Goal: Information Seeking & Learning: Learn about a topic

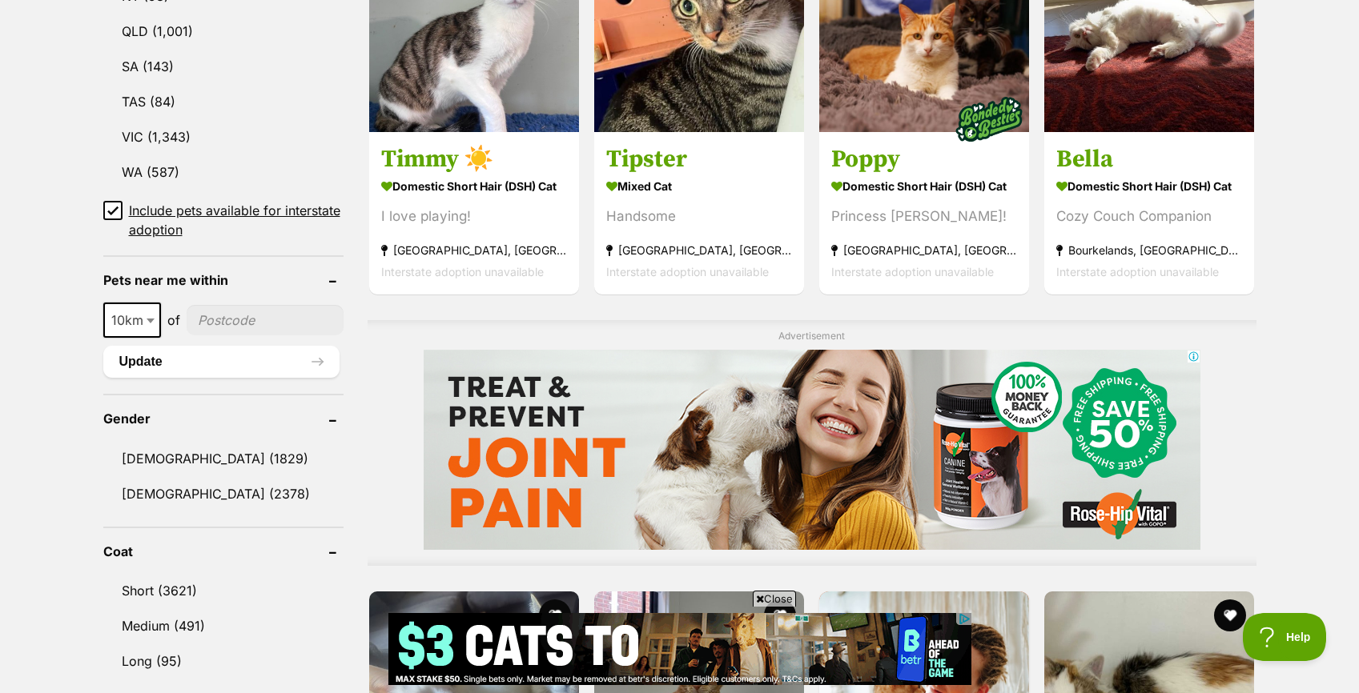
scroll to position [987, 0]
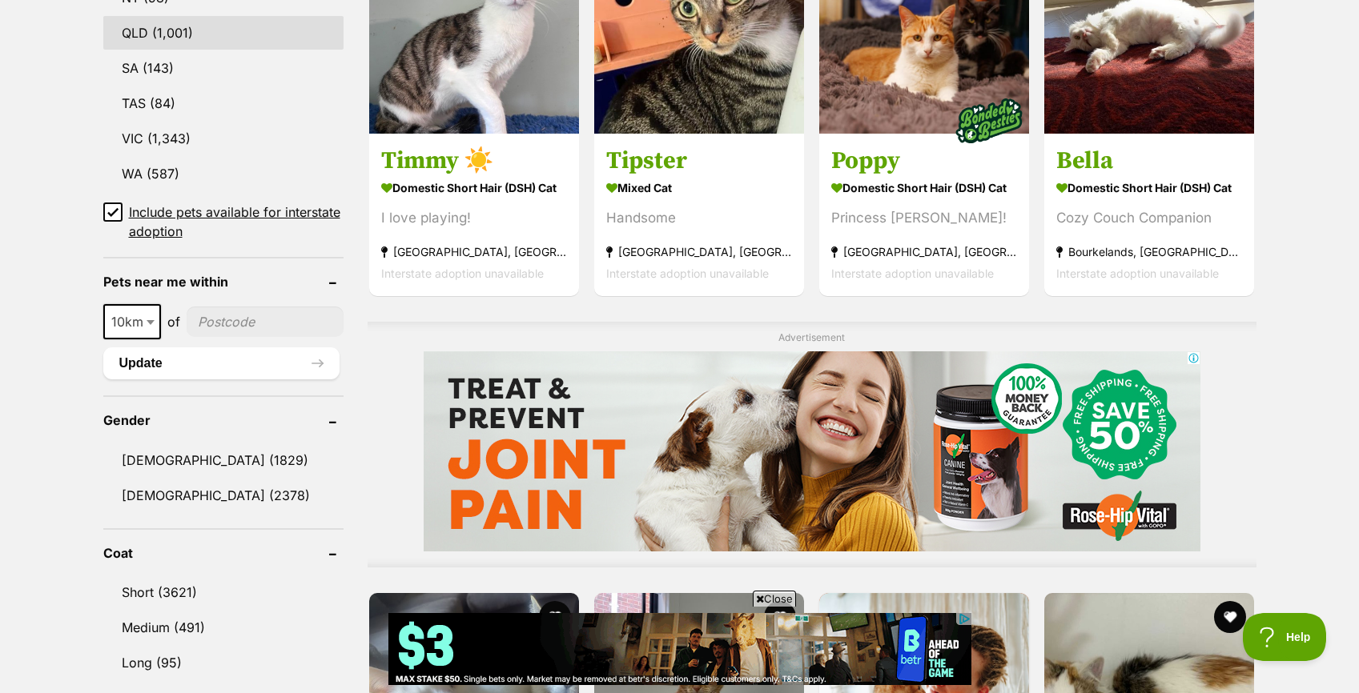
click at [146, 32] on link "QLD (1,001)" at bounding box center [223, 33] width 240 height 34
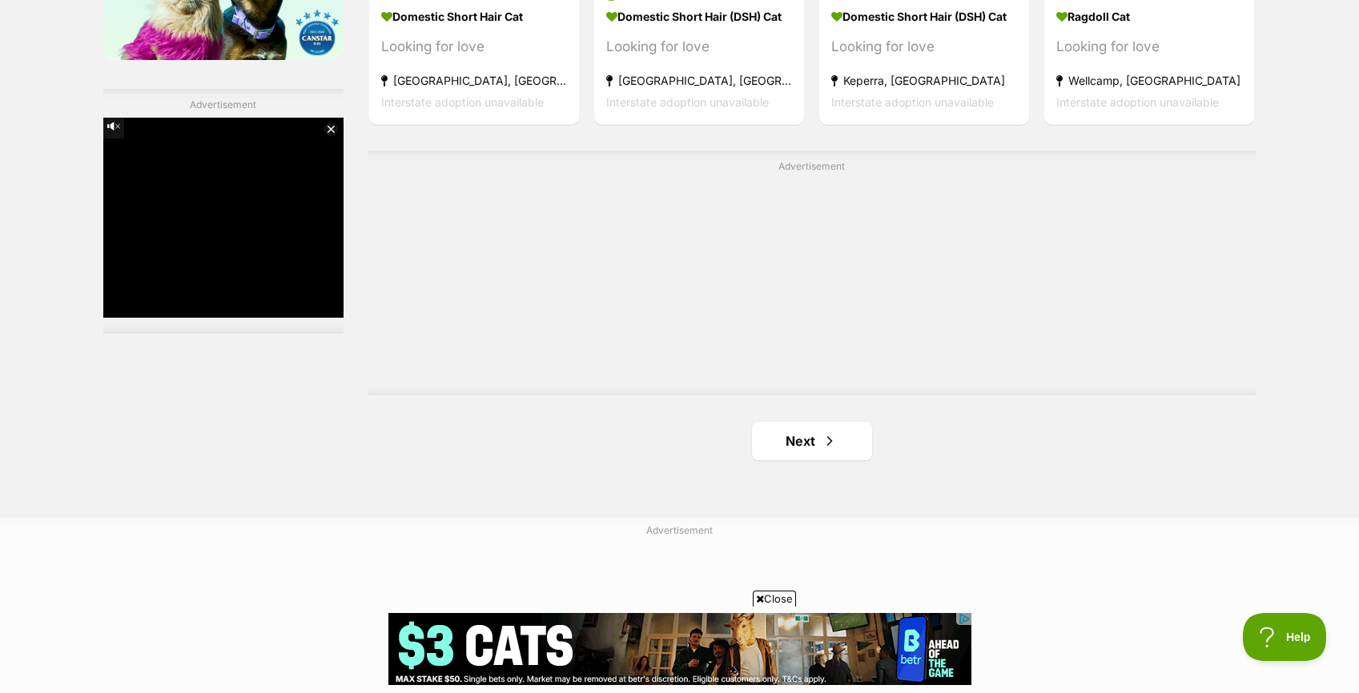
scroll to position [2771, 0]
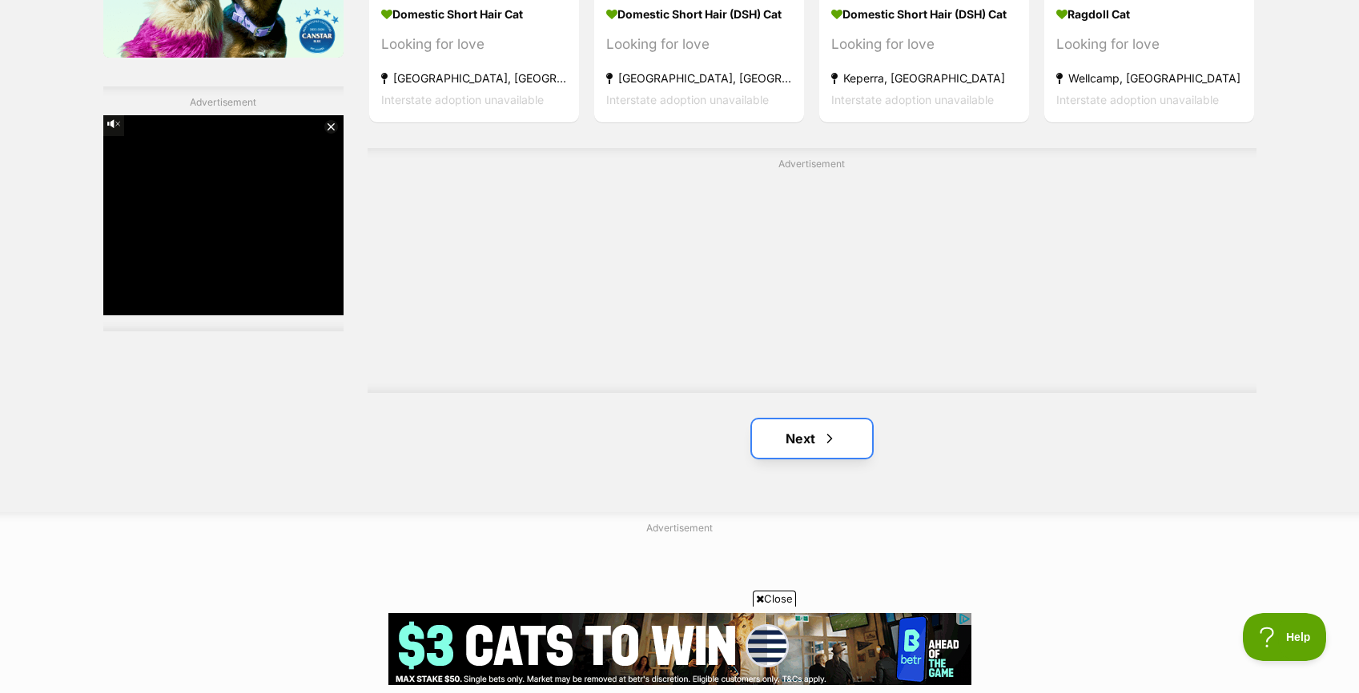
click at [842, 435] on link "Next" at bounding box center [812, 439] width 120 height 38
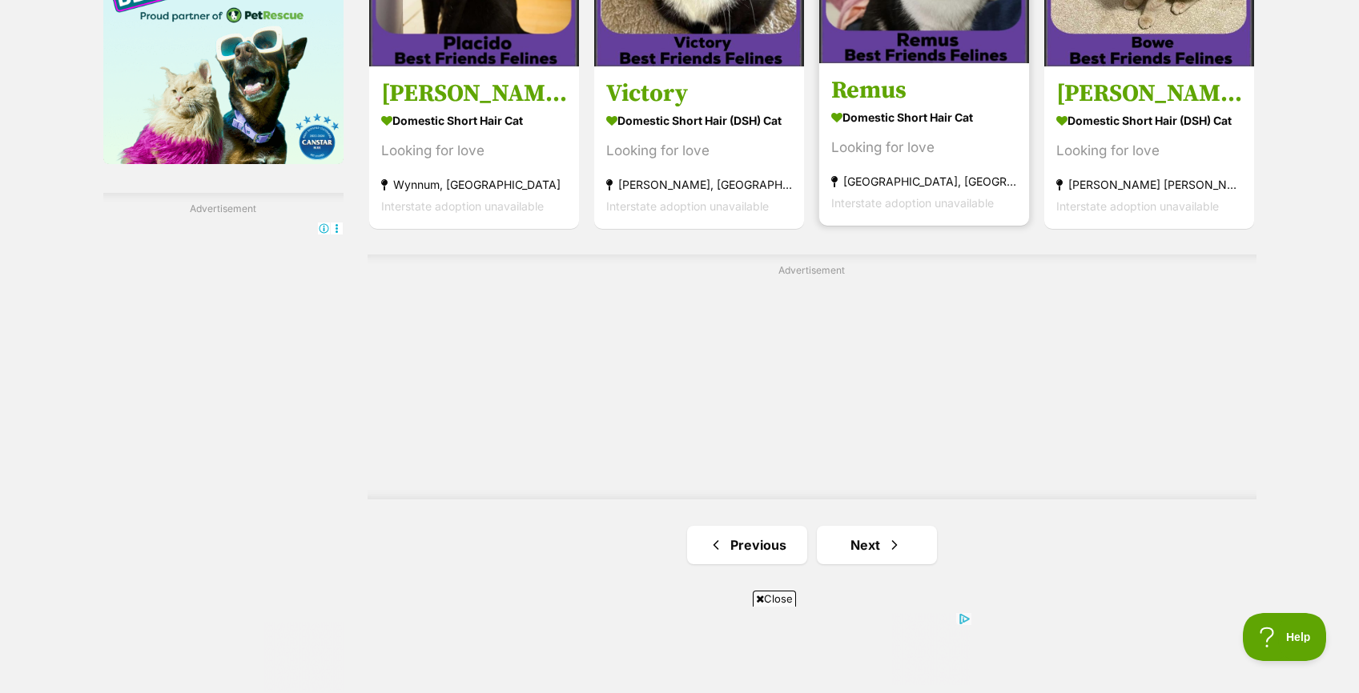
scroll to position [2671, 0]
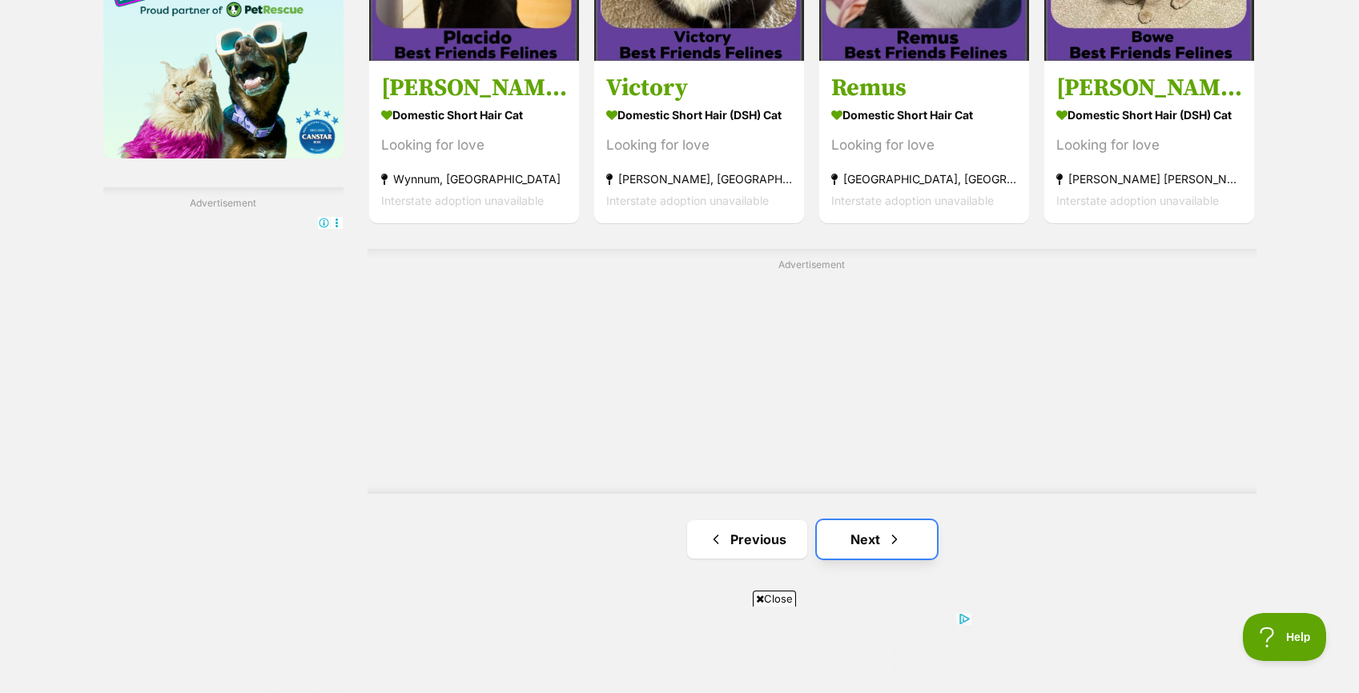
click at [898, 530] on span "Next page" at bounding box center [894, 539] width 16 height 19
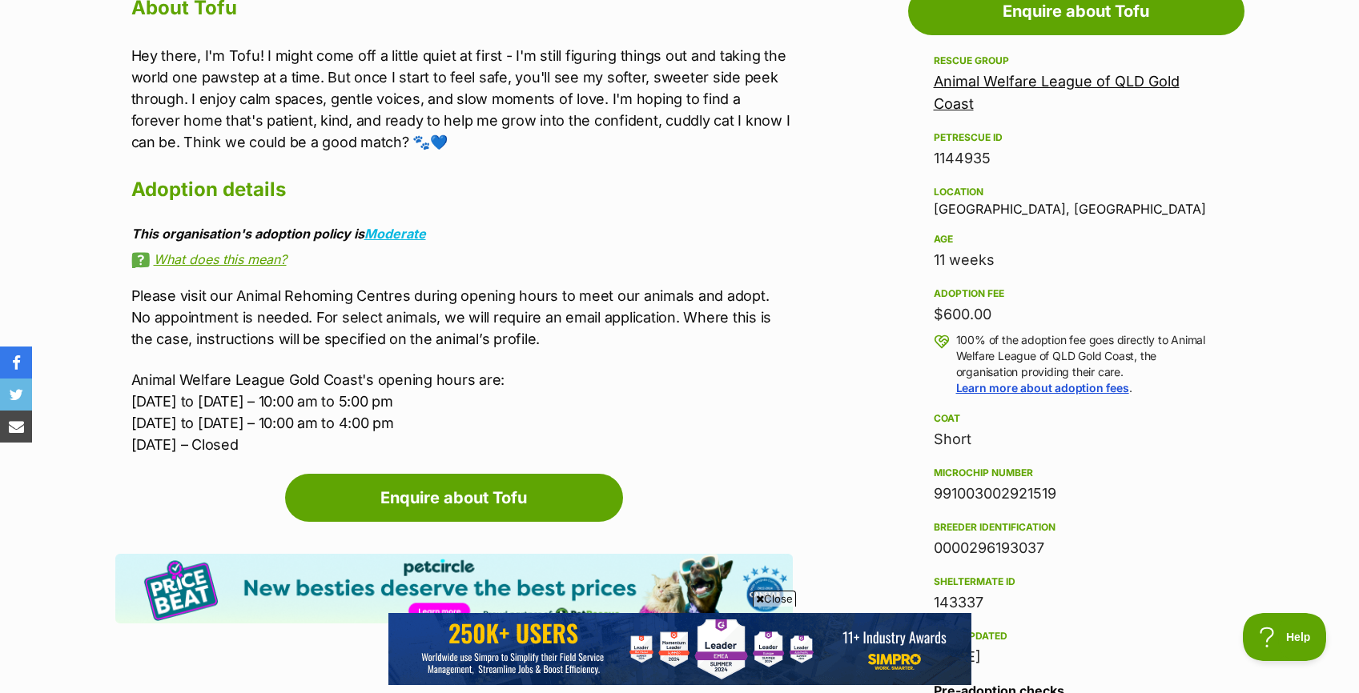
drag, startPoint x: 990, startPoint y: 157, endPoint x: 930, endPoint y: 158, distance: 60.1
click at [930, 158] on aside "Rescue group Animal Welfare League of QLD Gold Coast PetRescue ID 1144935 Locat…" at bounding box center [1076, 440] width 336 height 778
copy div "1144935"
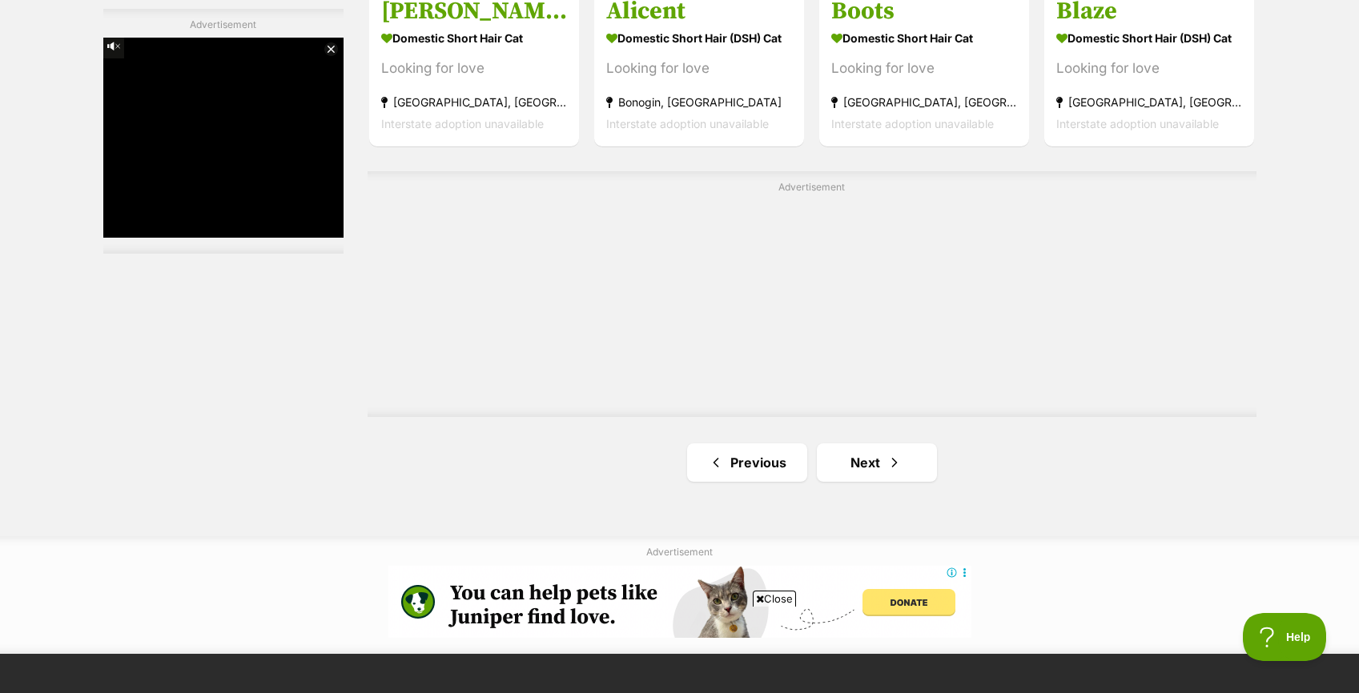
scroll to position [2856, 0]
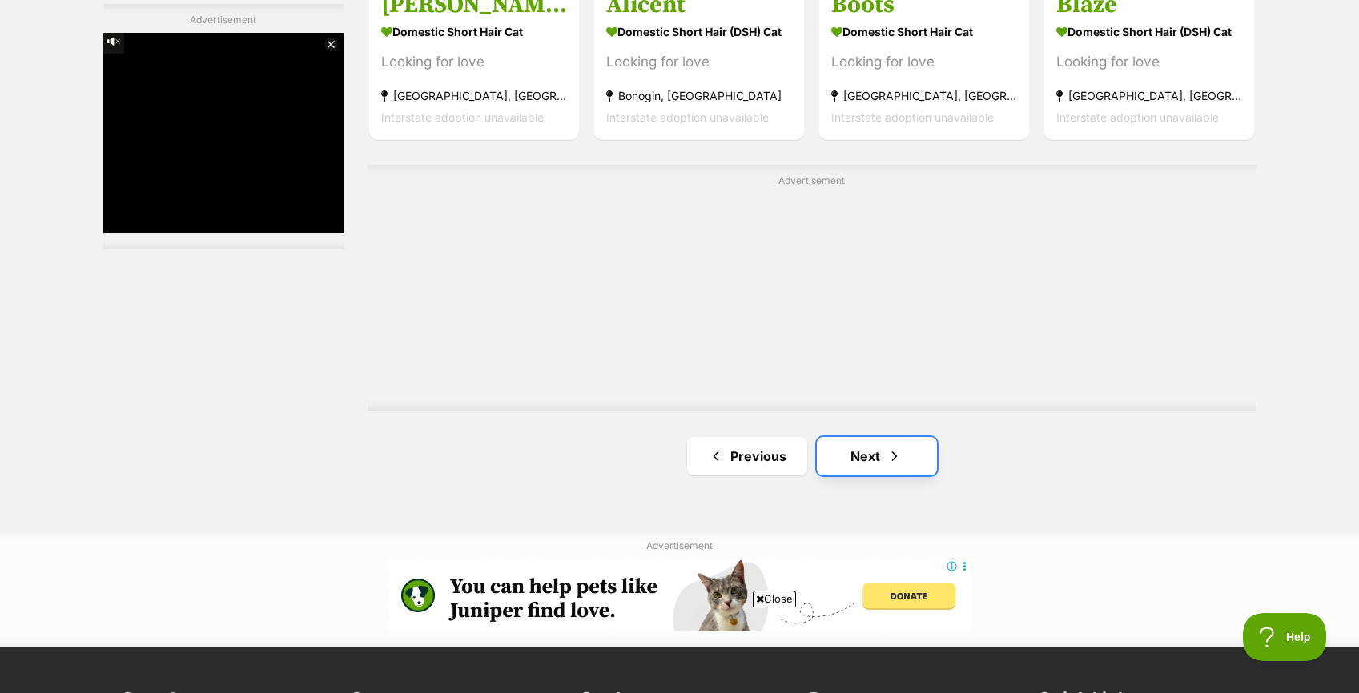
click at [875, 452] on link "Next" at bounding box center [877, 456] width 120 height 38
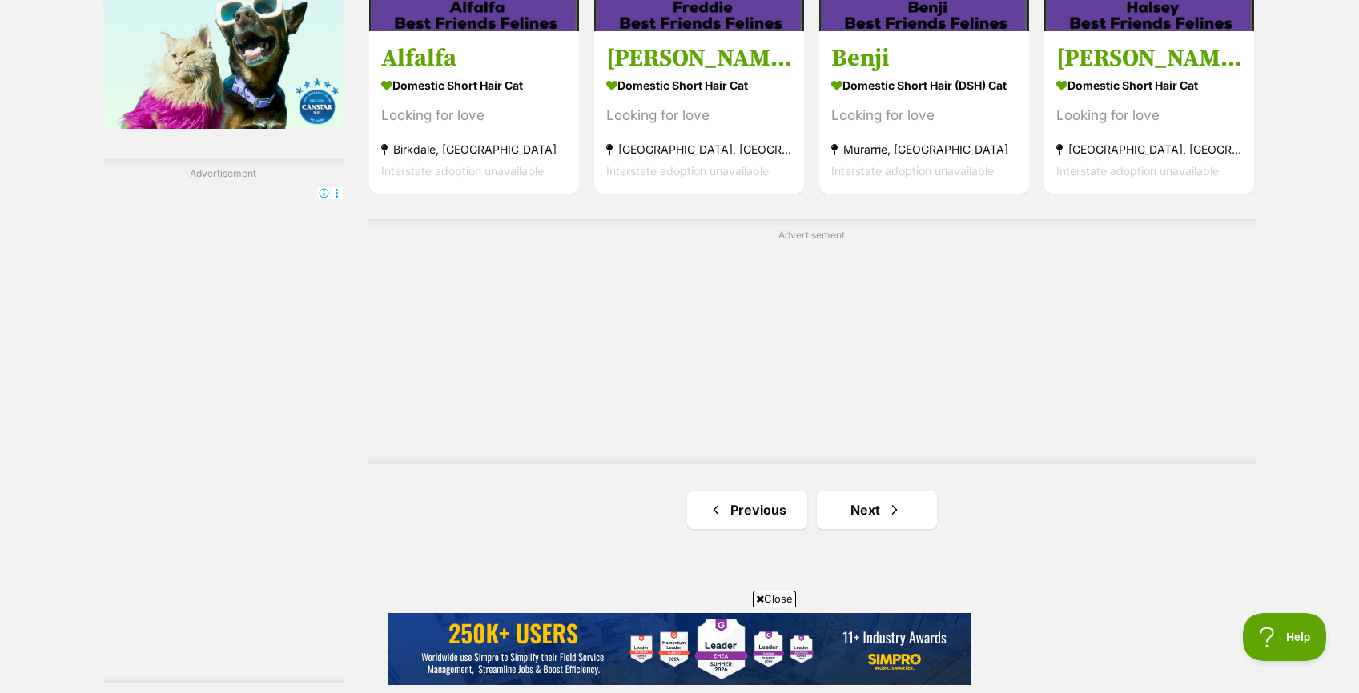
scroll to position [2706, 0]
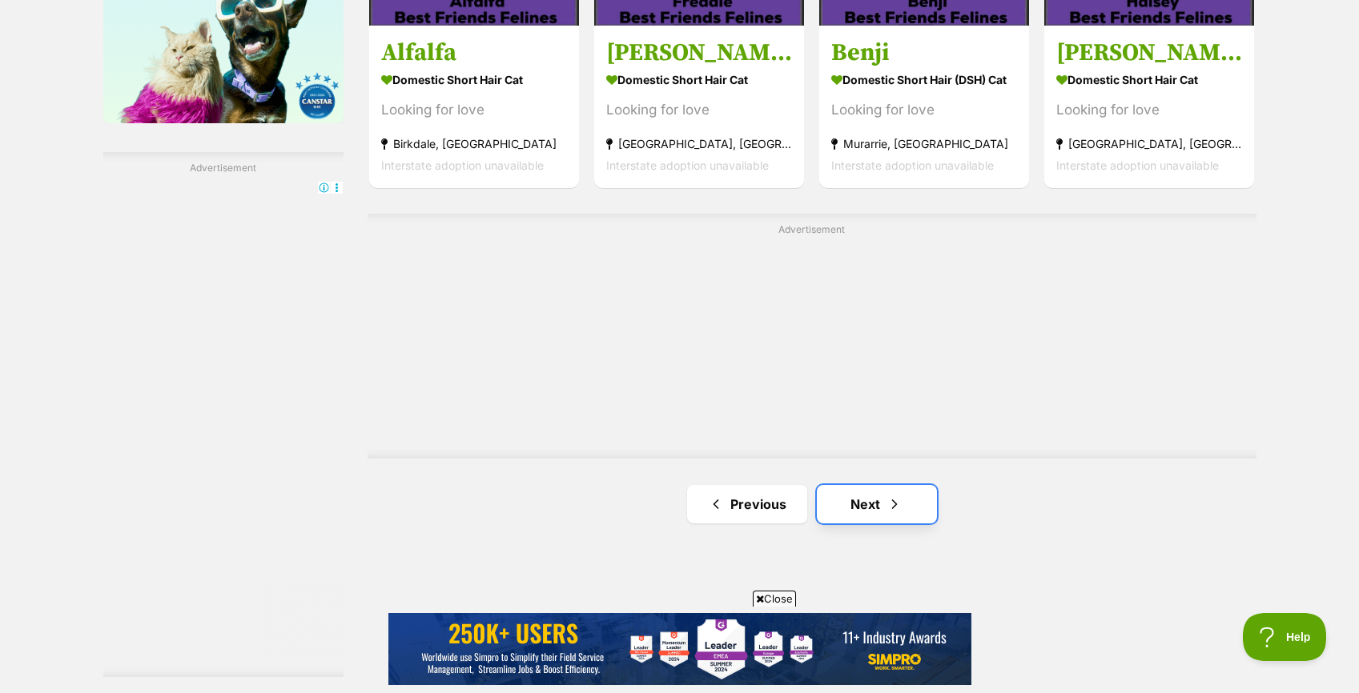
click at [886, 503] on span "Next page" at bounding box center [894, 504] width 16 height 19
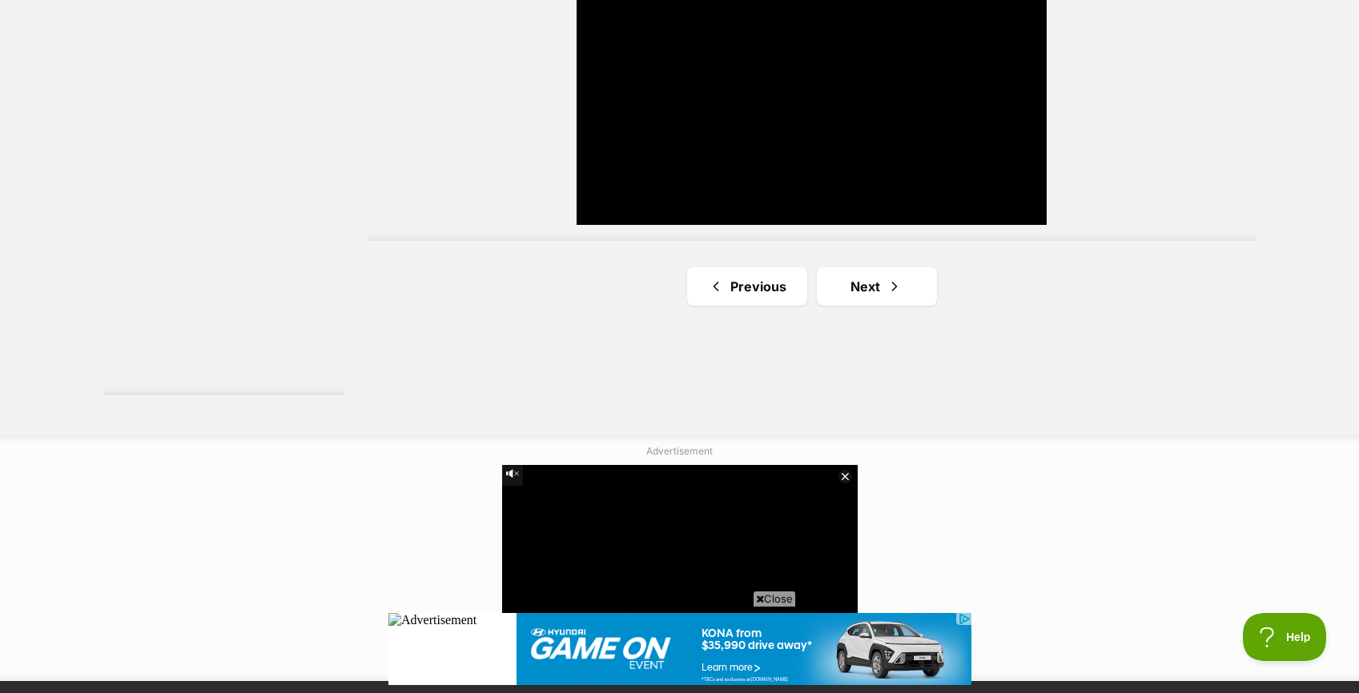
scroll to position [2991, 0]
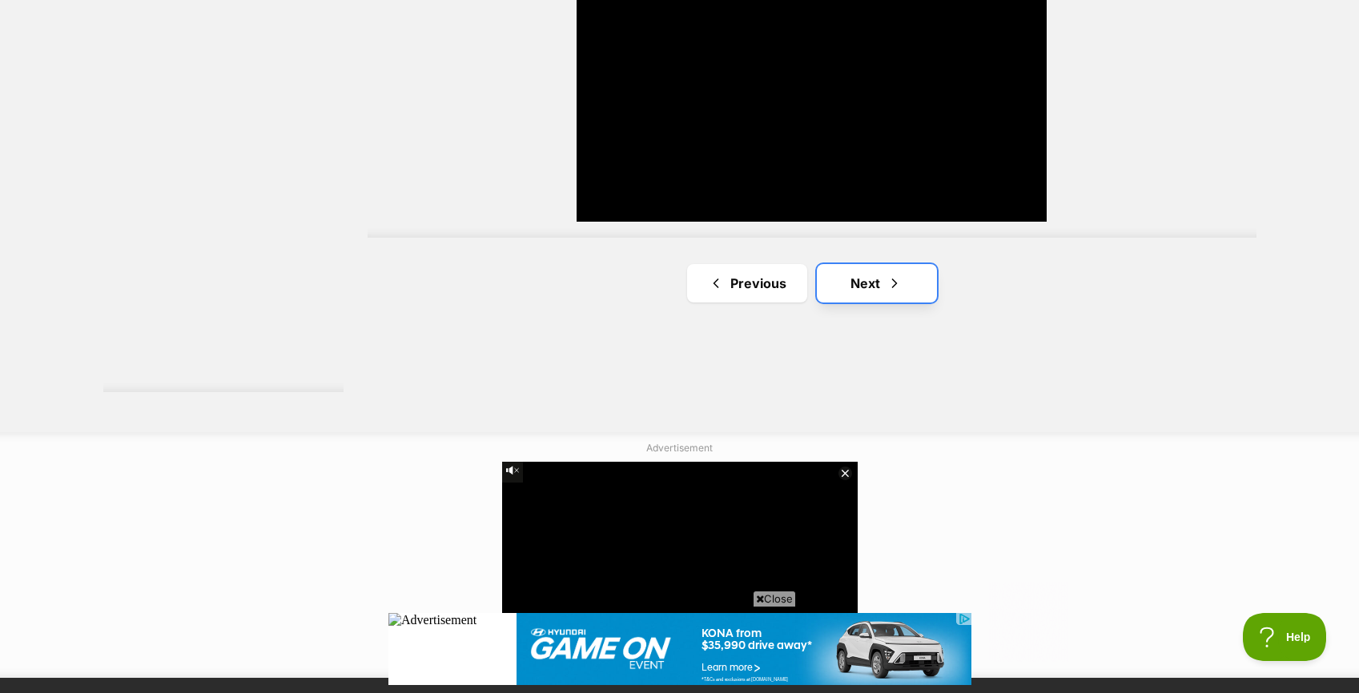
click at [870, 291] on link "Next" at bounding box center [877, 283] width 120 height 38
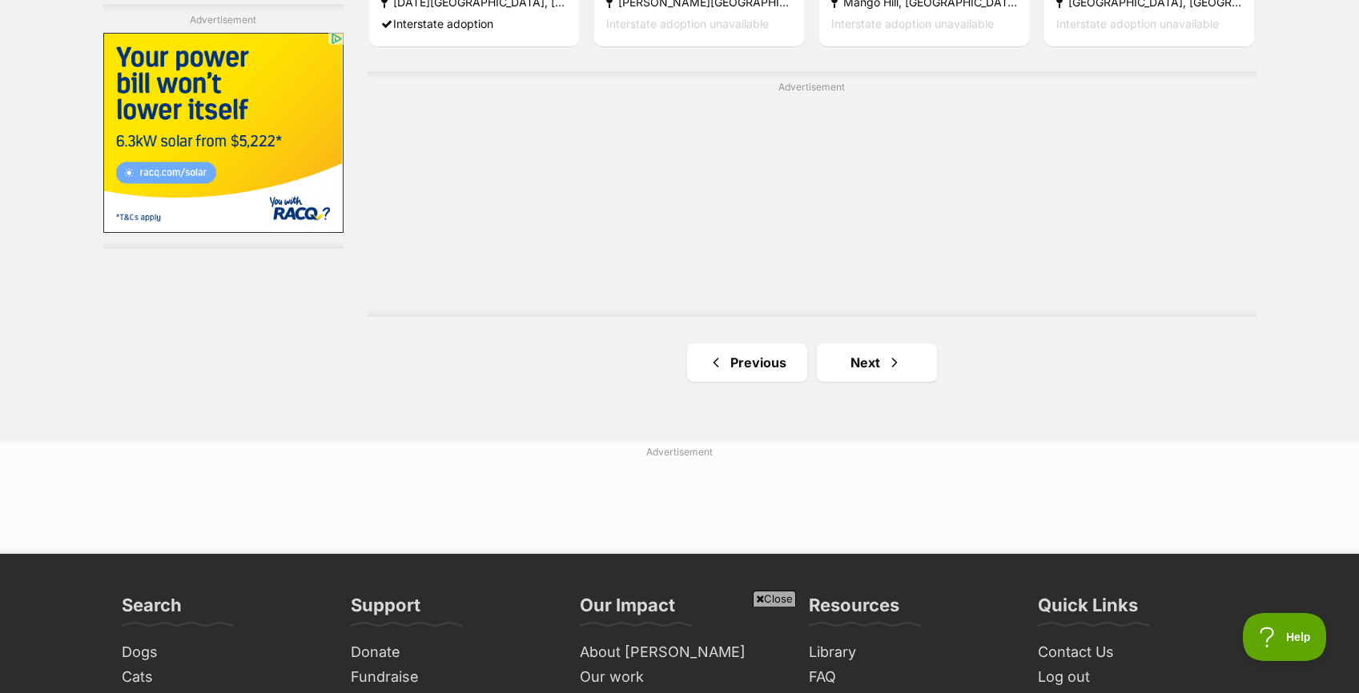
scroll to position [2954, 0]
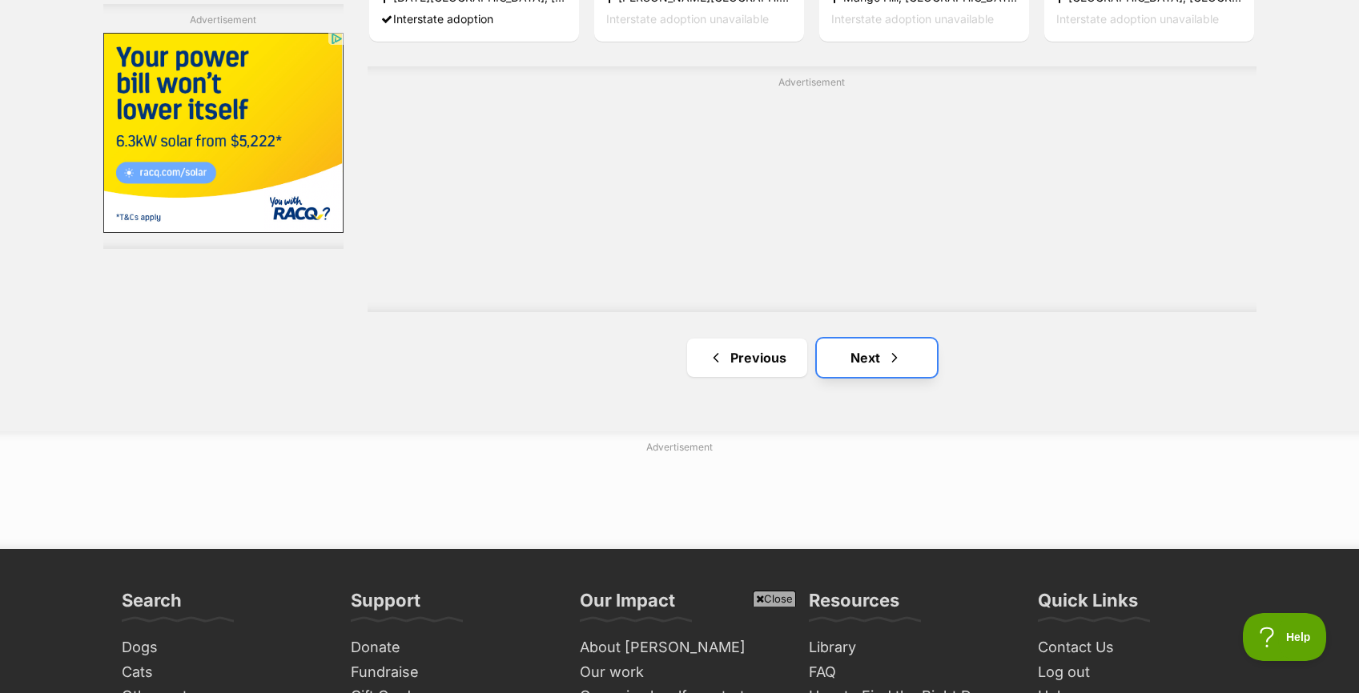
click at [901, 358] on span "Next page" at bounding box center [894, 357] width 16 height 19
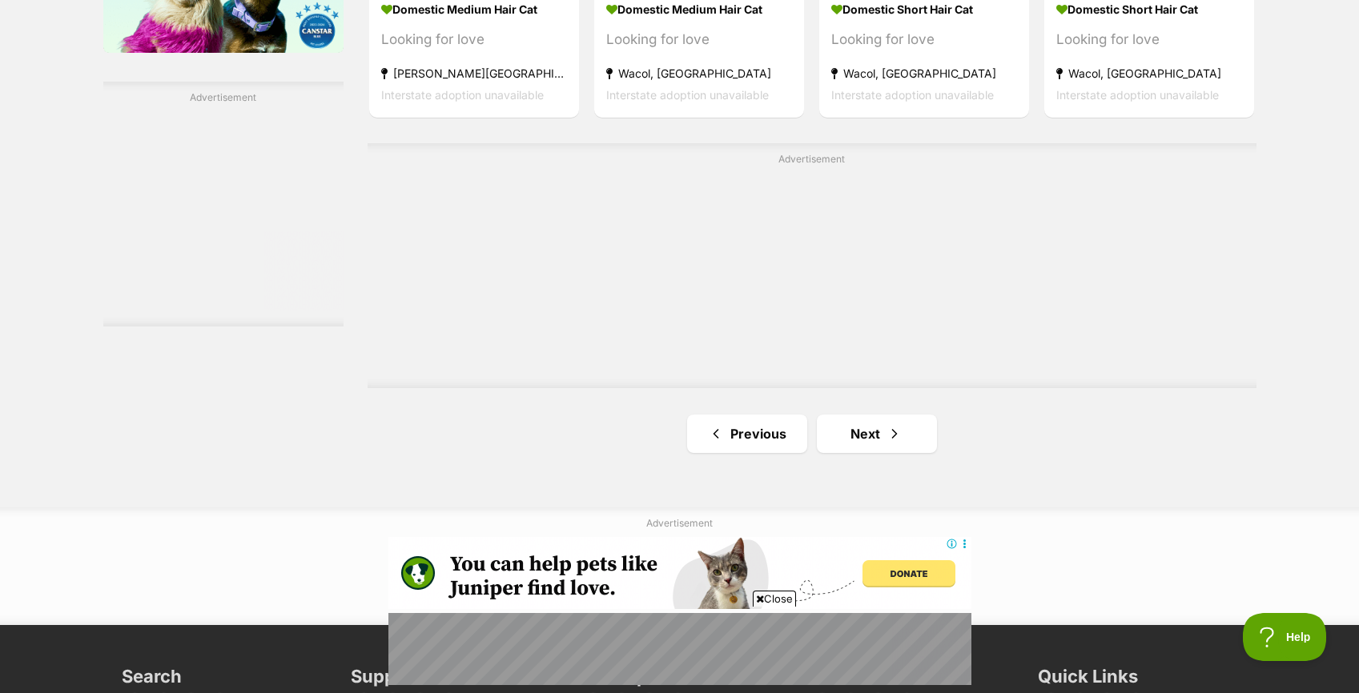
scroll to position [2778, 0]
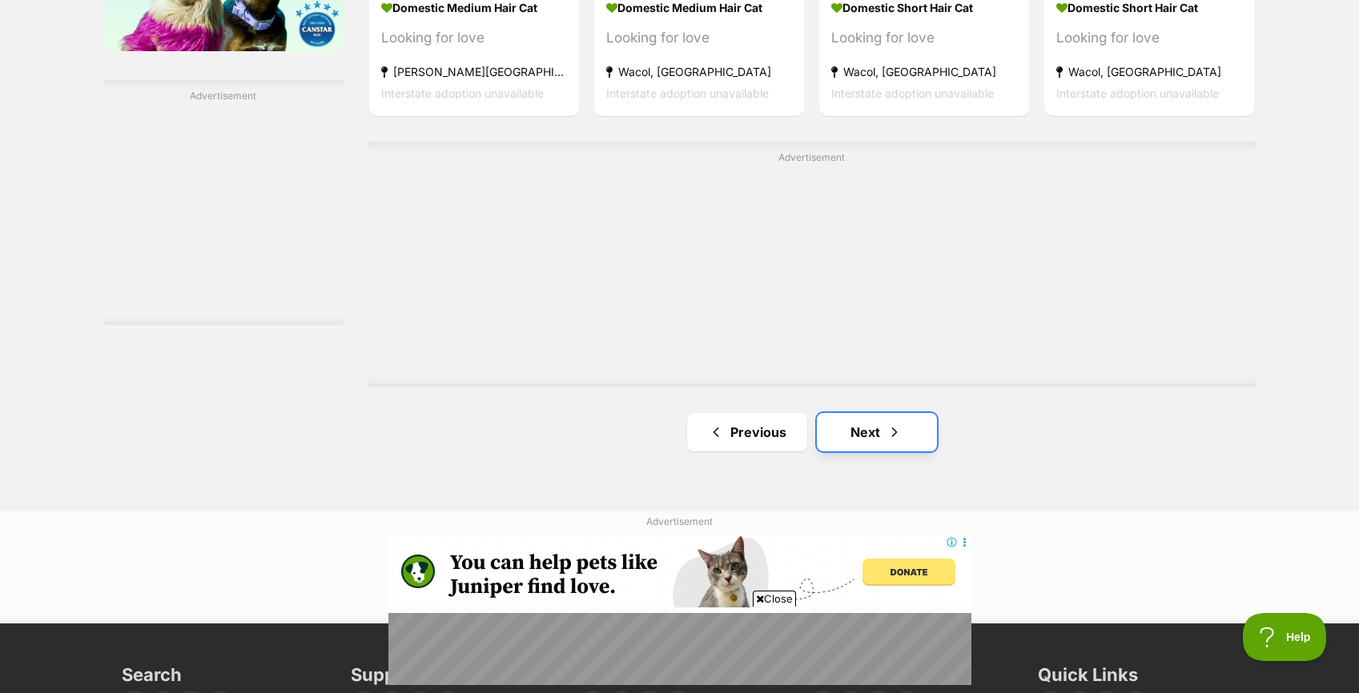
click at [900, 429] on span "Next page" at bounding box center [894, 432] width 16 height 19
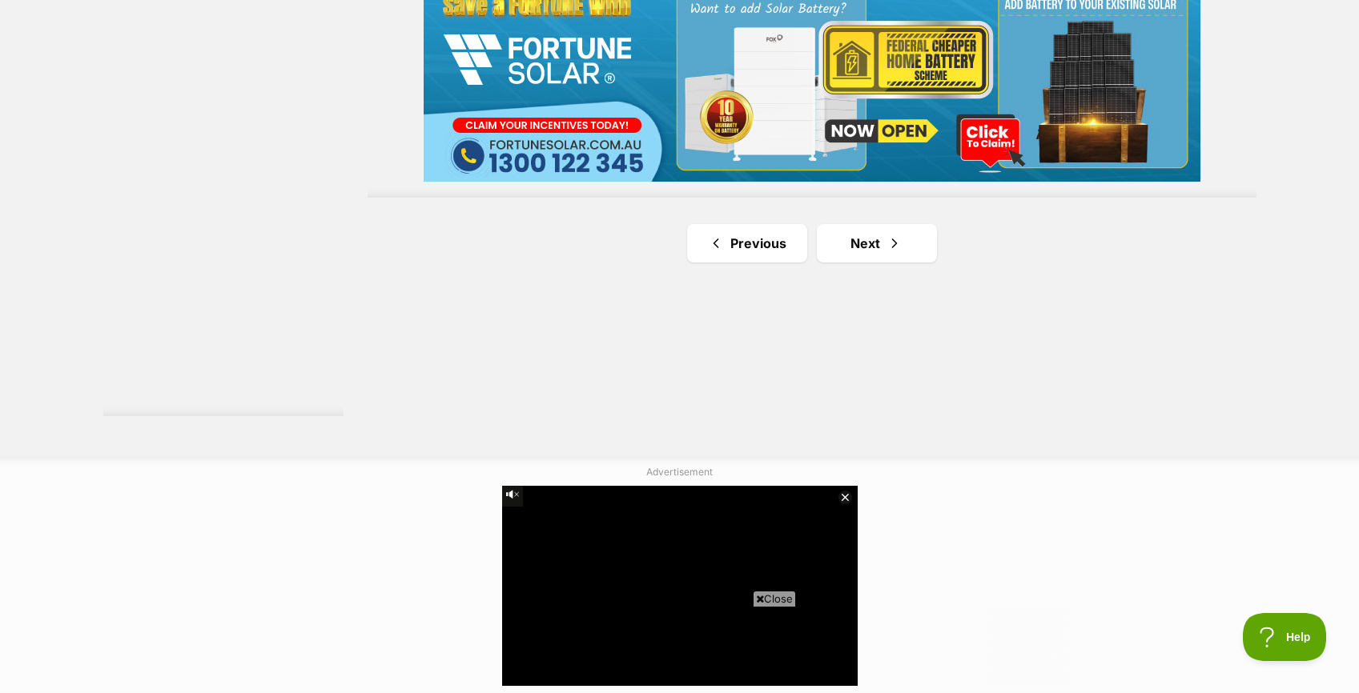
scroll to position [2973, 0]
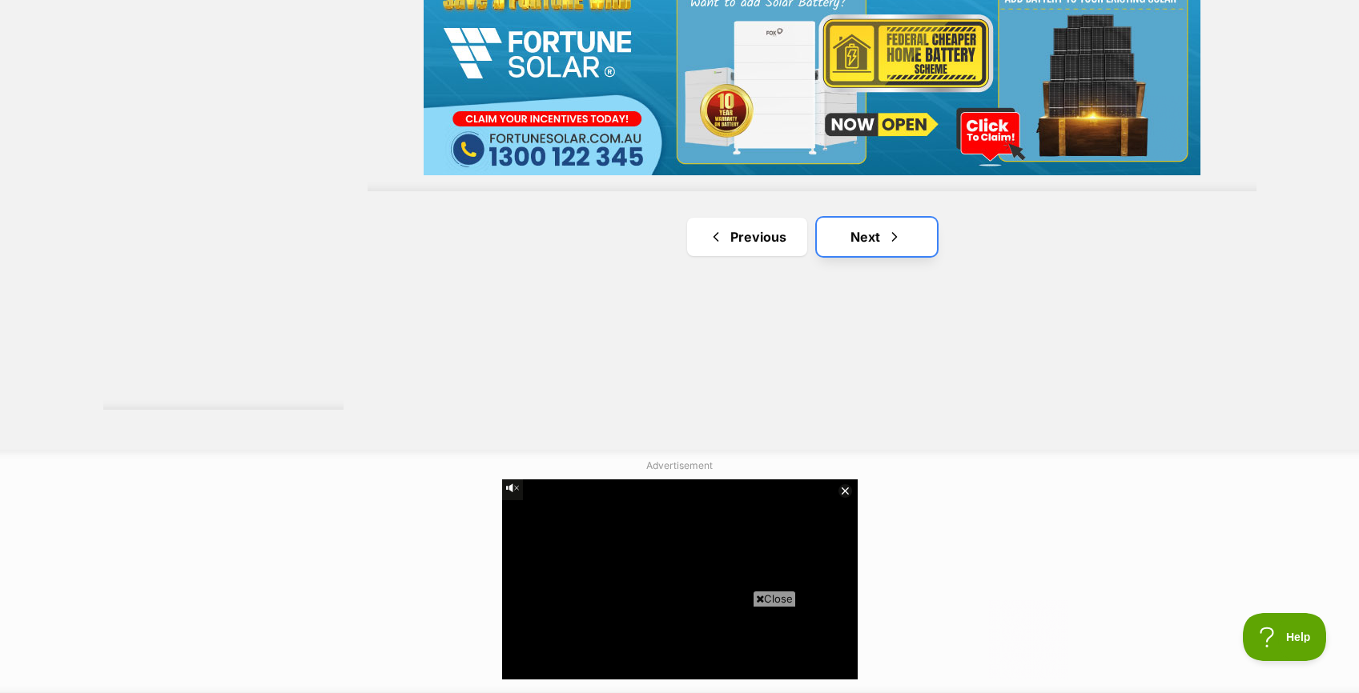
click at [863, 248] on link "Next" at bounding box center [877, 237] width 120 height 38
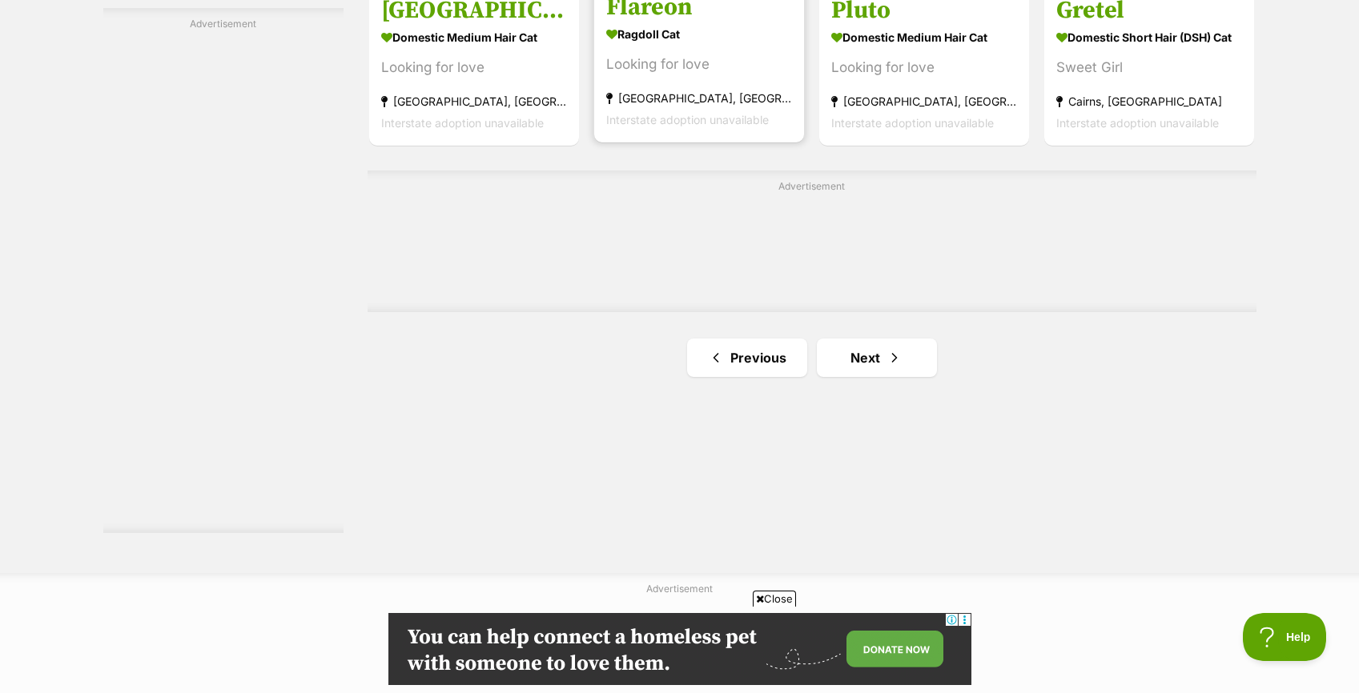
scroll to position [2851, 0]
click at [870, 345] on link "Next" at bounding box center [877, 357] width 120 height 38
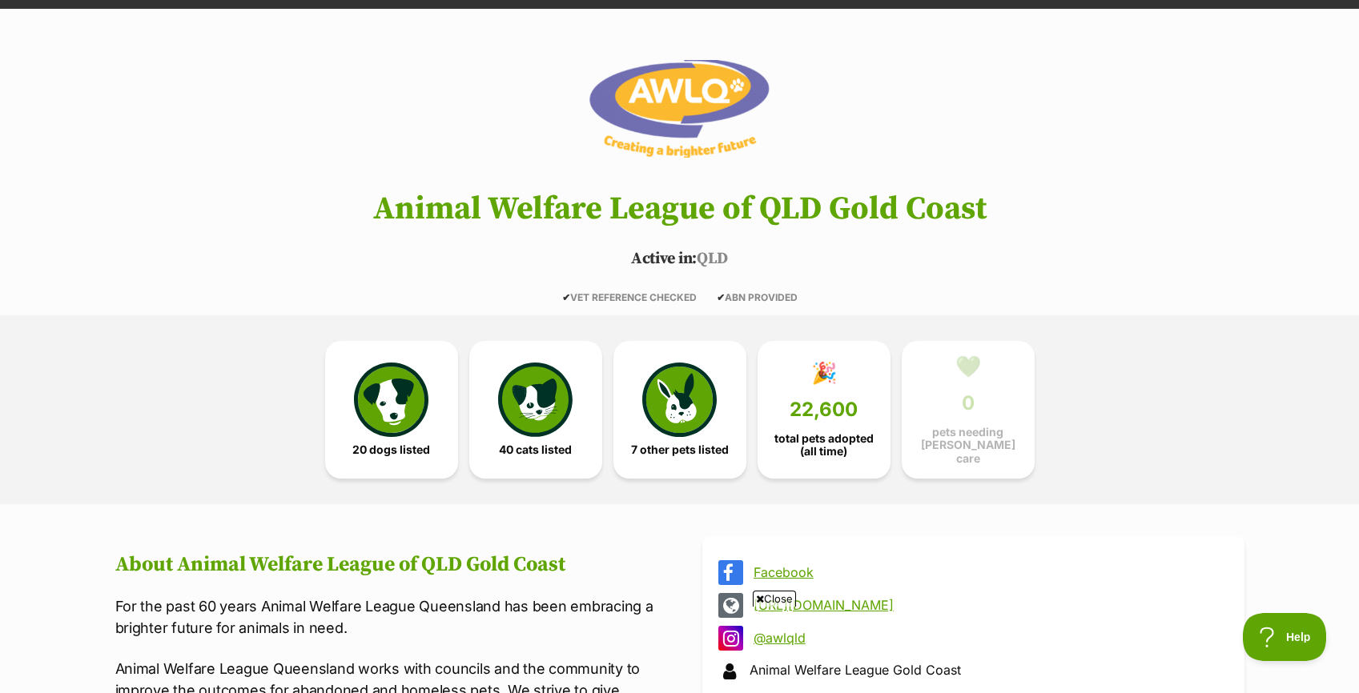
scroll to position [104, 0]
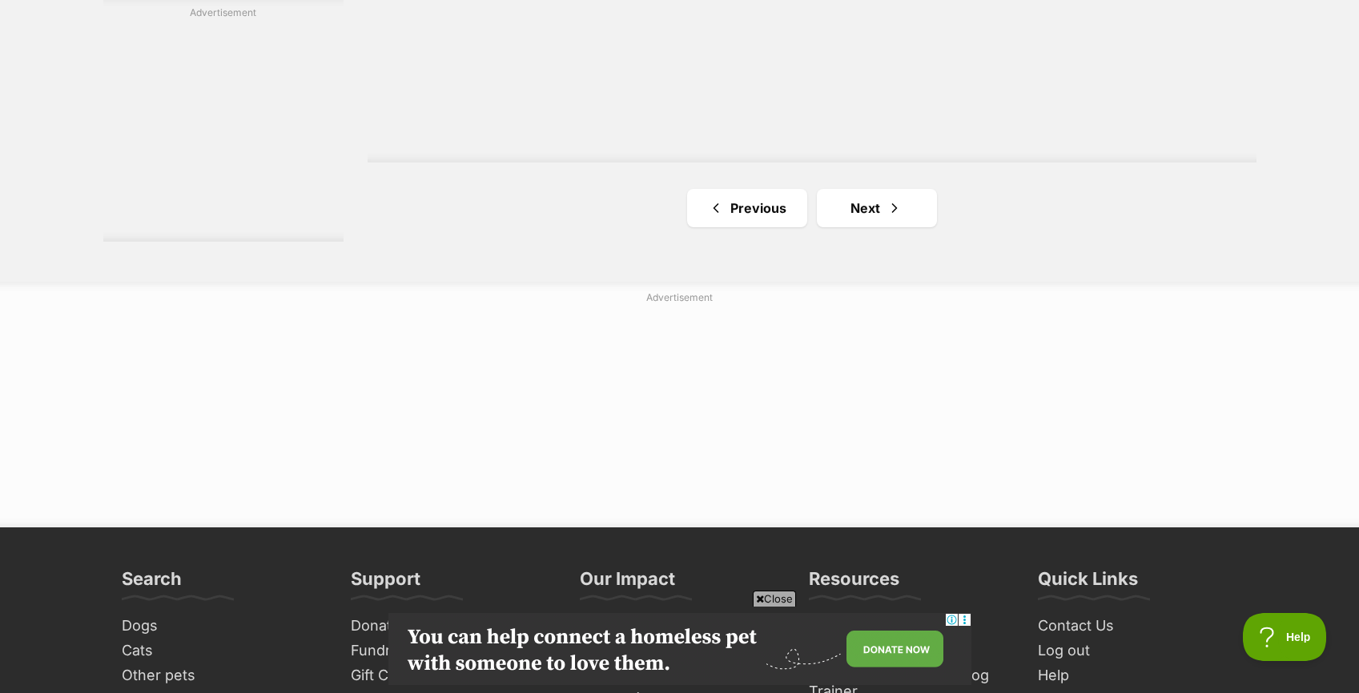
scroll to position [3020, 0]
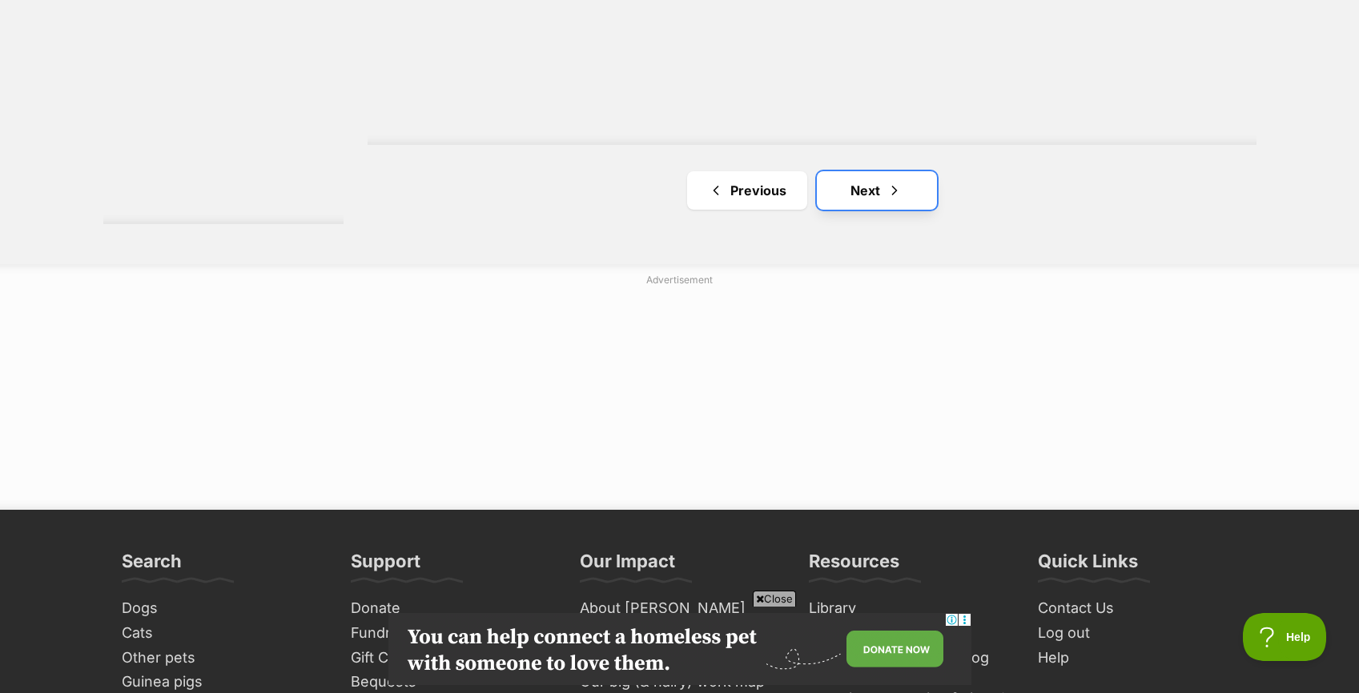
click at [892, 200] on link "Next" at bounding box center [877, 190] width 120 height 38
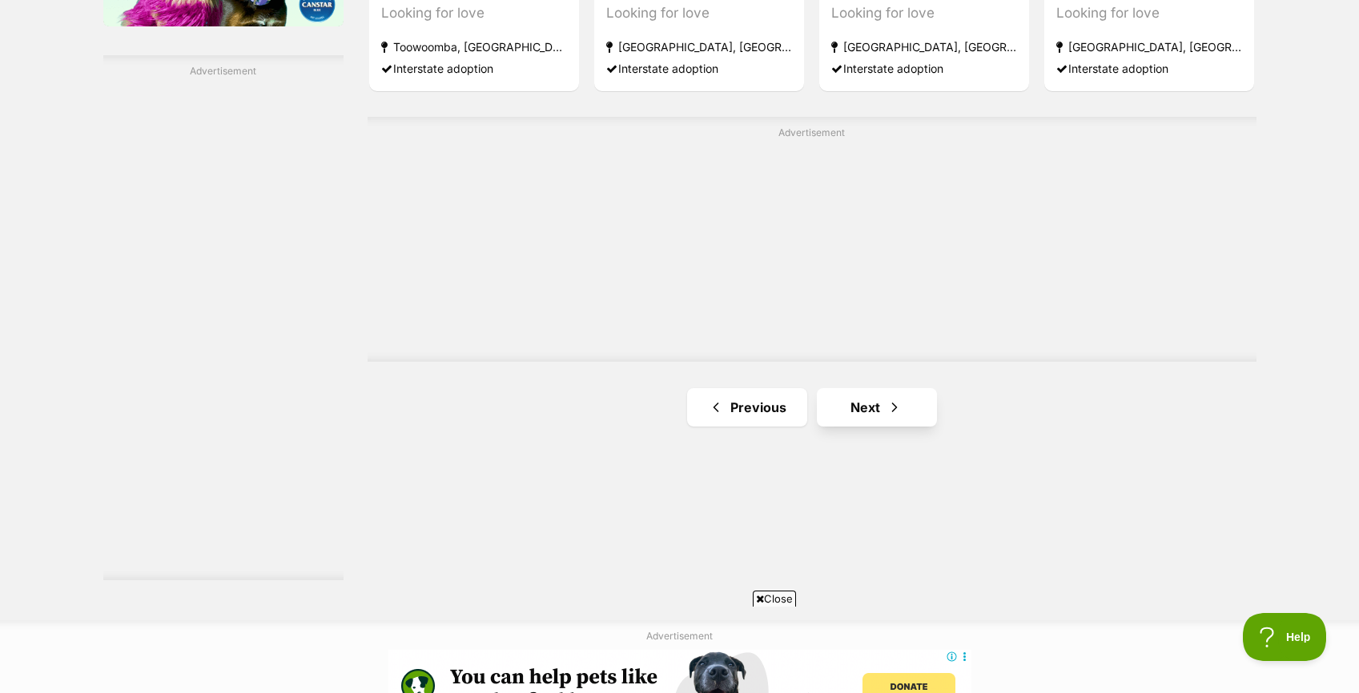
scroll to position [2817, 0]
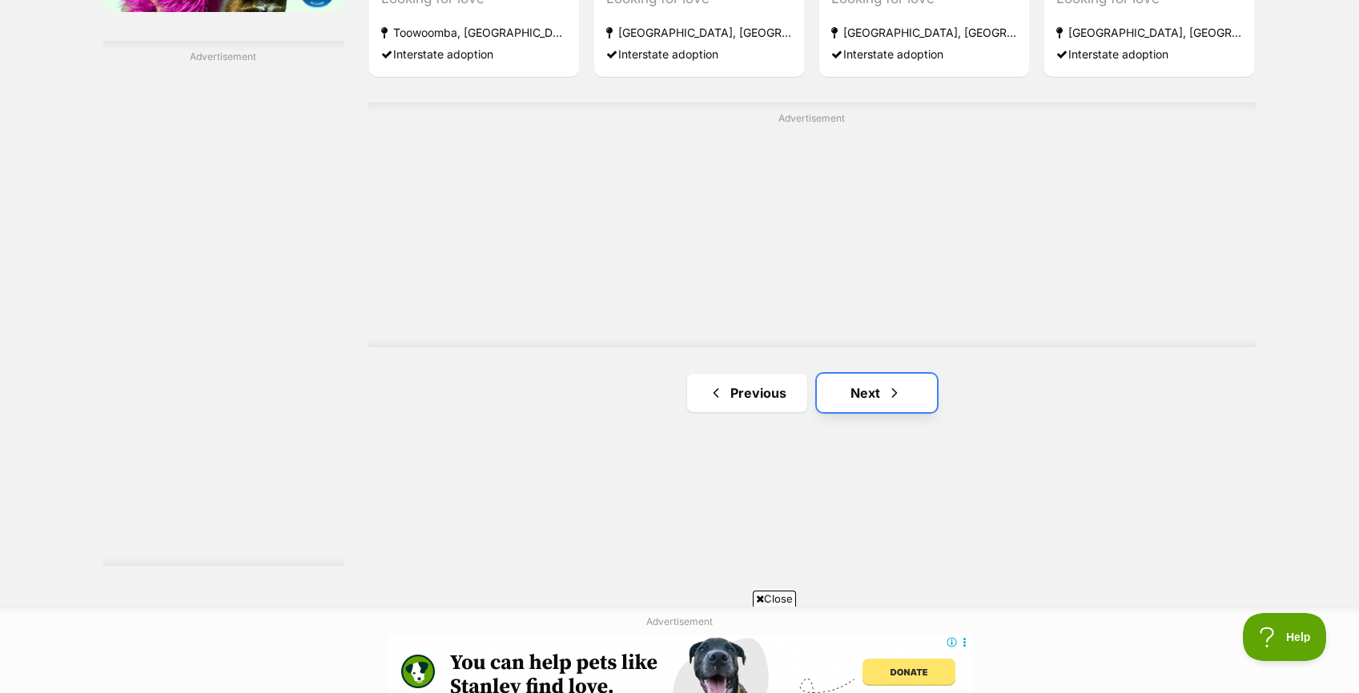
click at [891, 398] on span "Next page" at bounding box center [894, 393] width 16 height 19
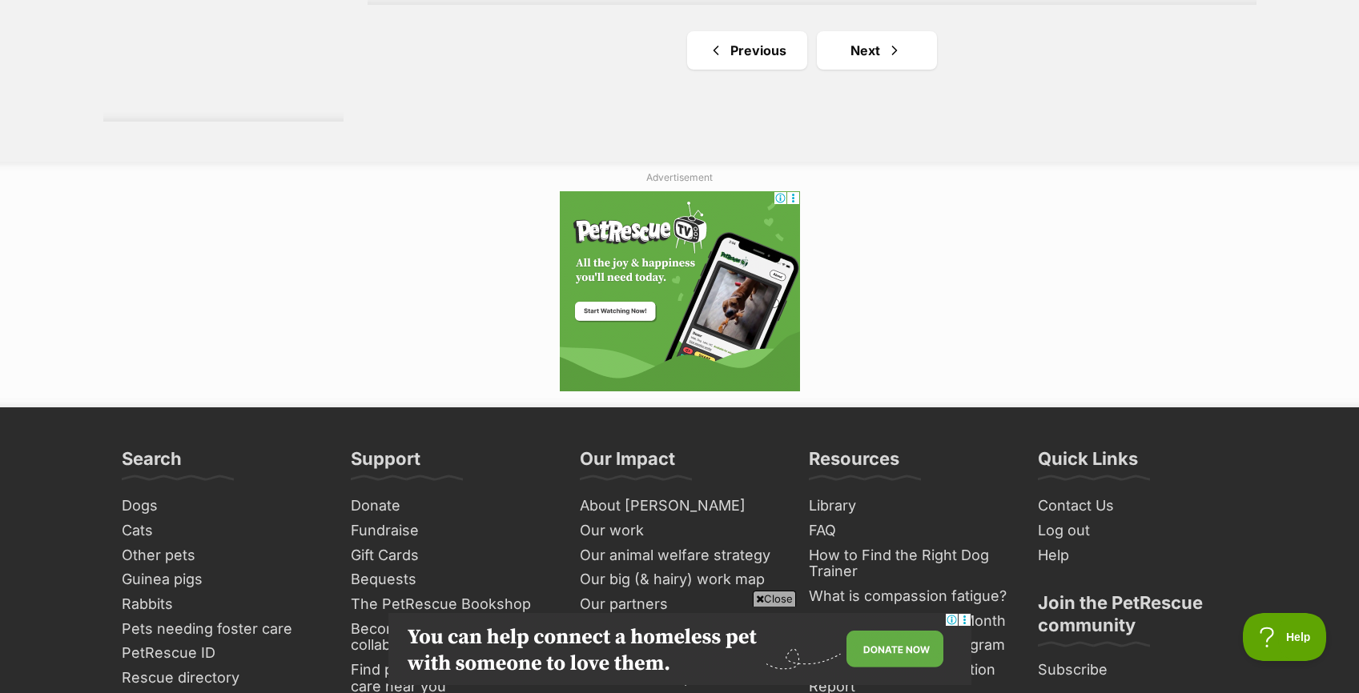
scroll to position [3284, 0]
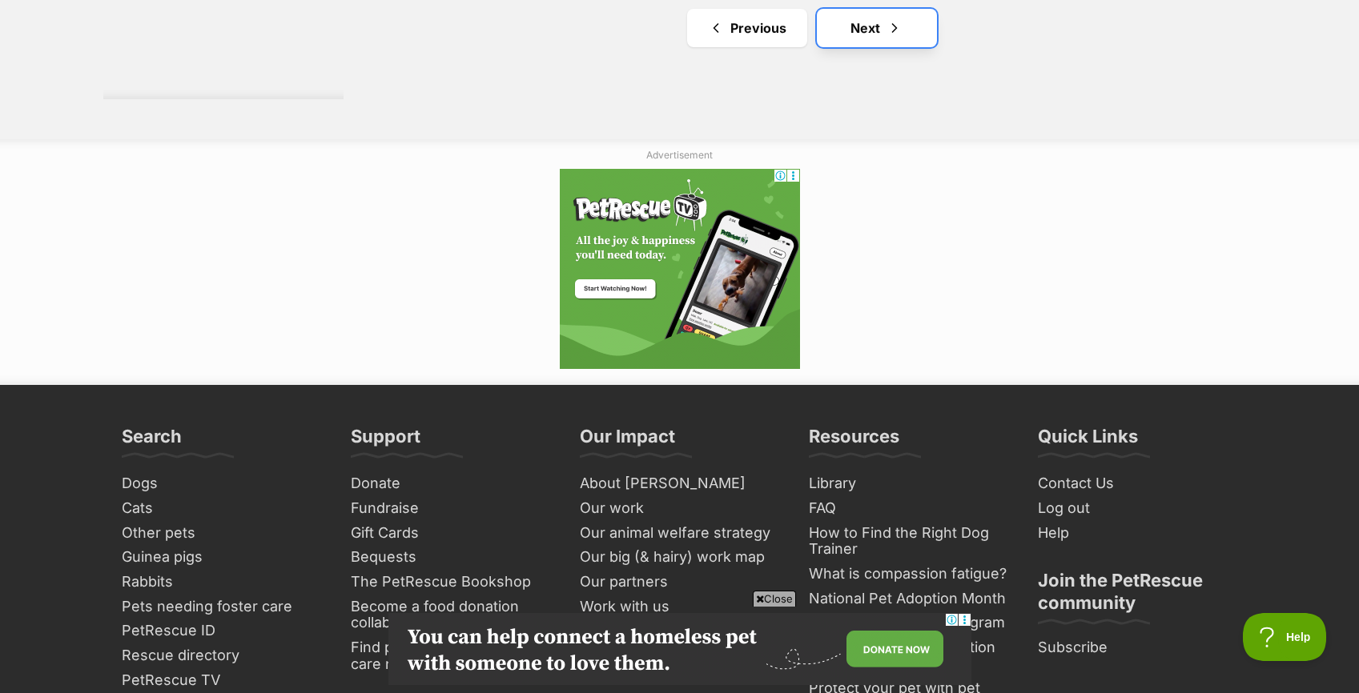
click at [880, 32] on link "Next" at bounding box center [877, 28] width 120 height 38
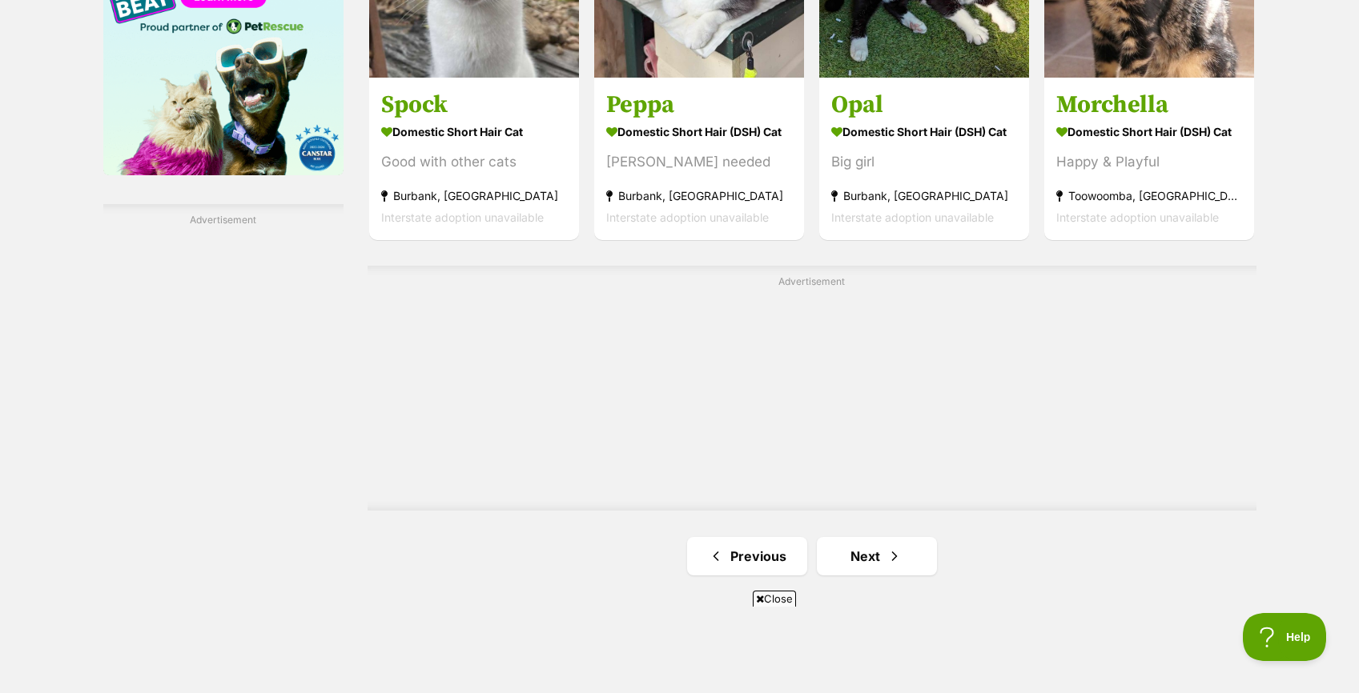
scroll to position [2656, 0]
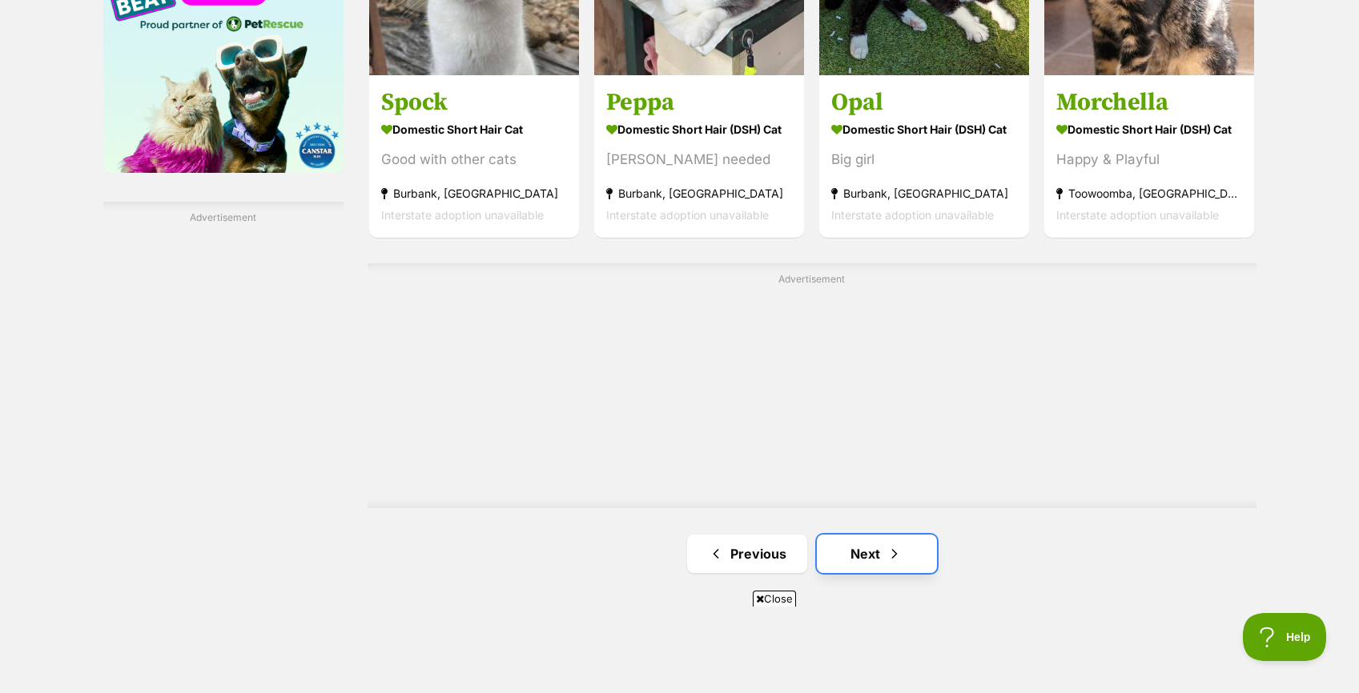
click at [878, 540] on link "Next" at bounding box center [877, 554] width 120 height 38
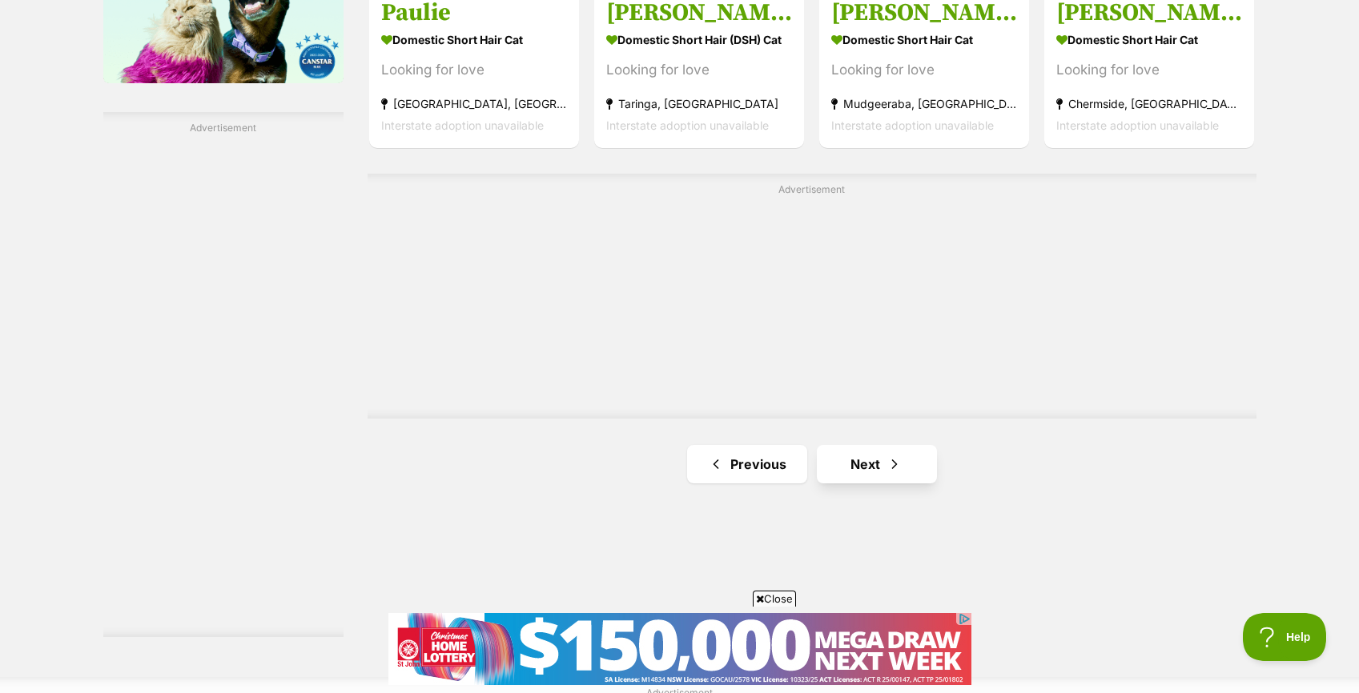
scroll to position [2747, 0]
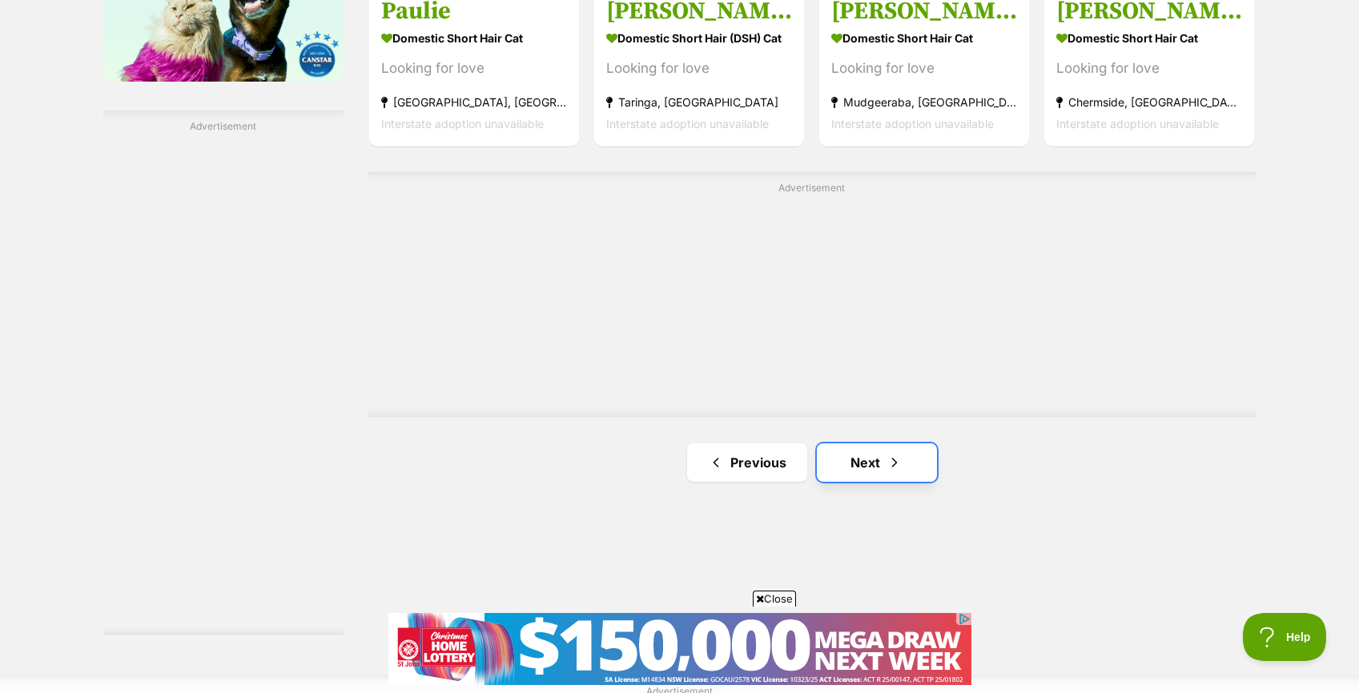
click at [880, 458] on link "Next" at bounding box center [877, 463] width 120 height 38
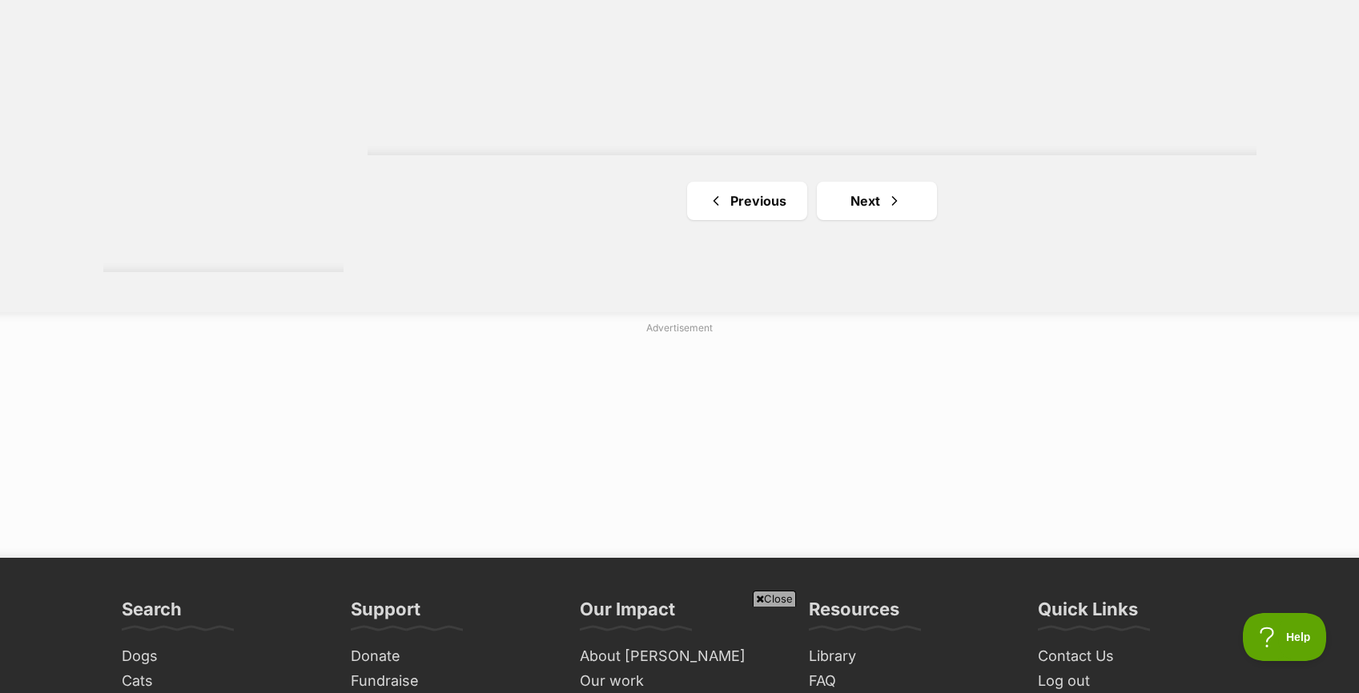
scroll to position [3126, 0]
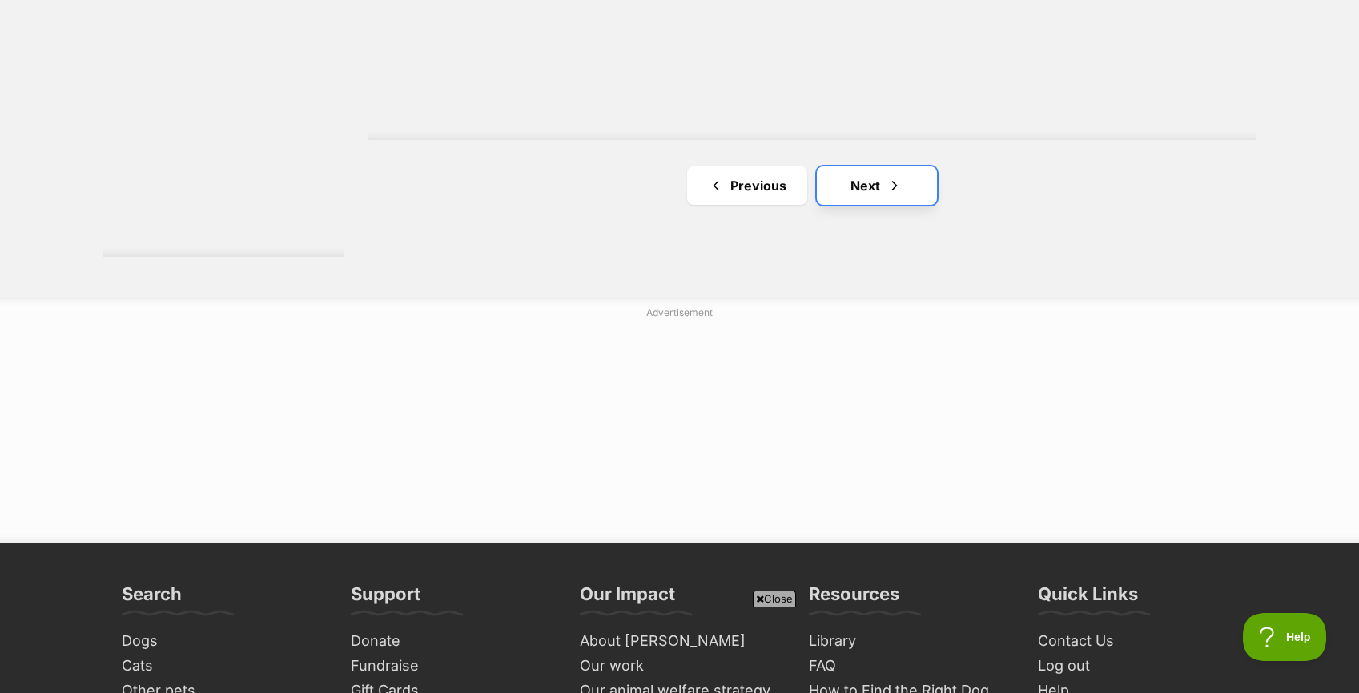
click at [882, 186] on link "Next" at bounding box center [877, 186] width 120 height 38
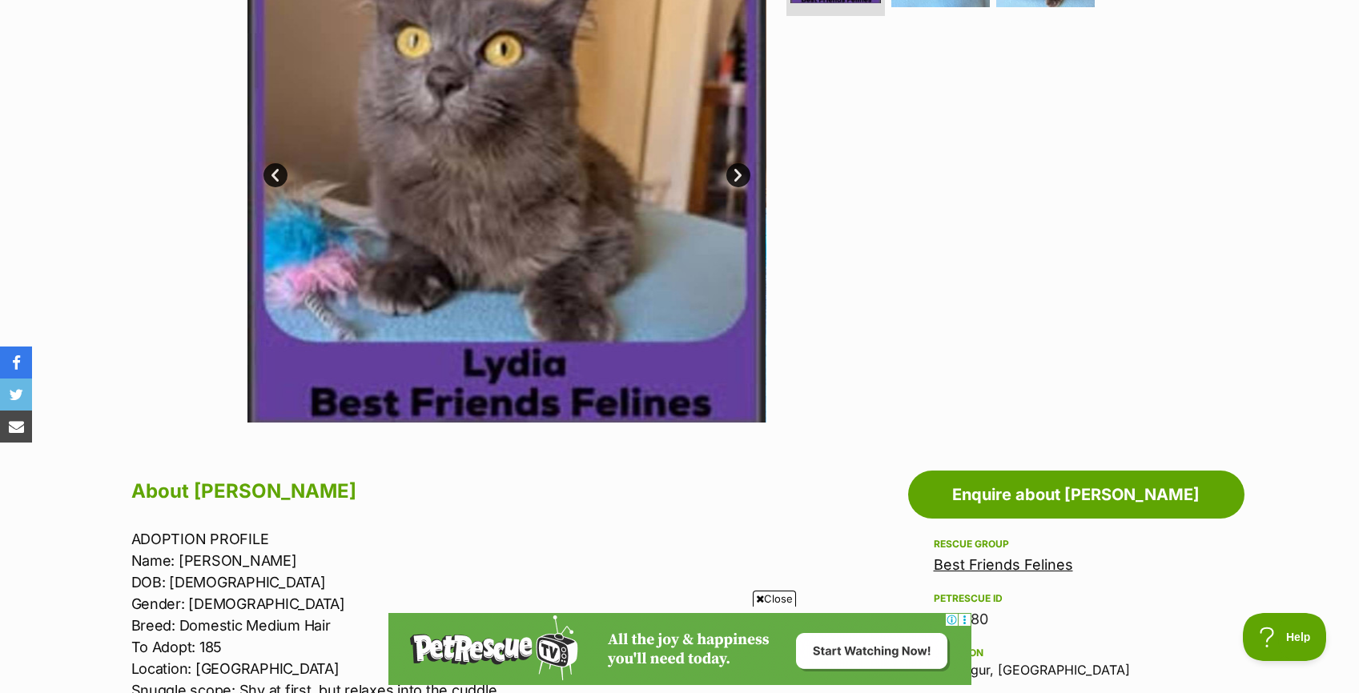
scroll to position [408, 0]
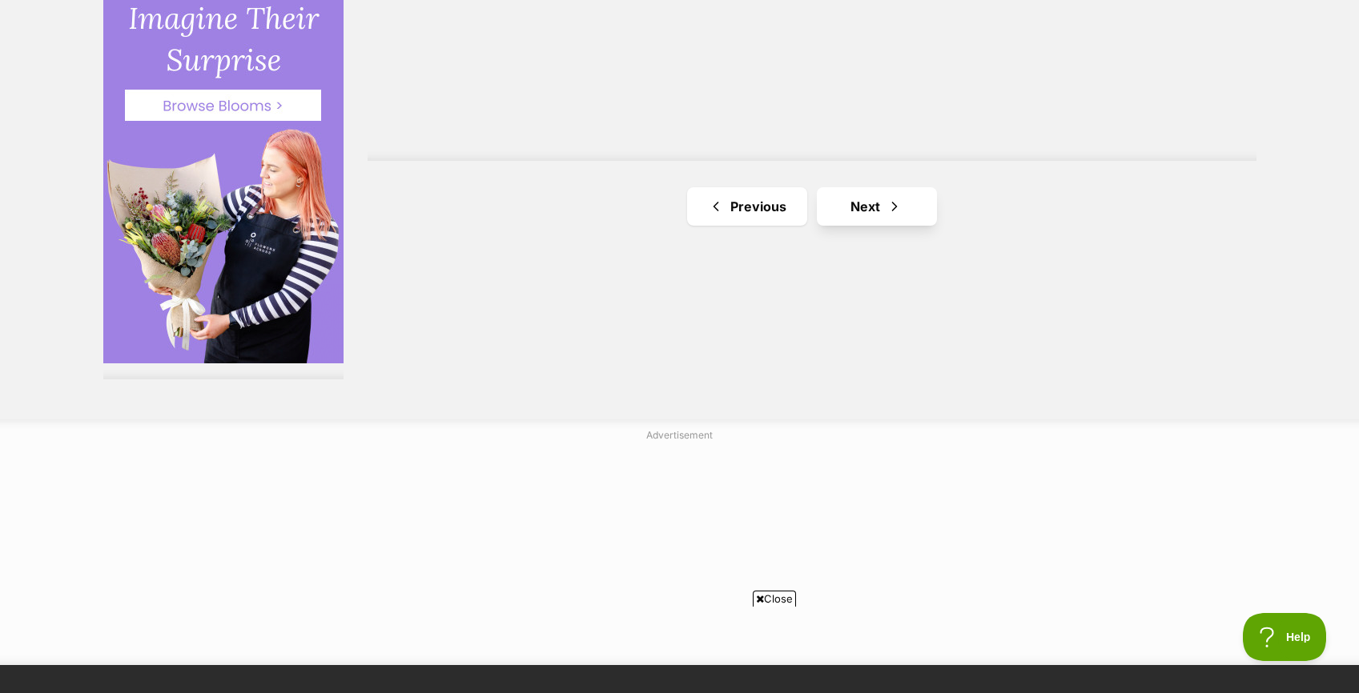
scroll to position [3006, 0]
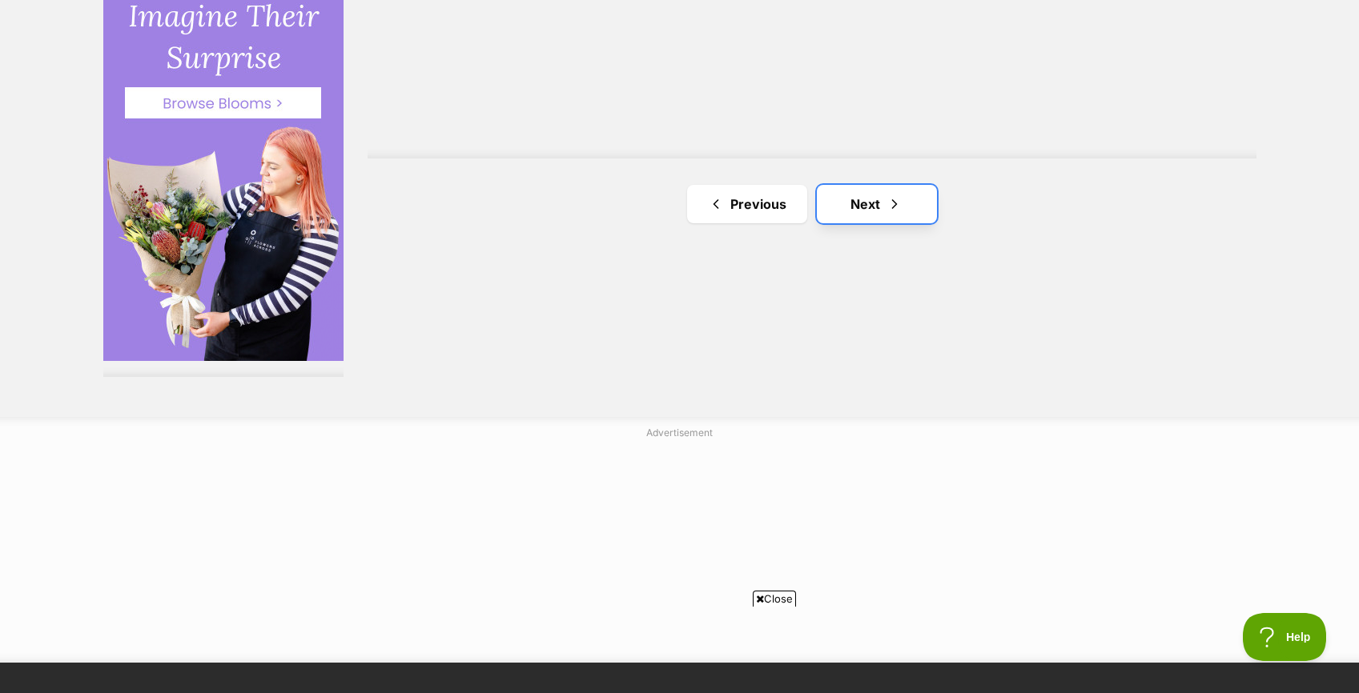
click at [904, 201] on link "Next" at bounding box center [877, 204] width 120 height 38
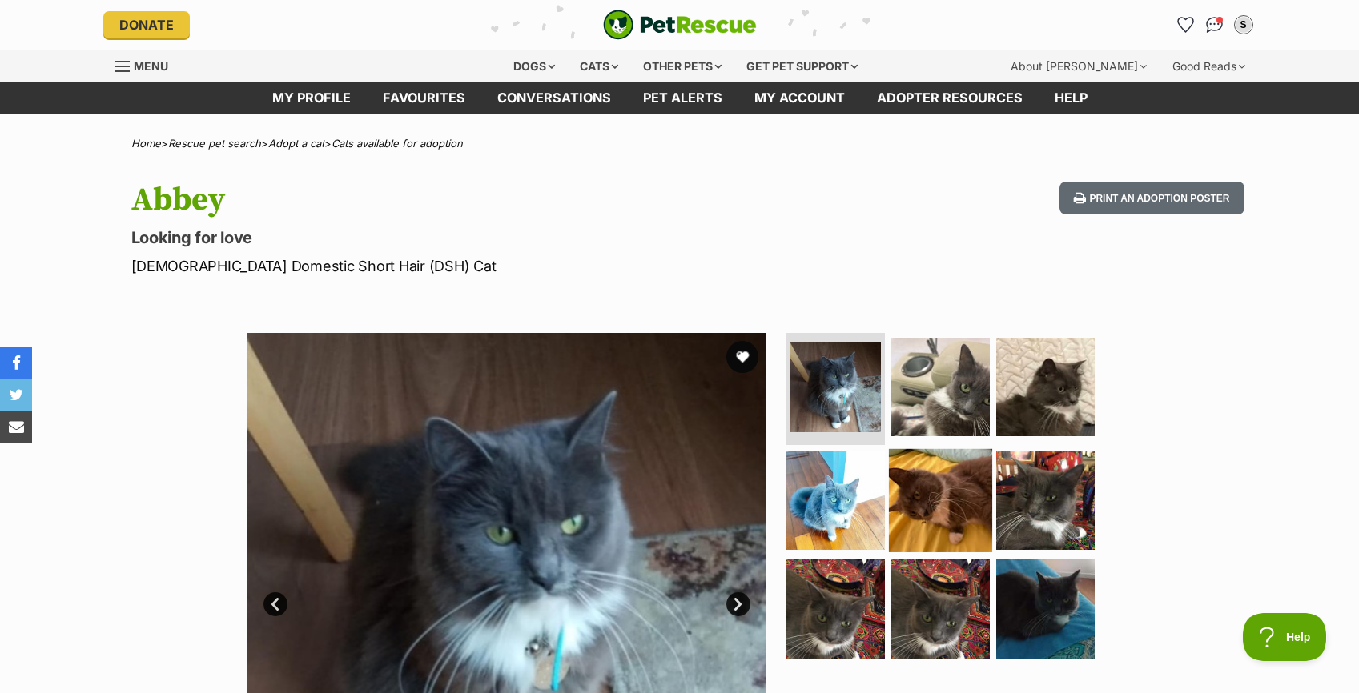
click at [926, 538] on img at bounding box center [940, 499] width 103 height 103
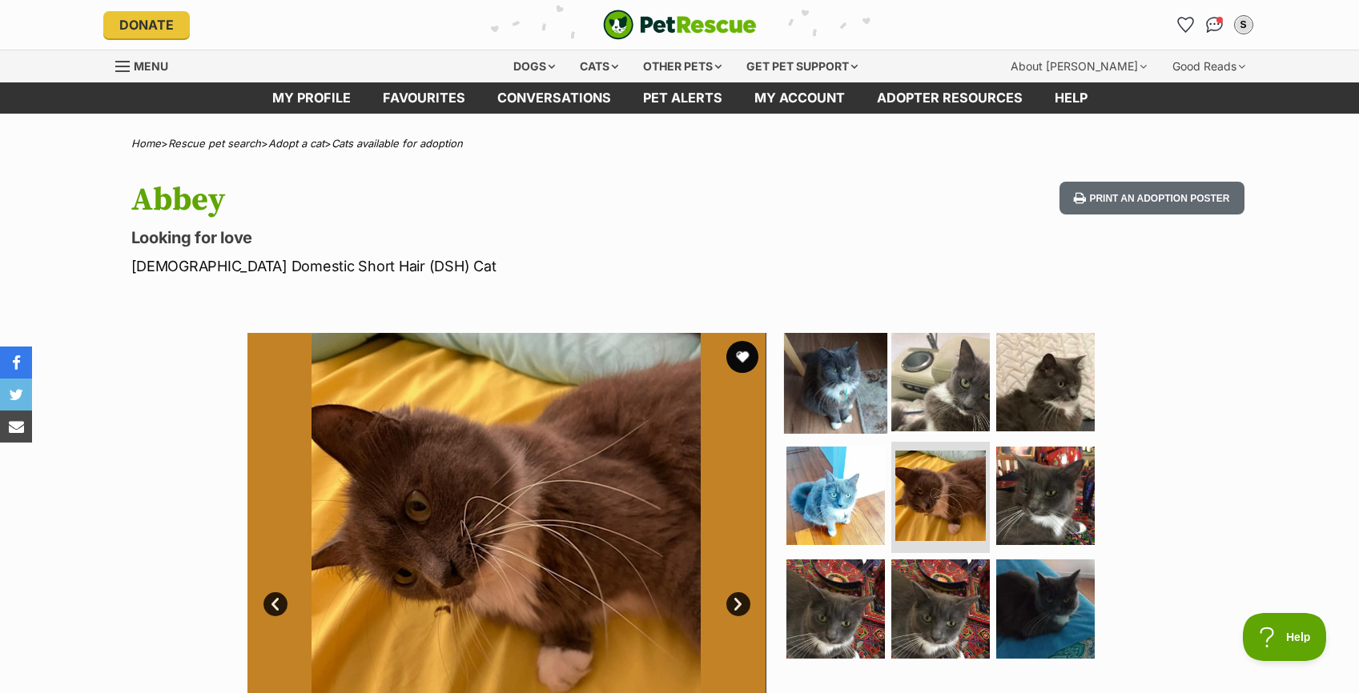
click at [850, 391] on img at bounding box center [835, 382] width 103 height 103
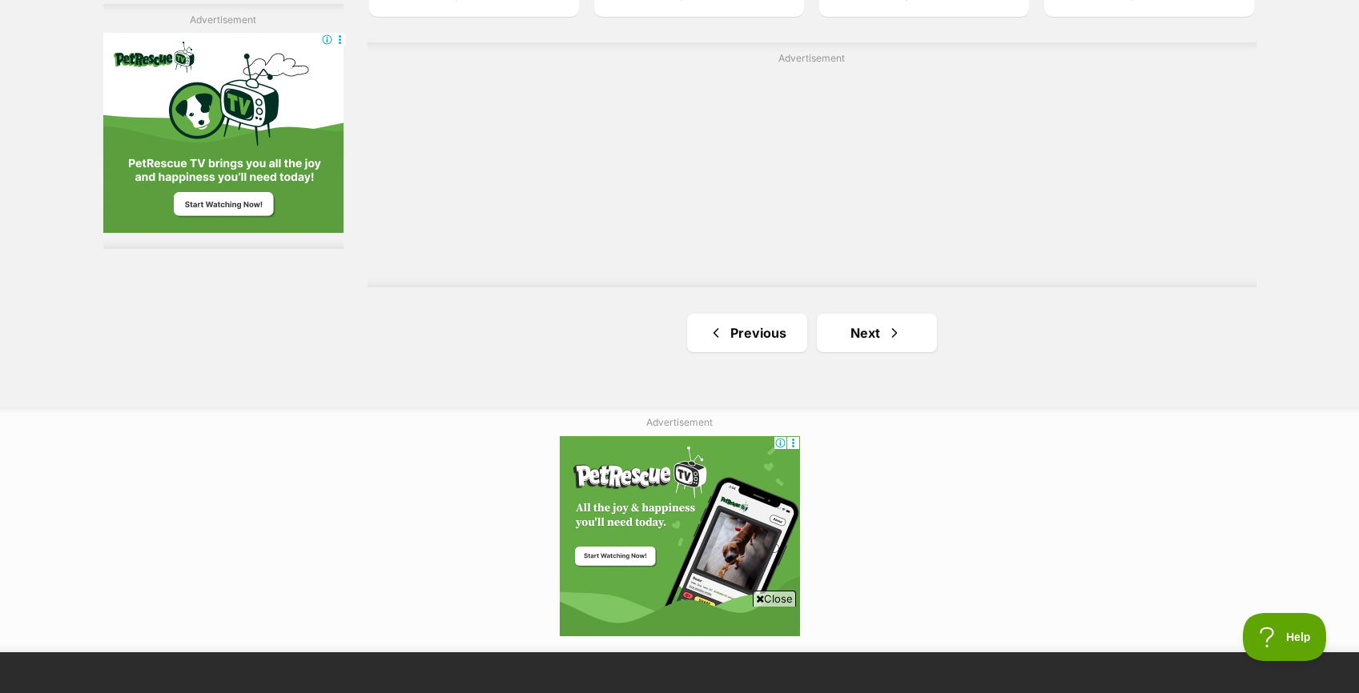
scroll to position [2883, 0]
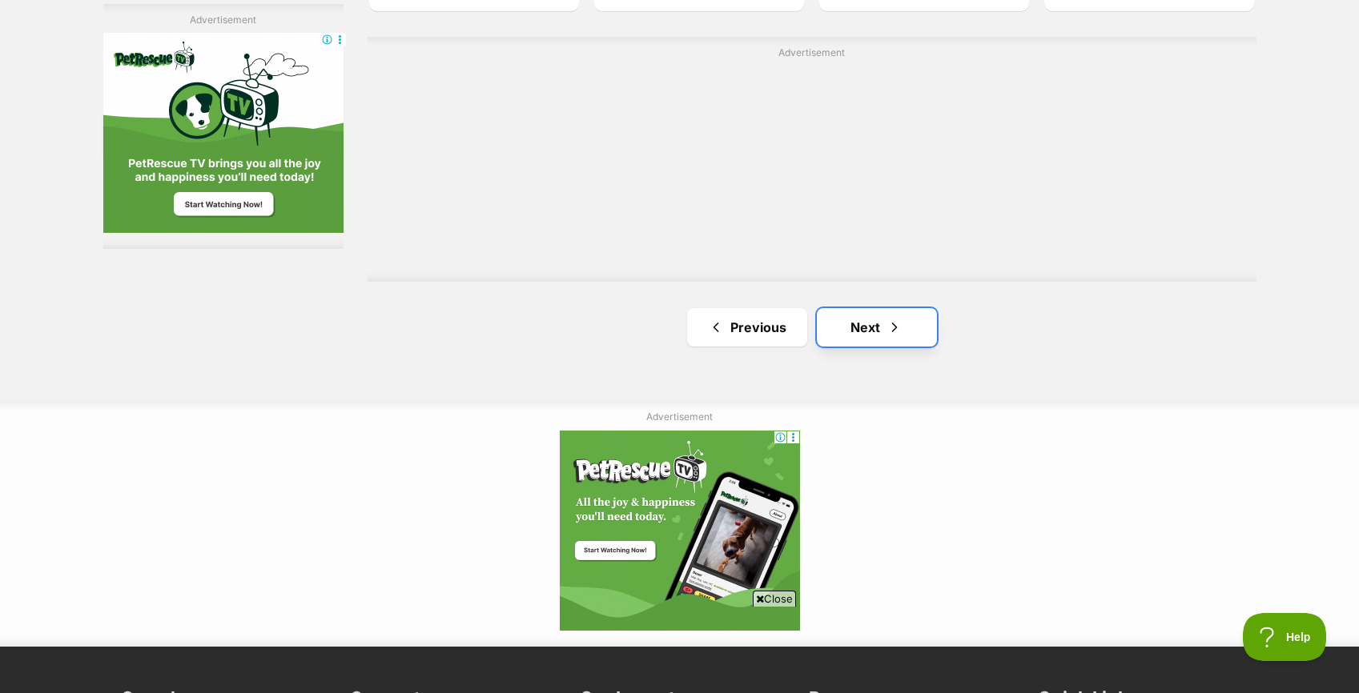
click at [867, 322] on link "Next" at bounding box center [877, 327] width 120 height 38
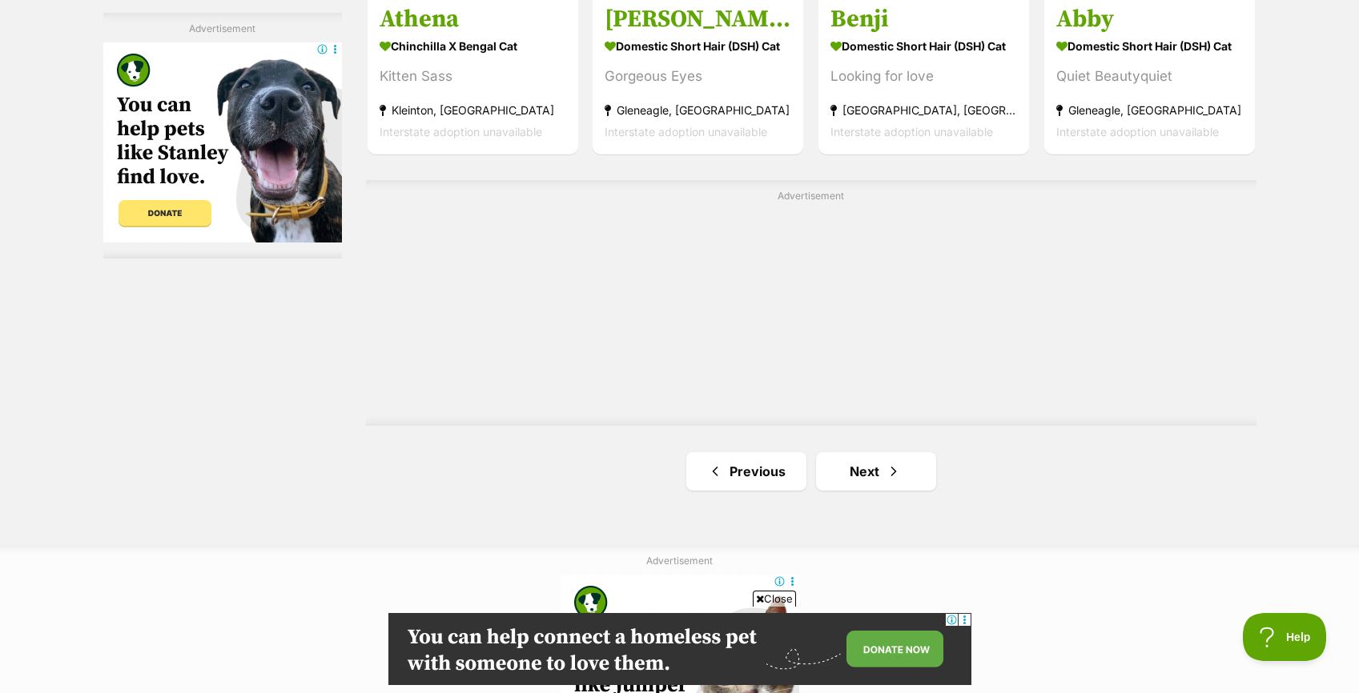
scroll to position [2856, 0]
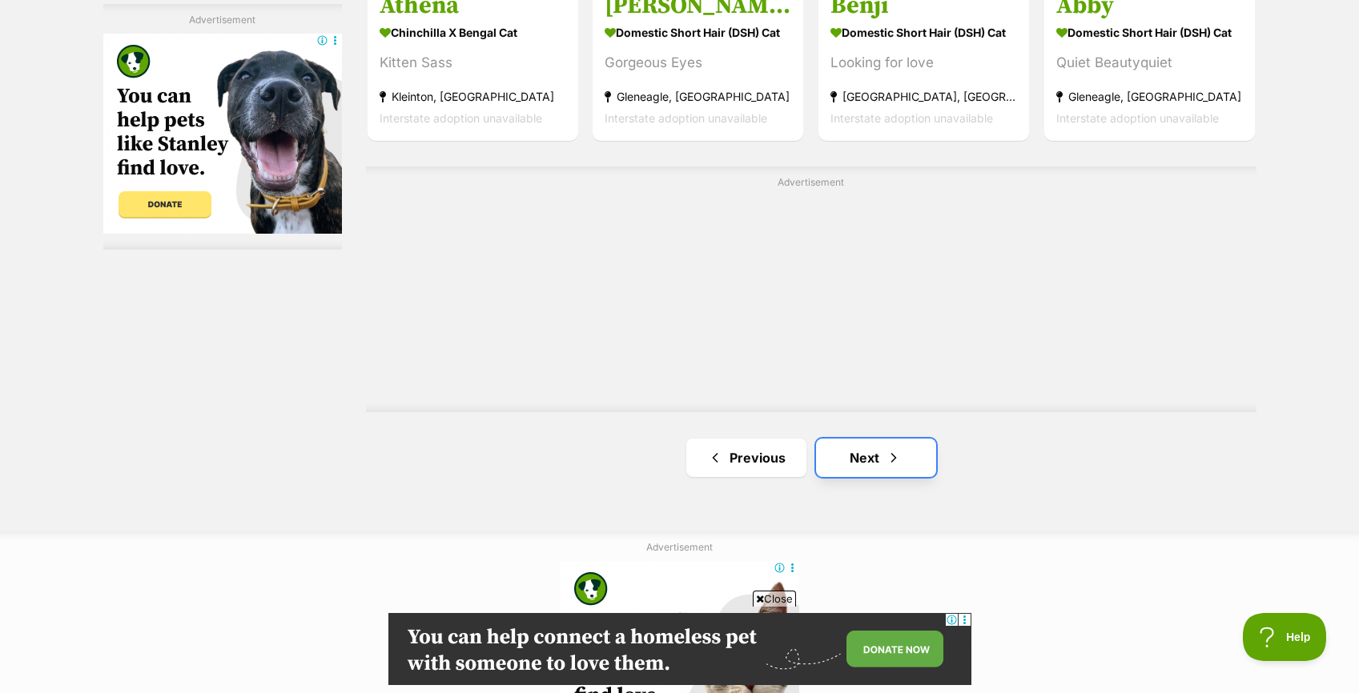
click at [874, 455] on link "Next" at bounding box center [876, 458] width 120 height 38
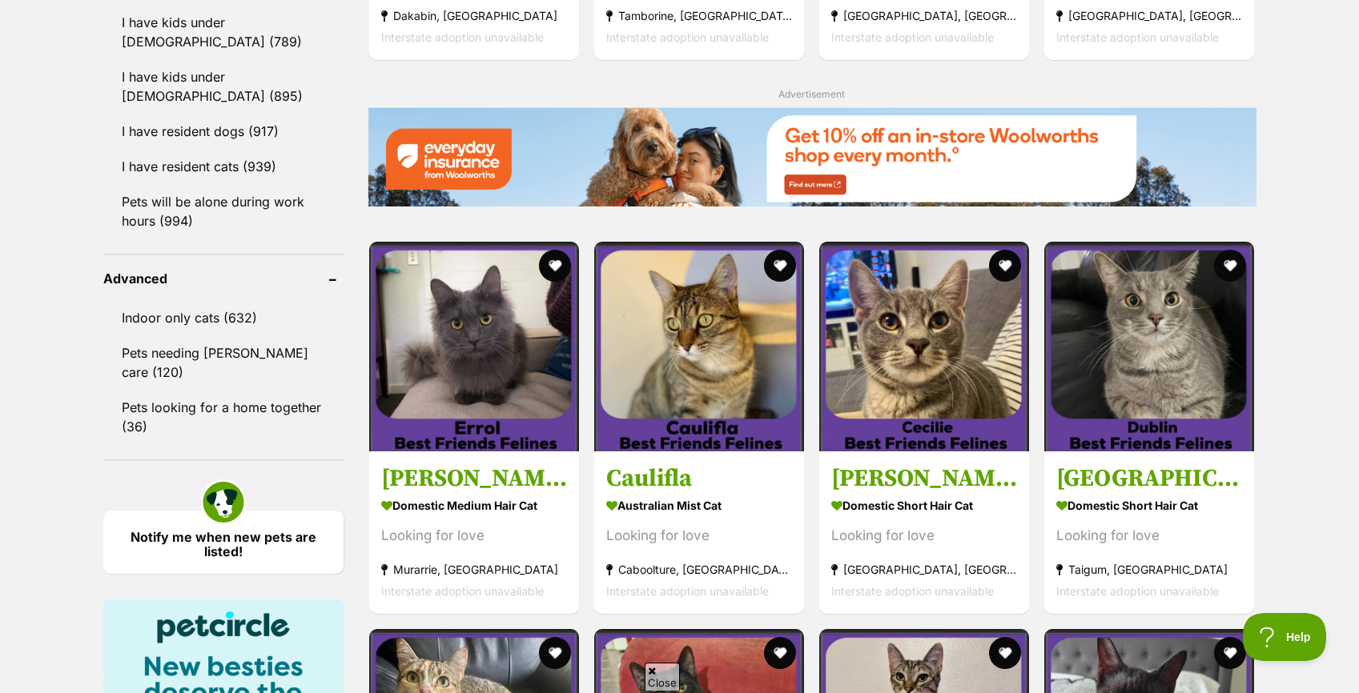
scroll to position [1906, 0]
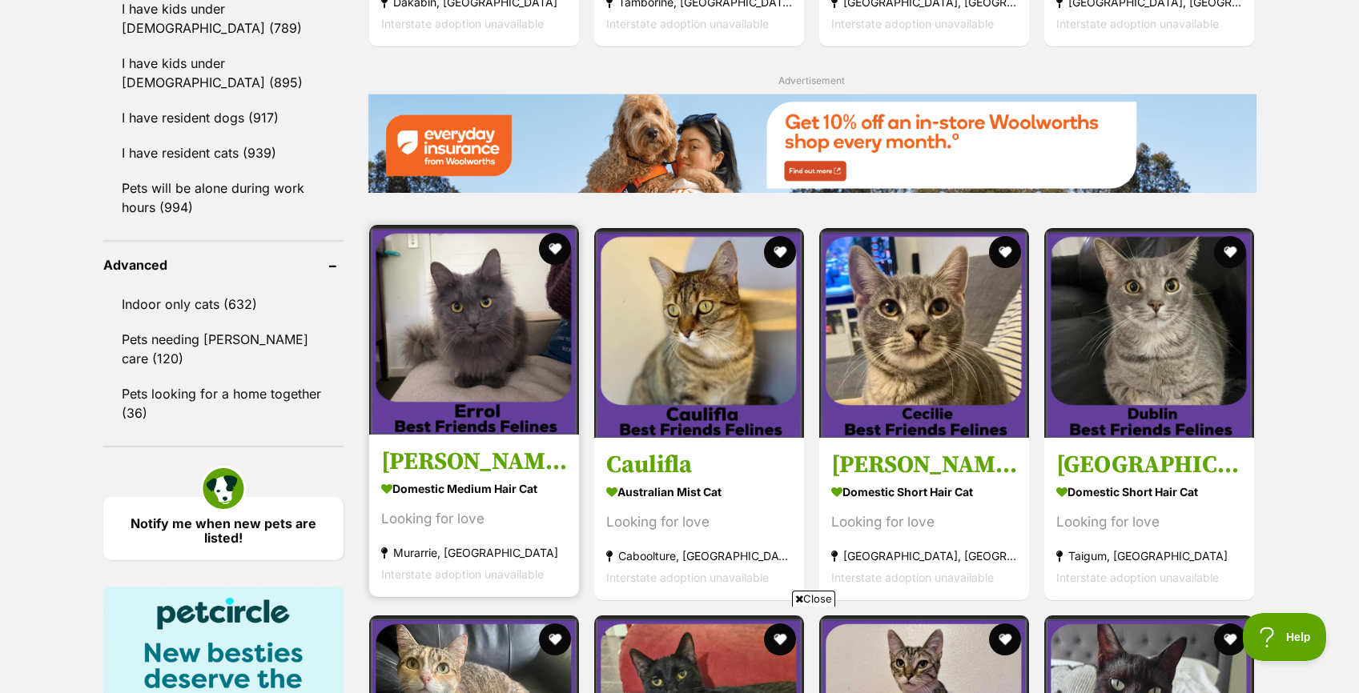
click at [500, 342] on img at bounding box center [474, 330] width 210 height 210
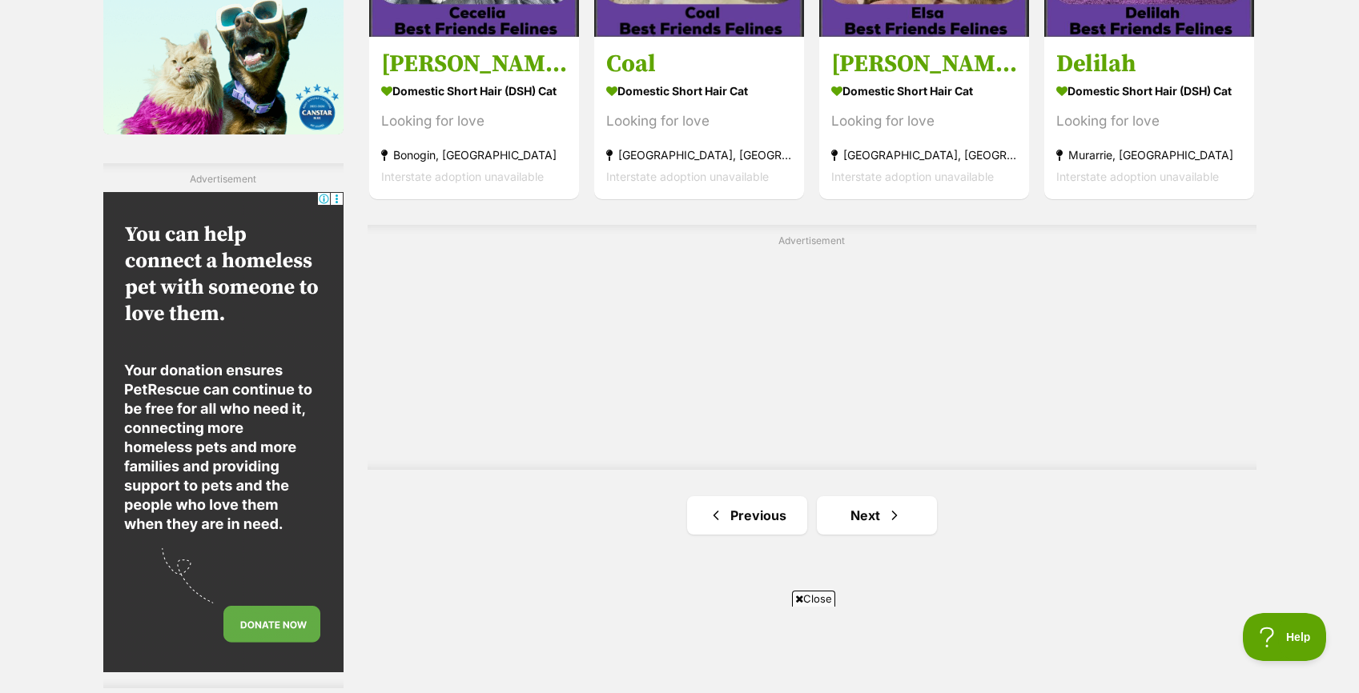
scroll to position [2696, 0]
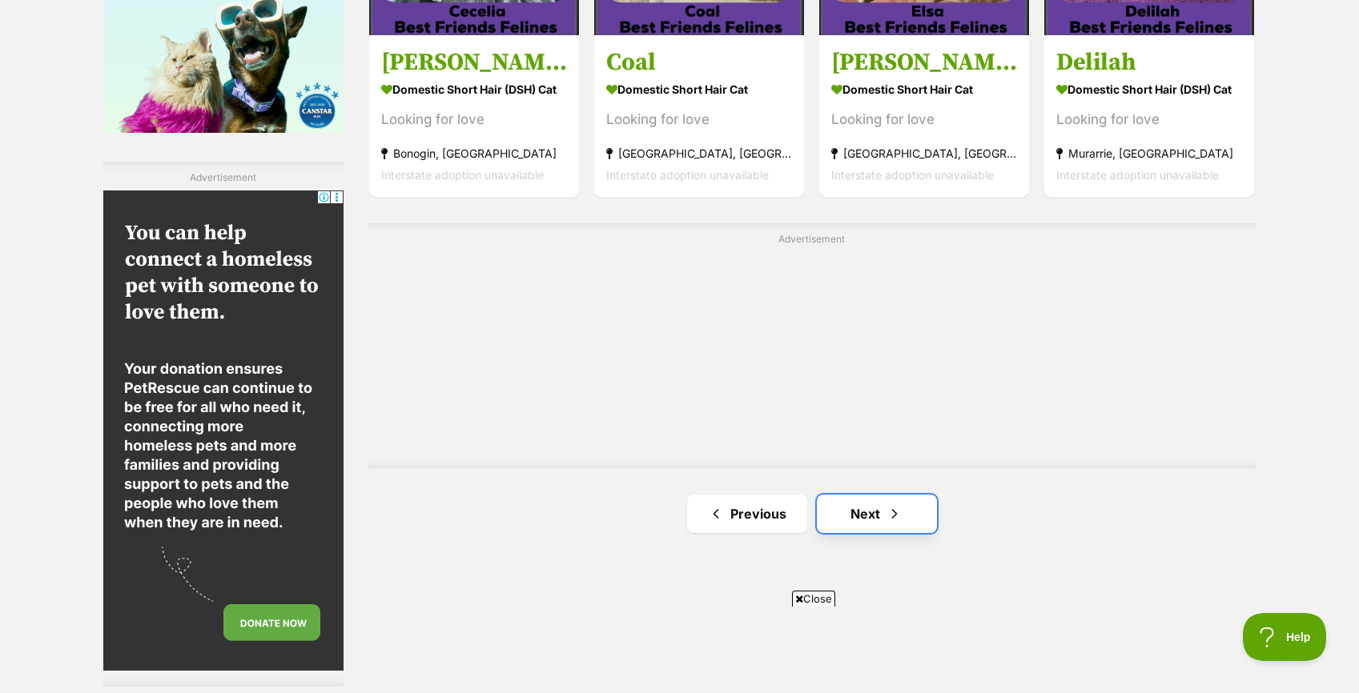
click at [846, 505] on link "Next" at bounding box center [877, 514] width 120 height 38
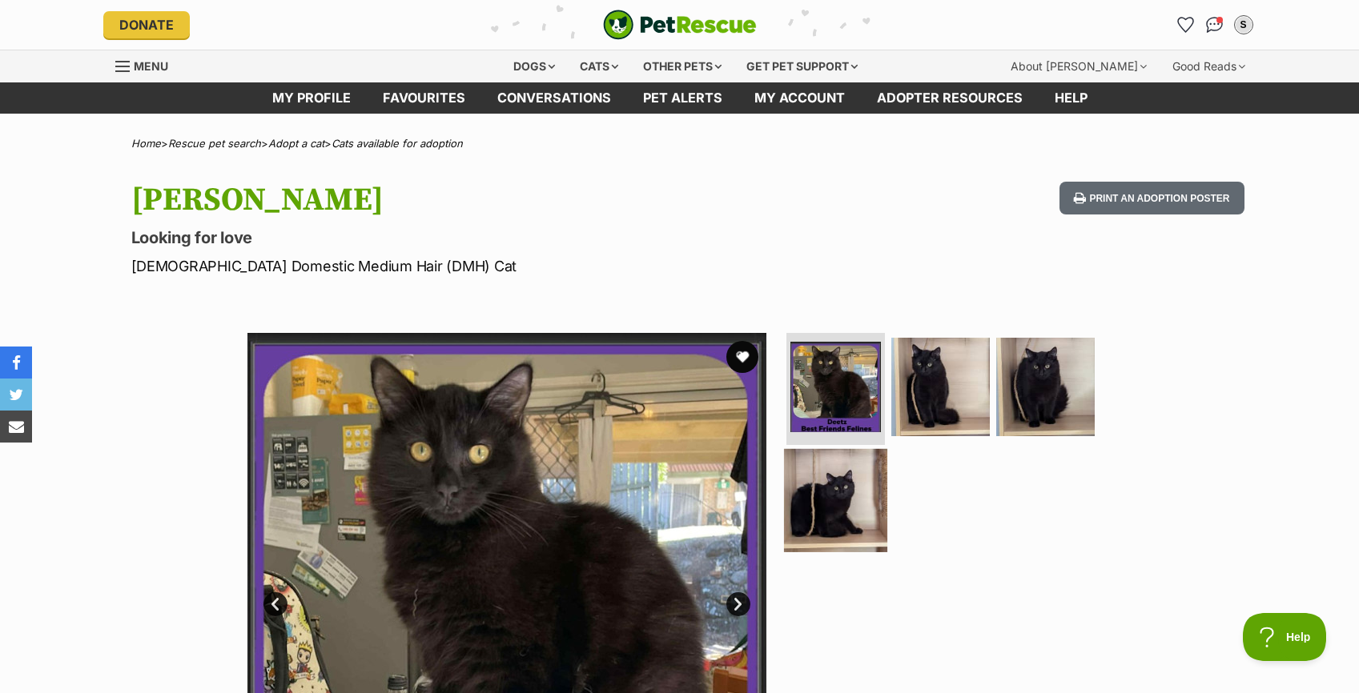
click at [866, 482] on img at bounding box center [835, 499] width 103 height 103
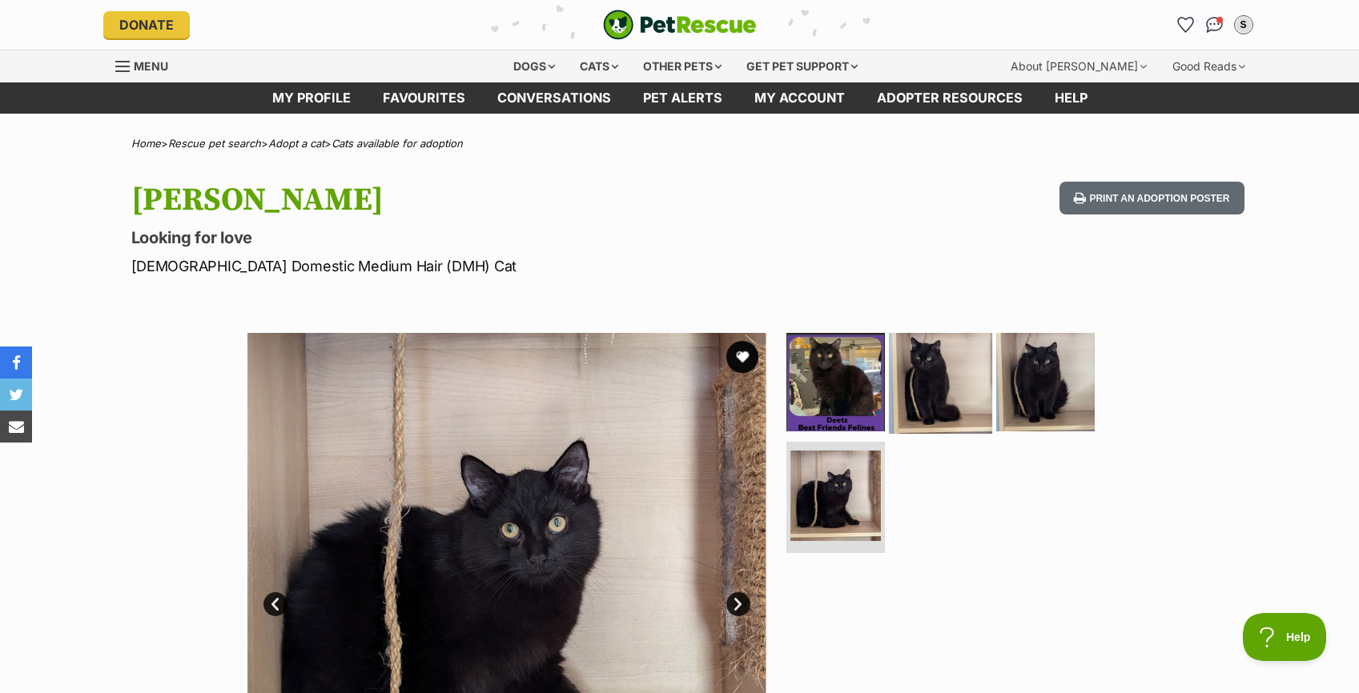
click at [936, 410] on img at bounding box center [940, 382] width 103 height 103
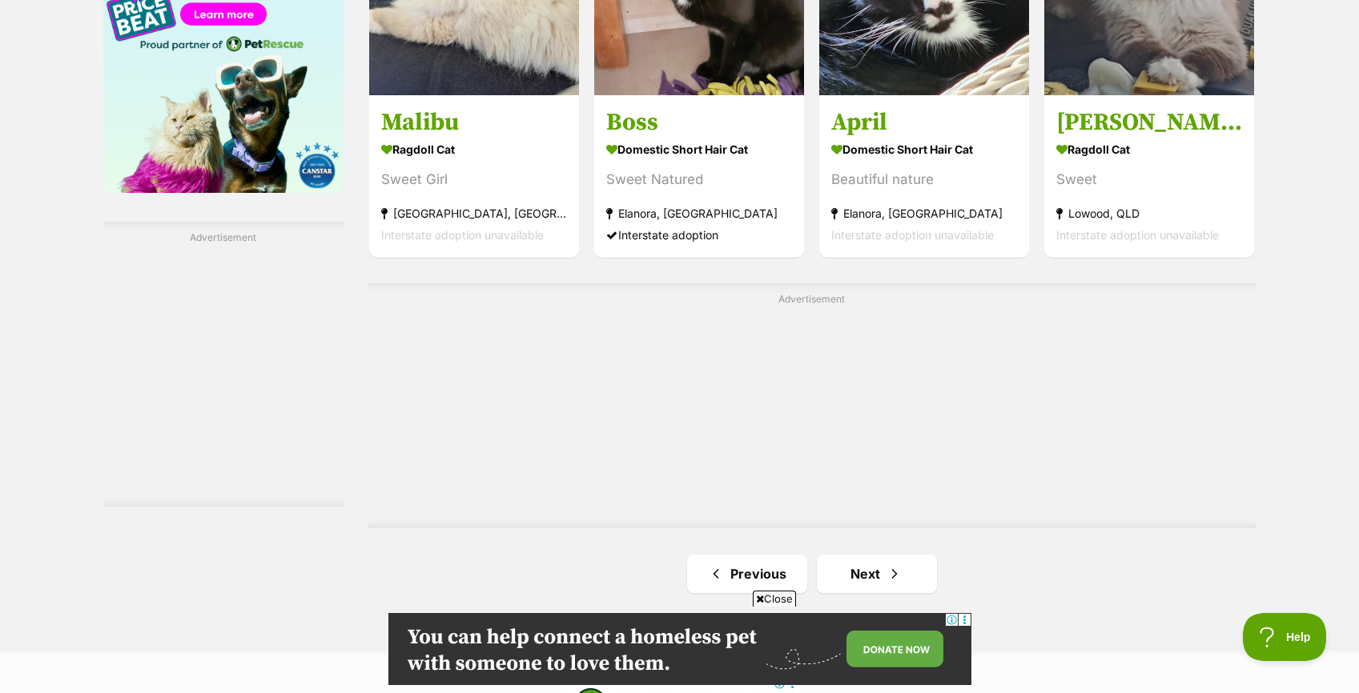
scroll to position [2641, 0]
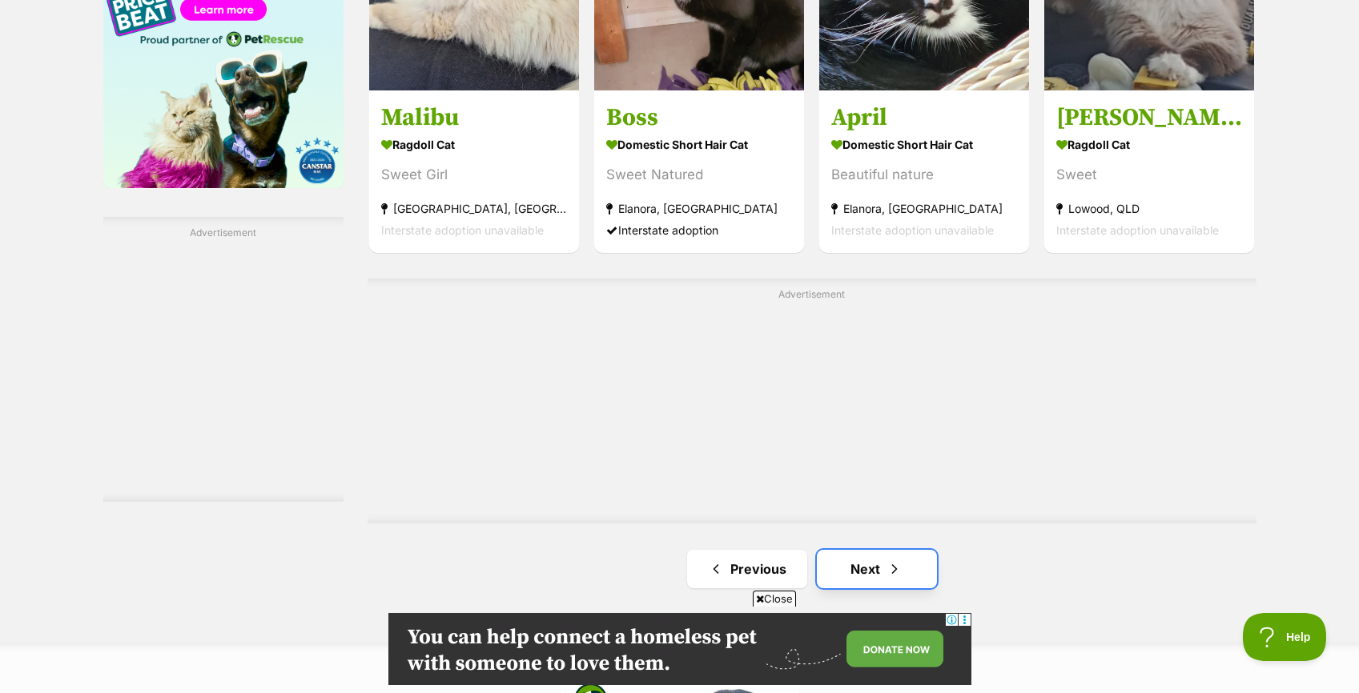
click at [875, 562] on link "Next" at bounding box center [877, 569] width 120 height 38
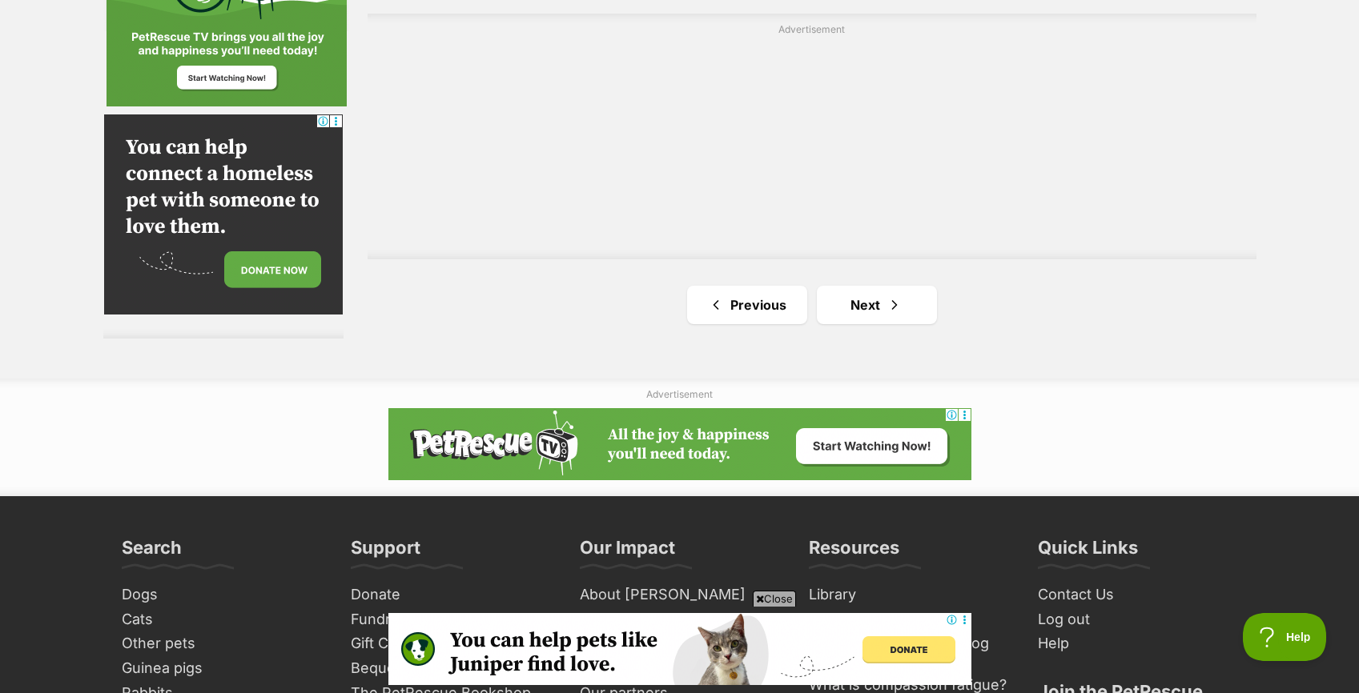
scroll to position [3015, 0]
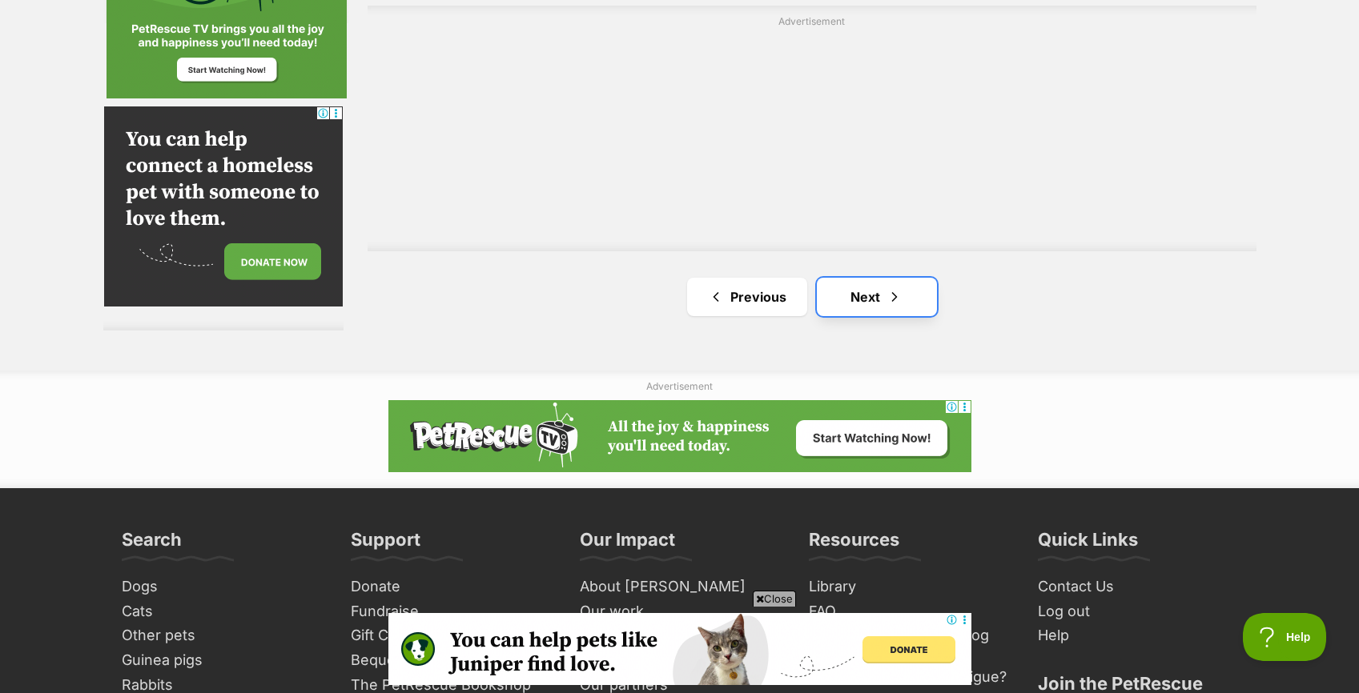
click at [898, 282] on link "Next" at bounding box center [877, 297] width 120 height 38
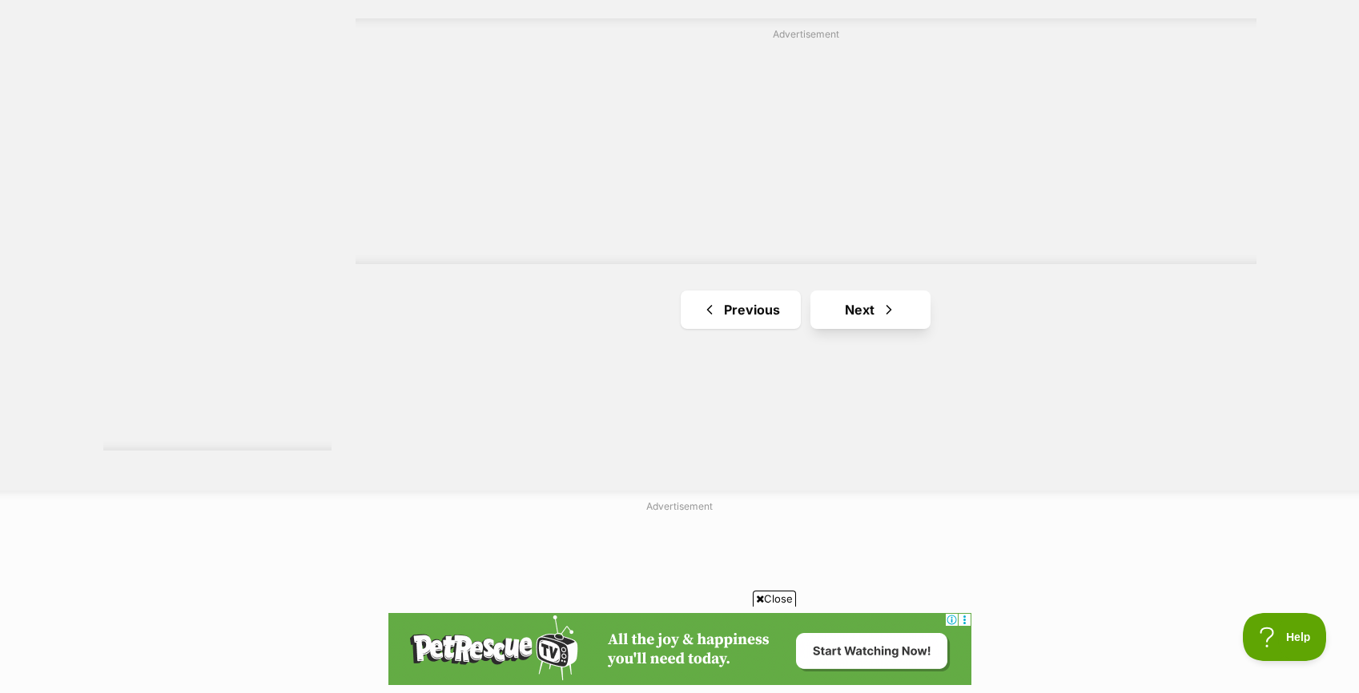
scroll to position [2920, 0]
click at [881, 310] on span "Next page" at bounding box center [889, 306] width 16 height 19
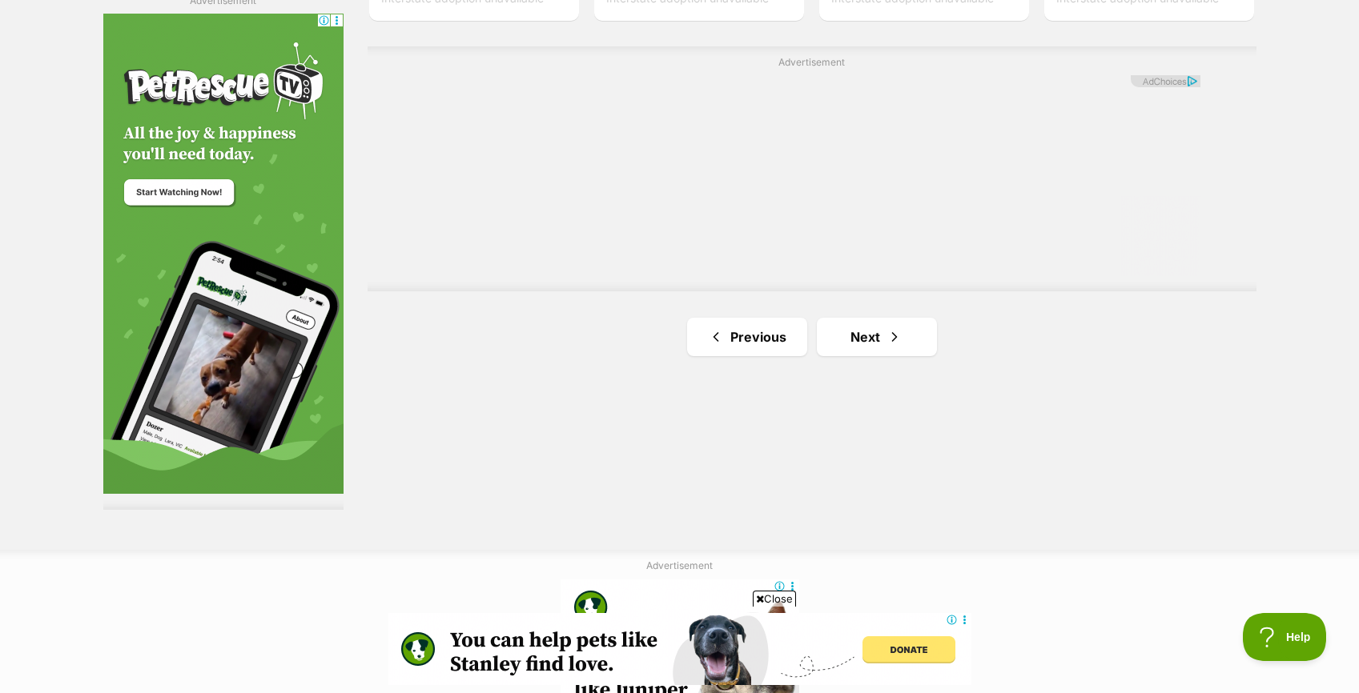
scroll to position [2876, 0]
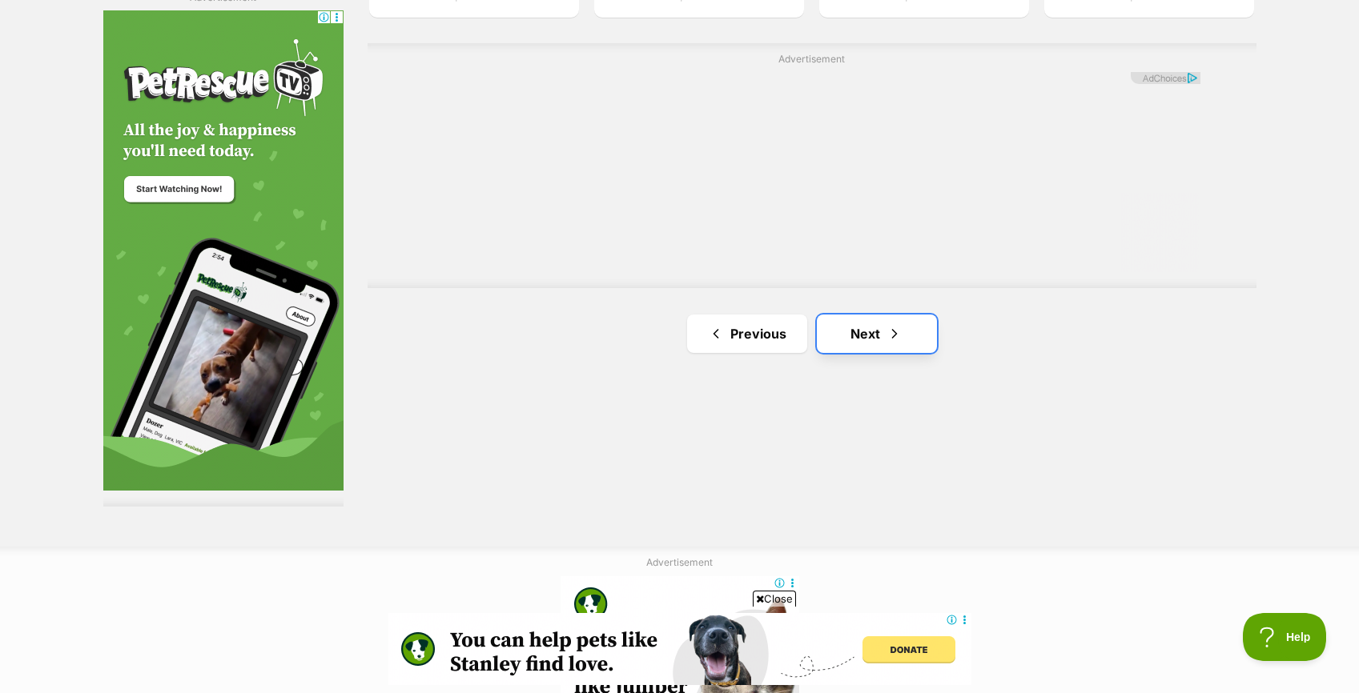
click at [886, 328] on span "Next page" at bounding box center [894, 333] width 16 height 19
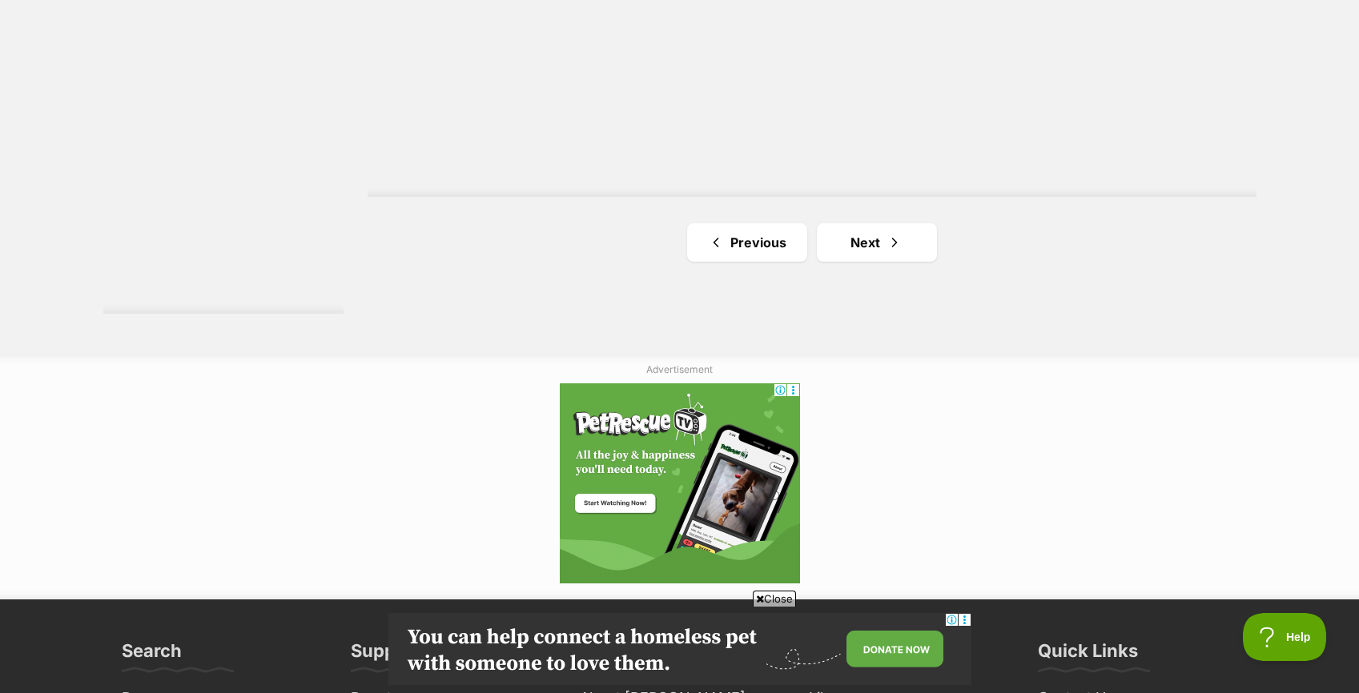
scroll to position [3075, 0]
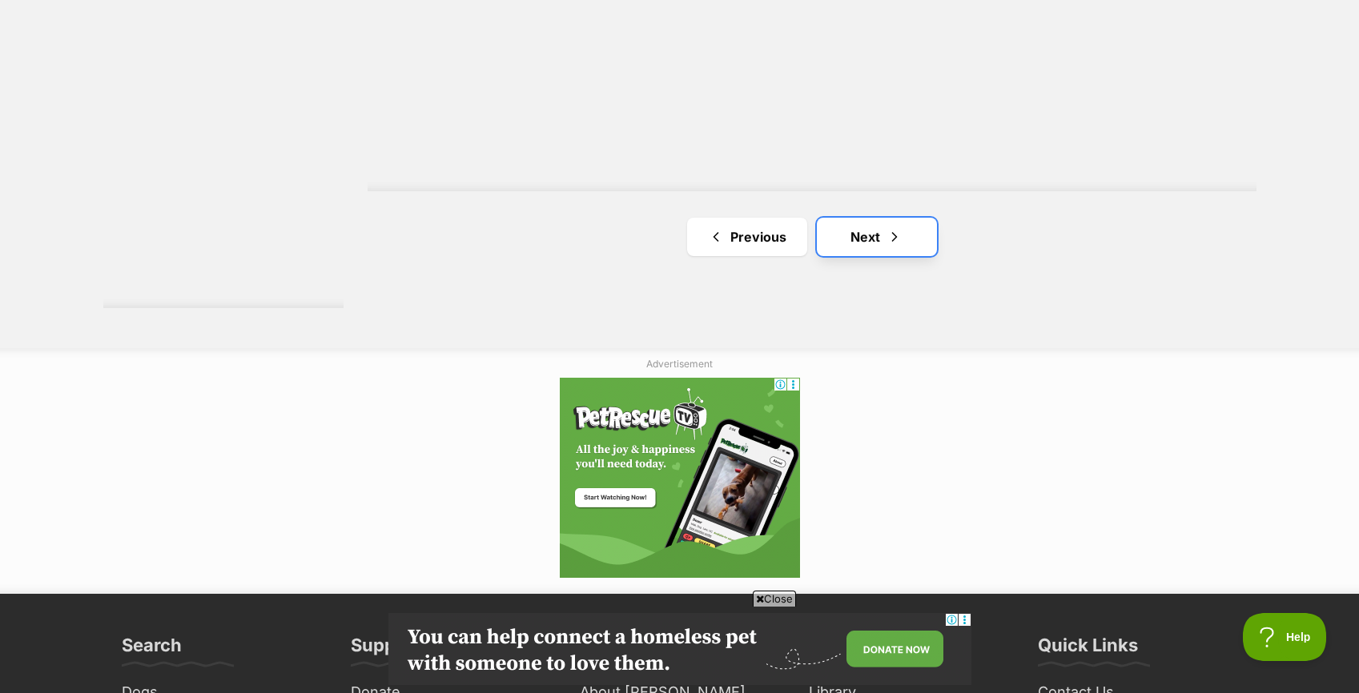
click at [878, 231] on link "Next" at bounding box center [877, 237] width 120 height 38
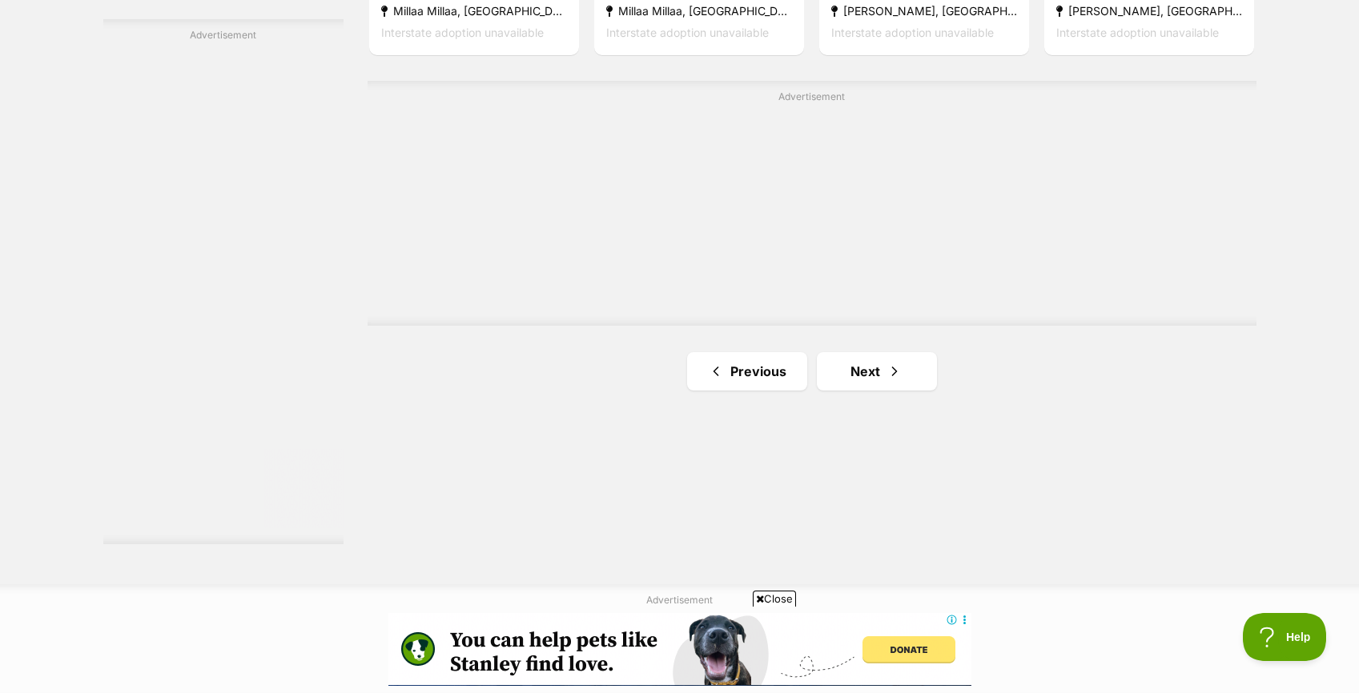
scroll to position [2848, 0]
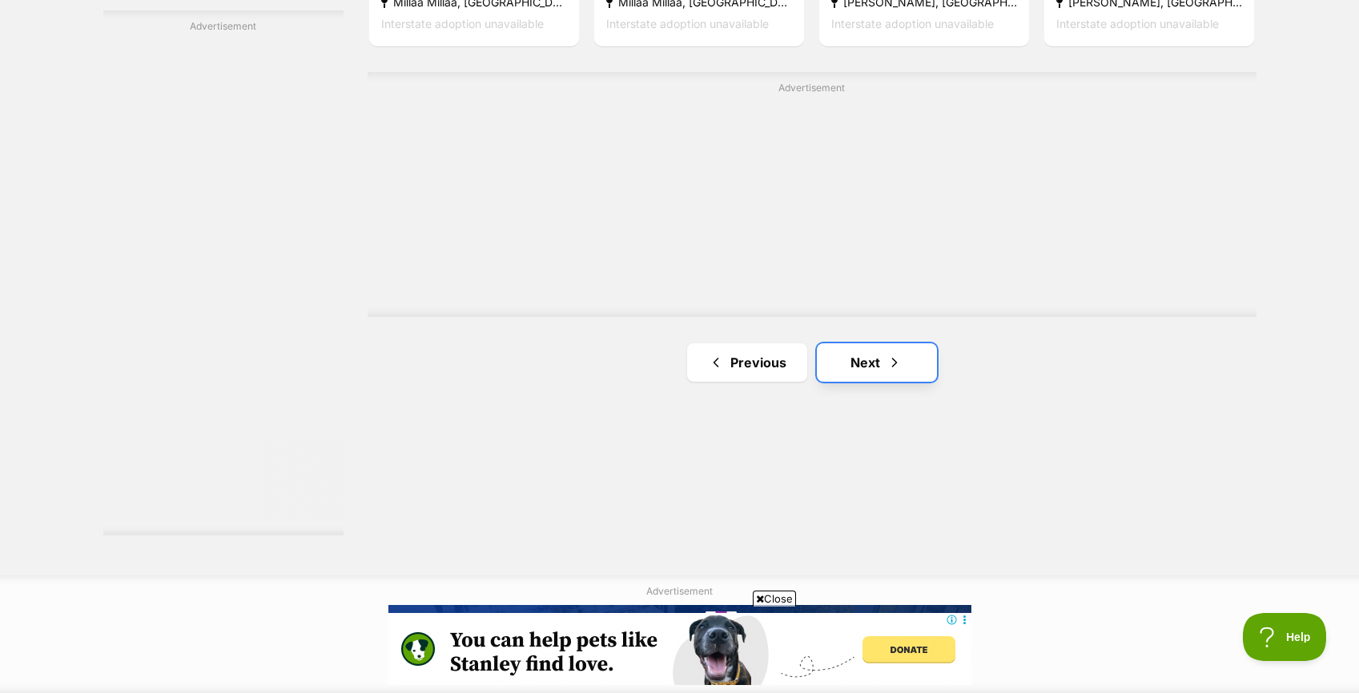
click at [862, 360] on link "Next" at bounding box center [877, 363] width 120 height 38
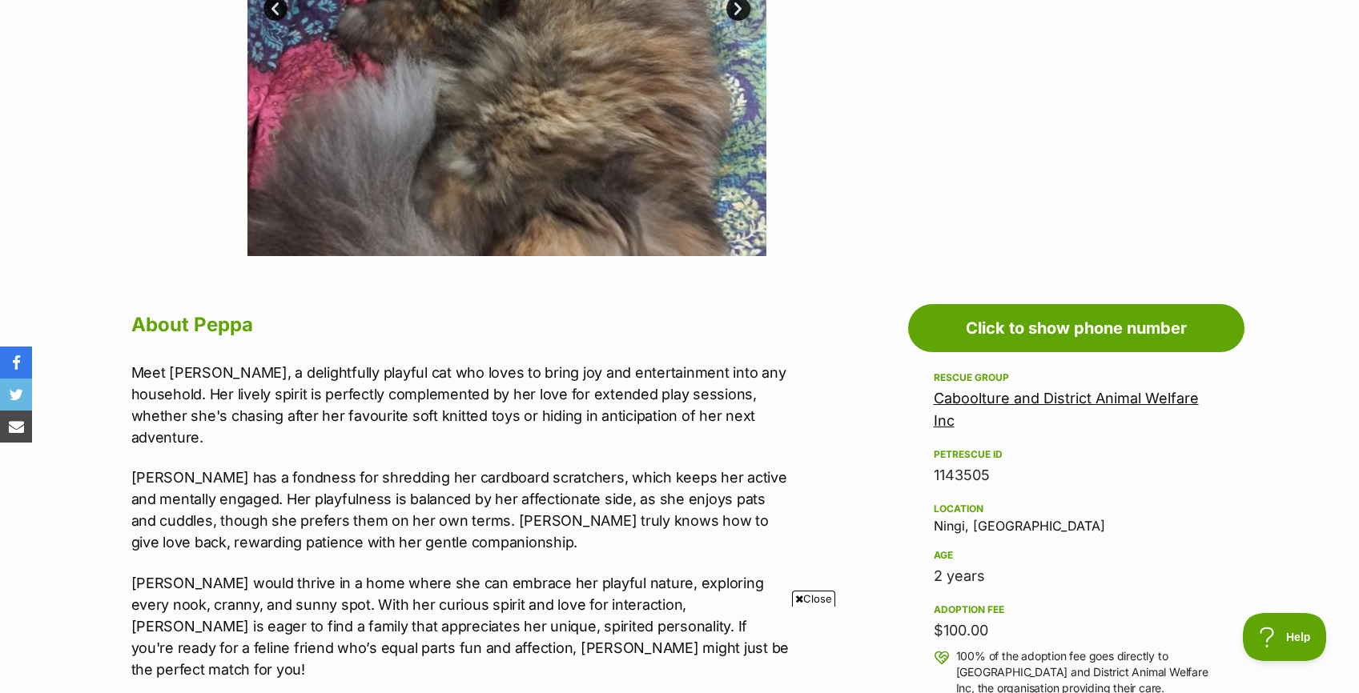
scroll to position [599, 0]
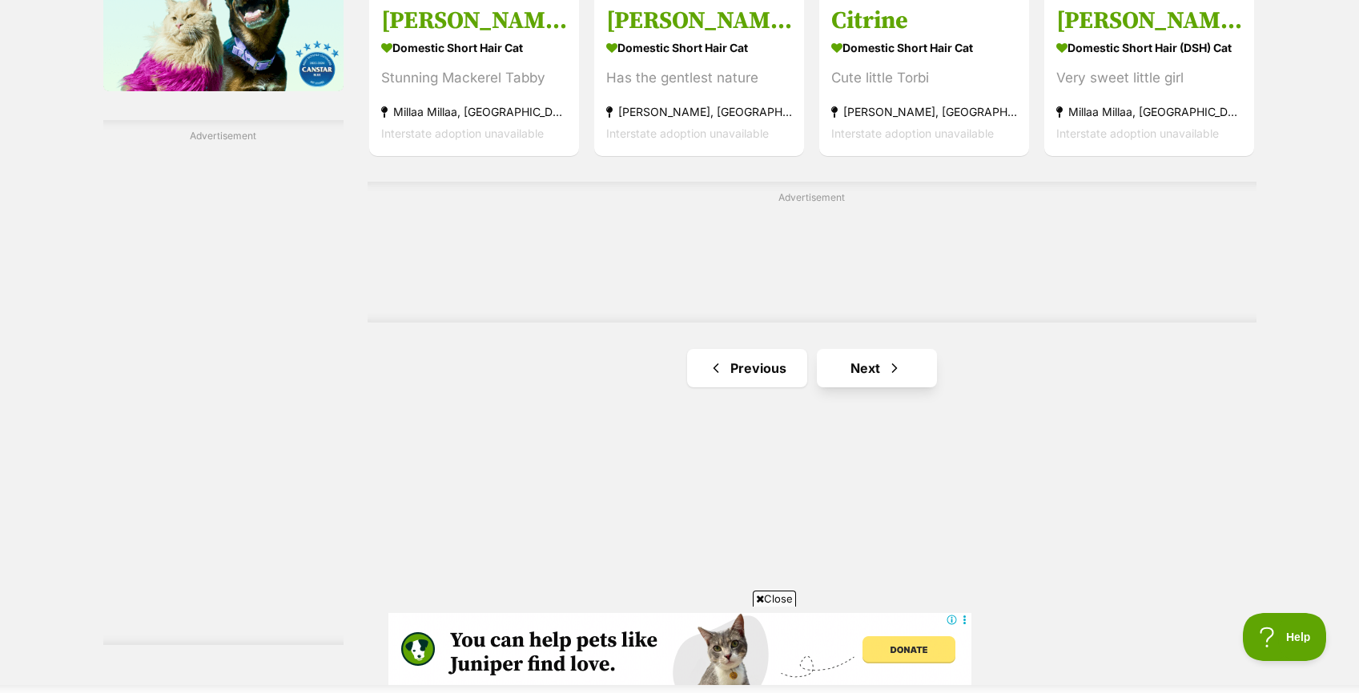
scroll to position [2739, 0]
click at [878, 369] on link "Next" at bounding box center [877, 367] width 120 height 38
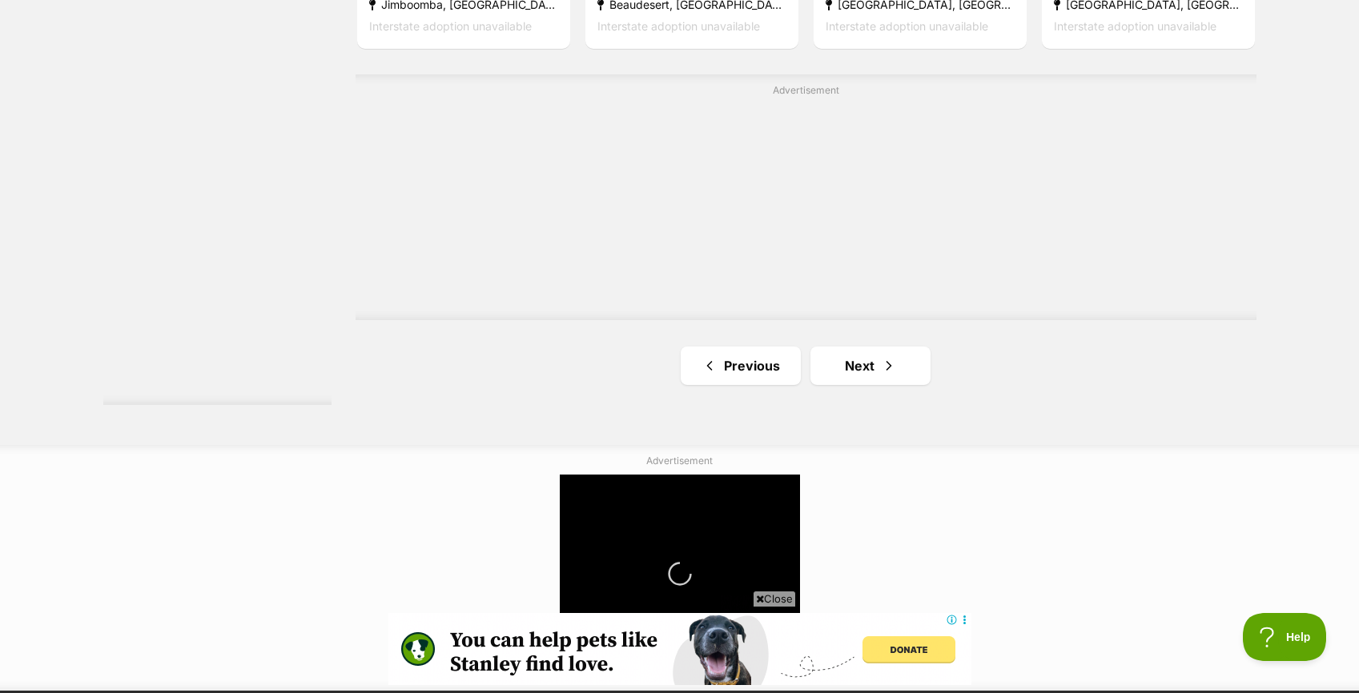
scroll to position [2967, 0]
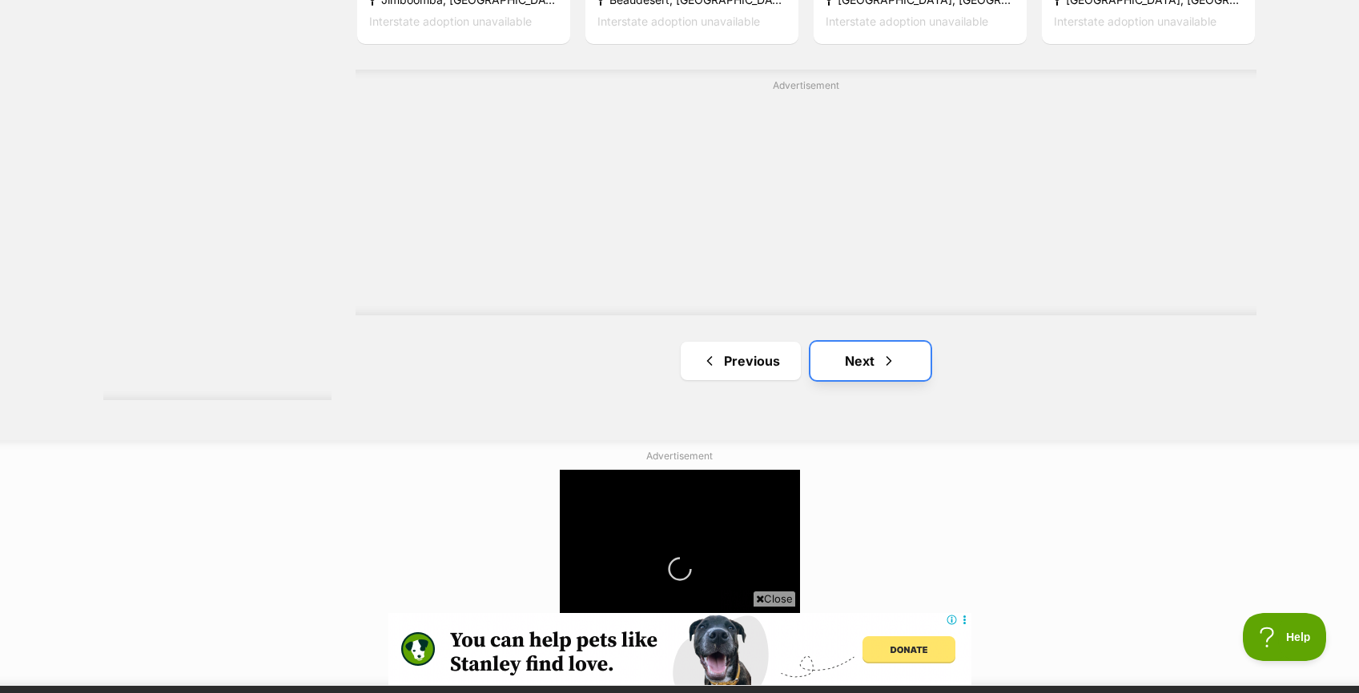
click at [898, 362] on link "Next" at bounding box center [870, 361] width 120 height 38
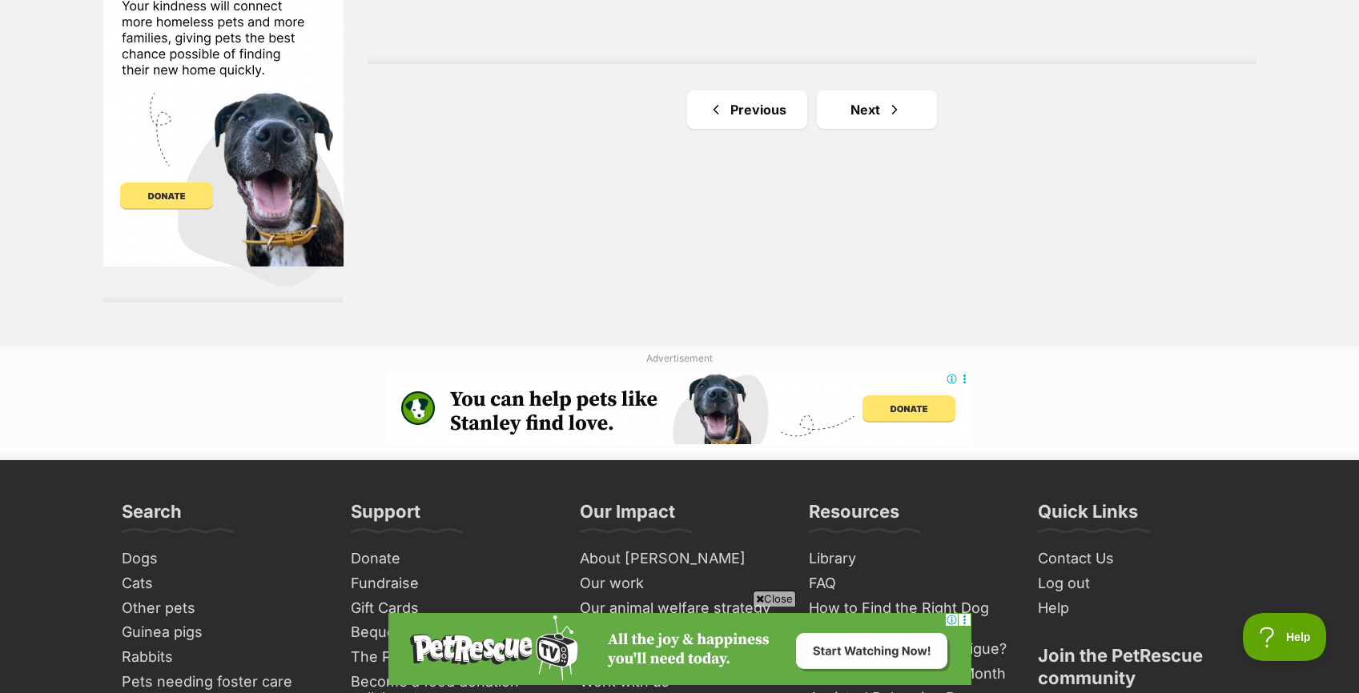
scroll to position [3105, 0]
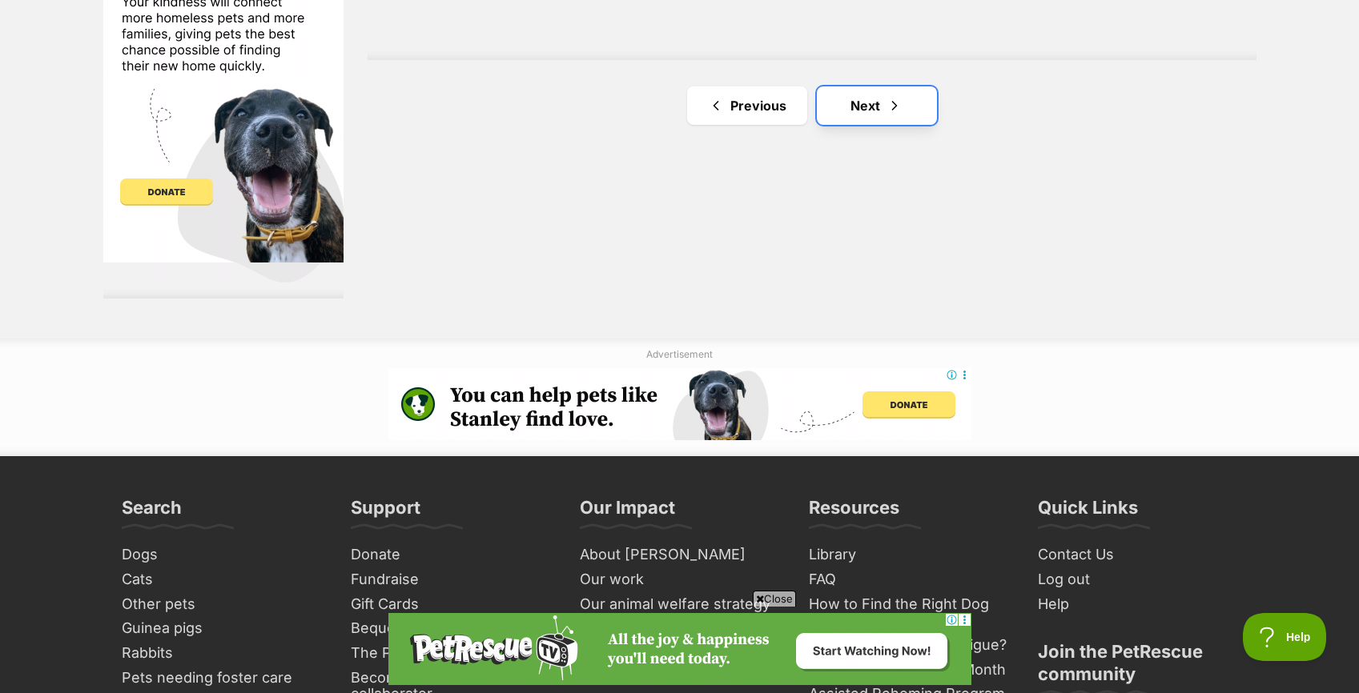
click at [866, 105] on link "Next" at bounding box center [877, 105] width 120 height 38
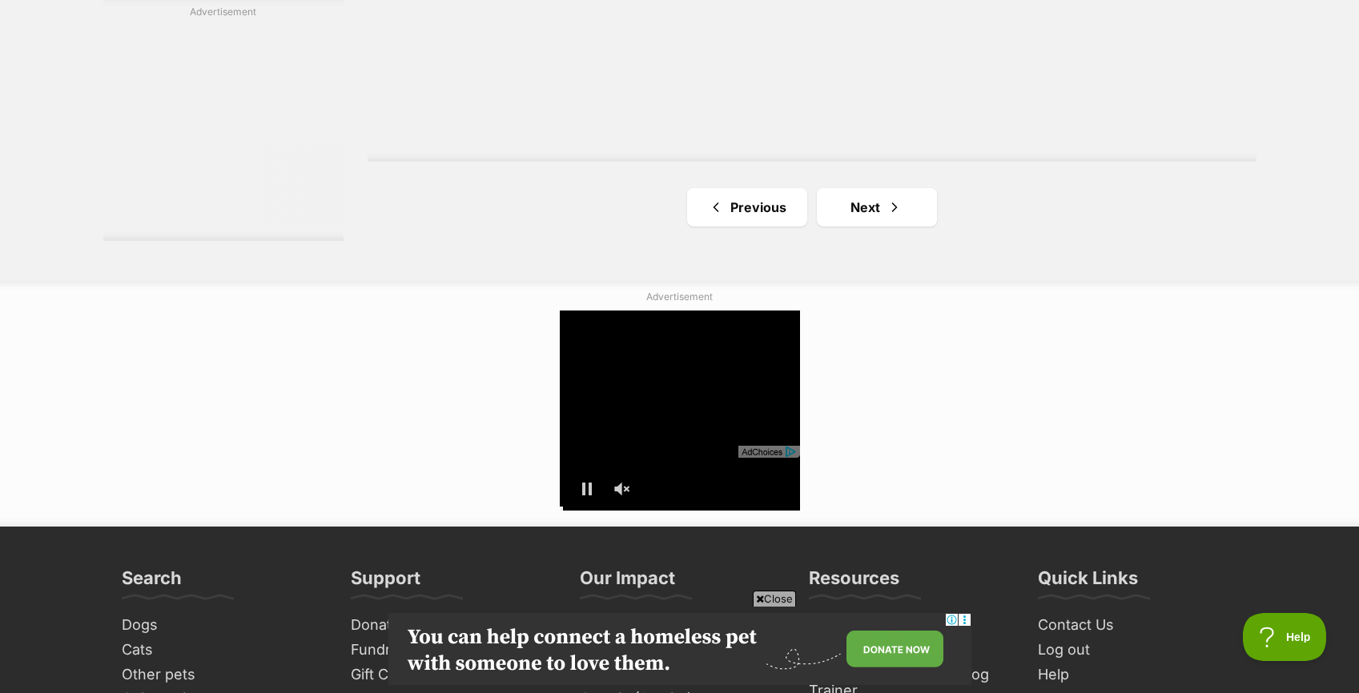
scroll to position [3008, 0]
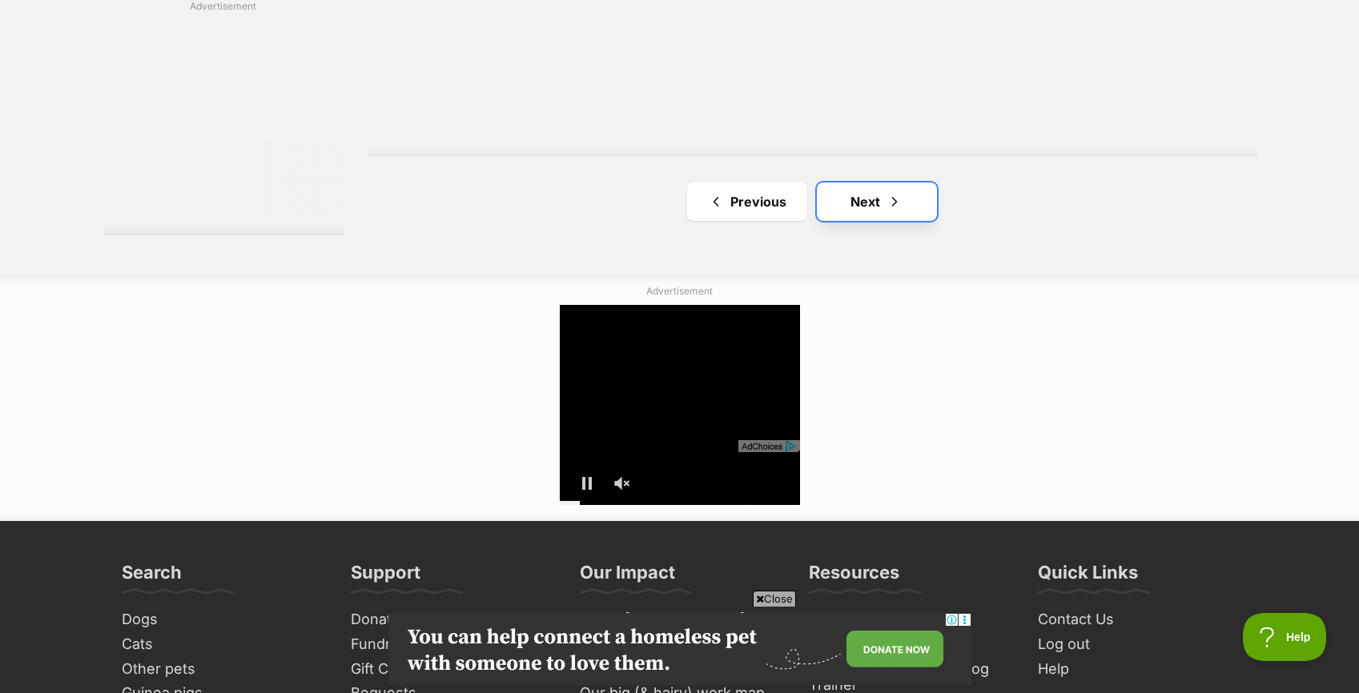
click at [868, 192] on link "Next" at bounding box center [877, 202] width 120 height 38
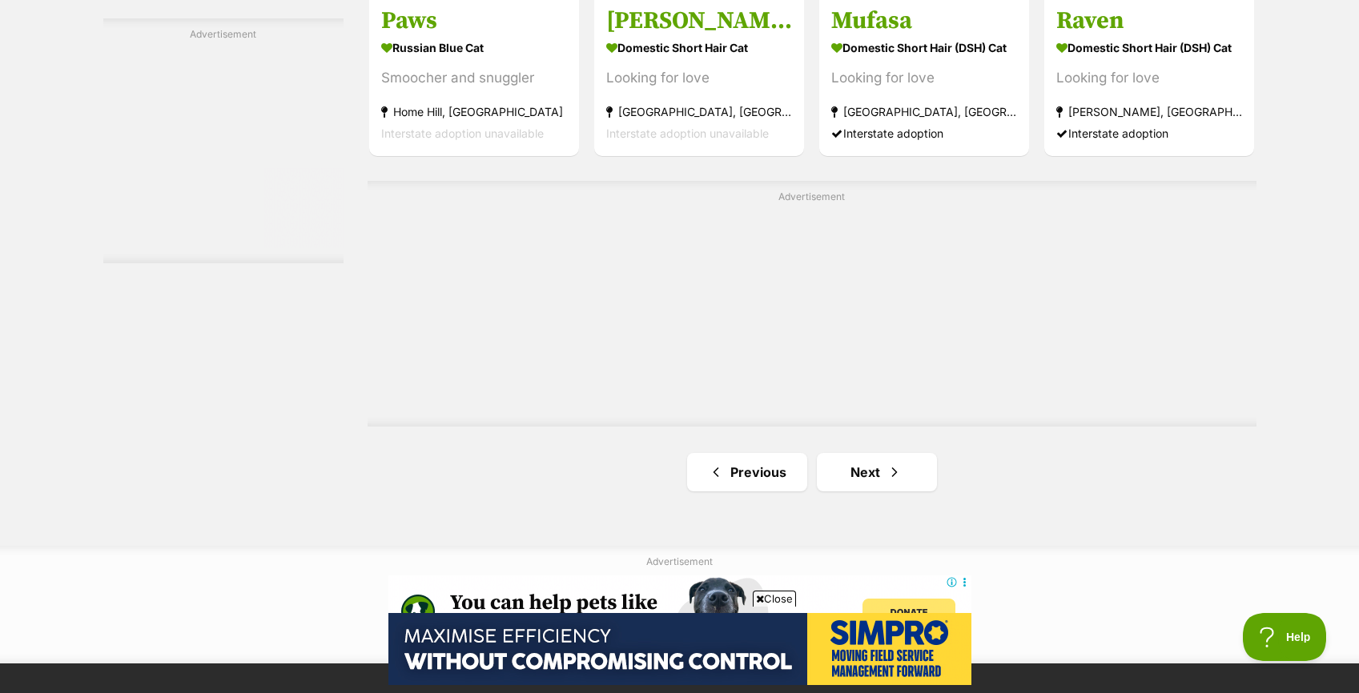
scroll to position [2835, 0]
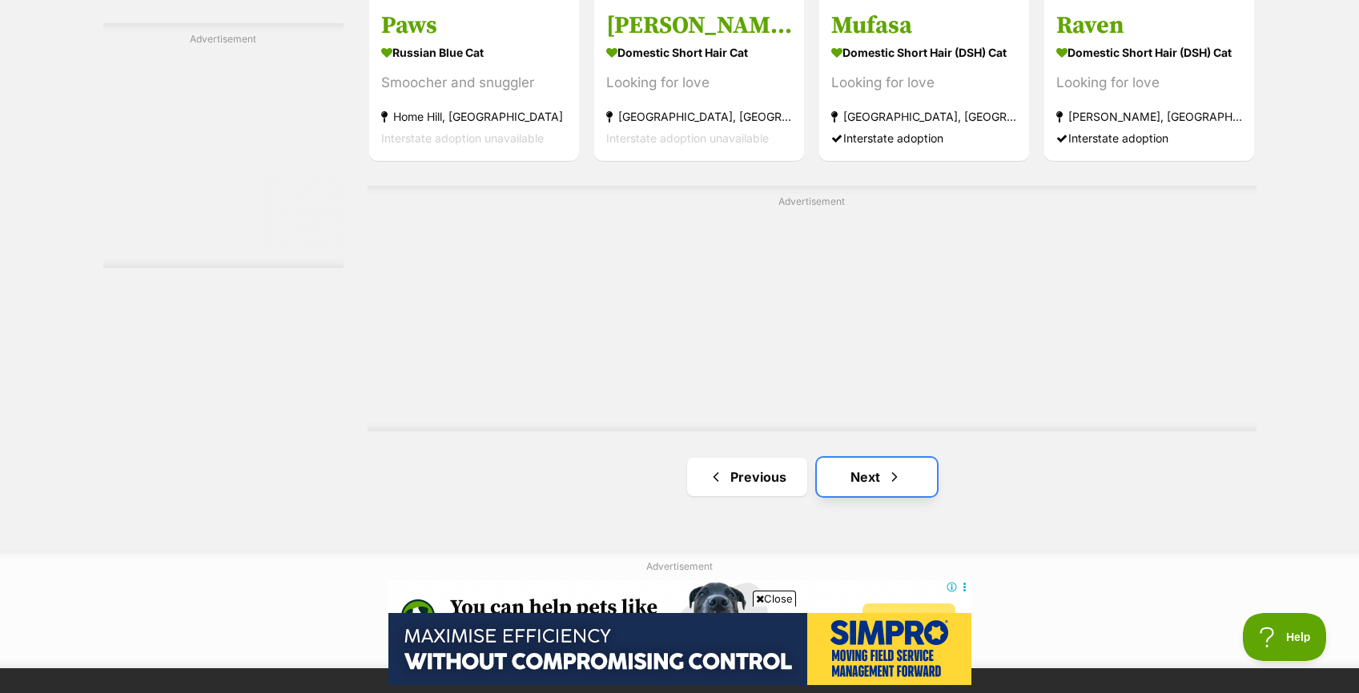
click at [917, 485] on link "Next" at bounding box center [877, 477] width 120 height 38
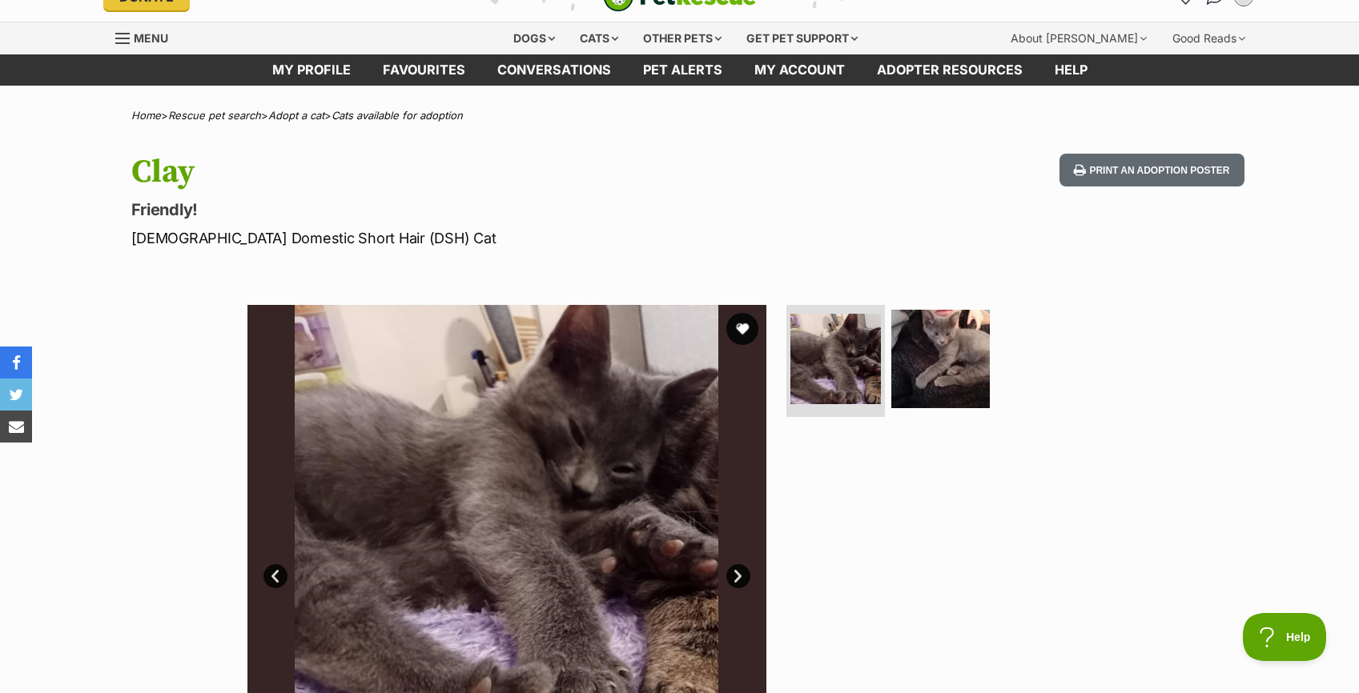
scroll to position [35, 0]
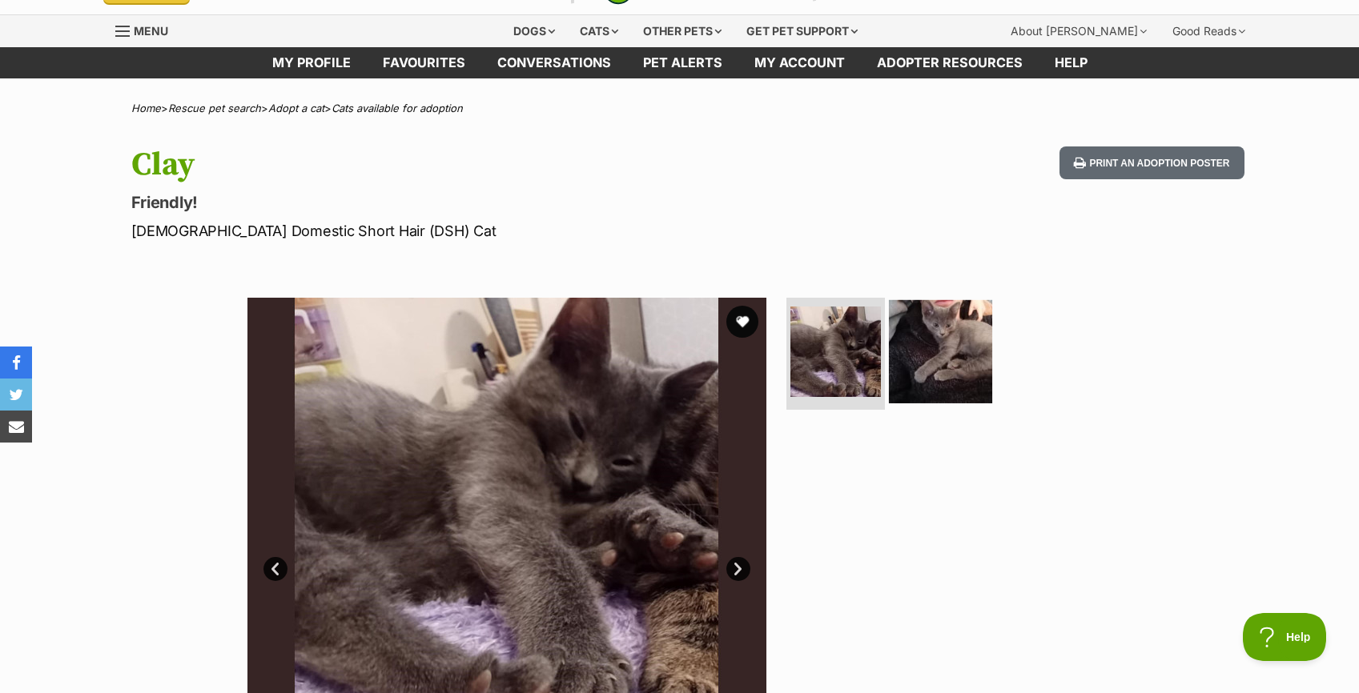
click at [937, 354] on img at bounding box center [940, 351] width 103 height 103
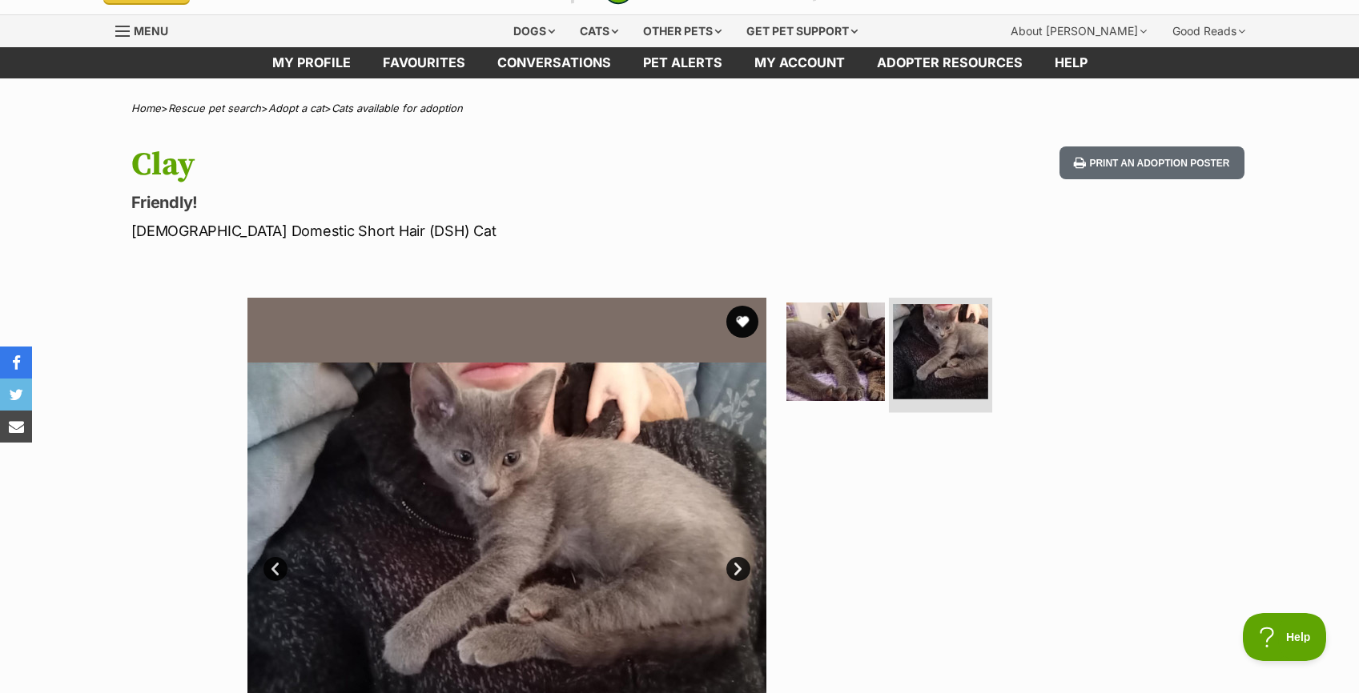
scroll to position [0, 0]
click at [868, 369] on img at bounding box center [835, 351] width 103 height 103
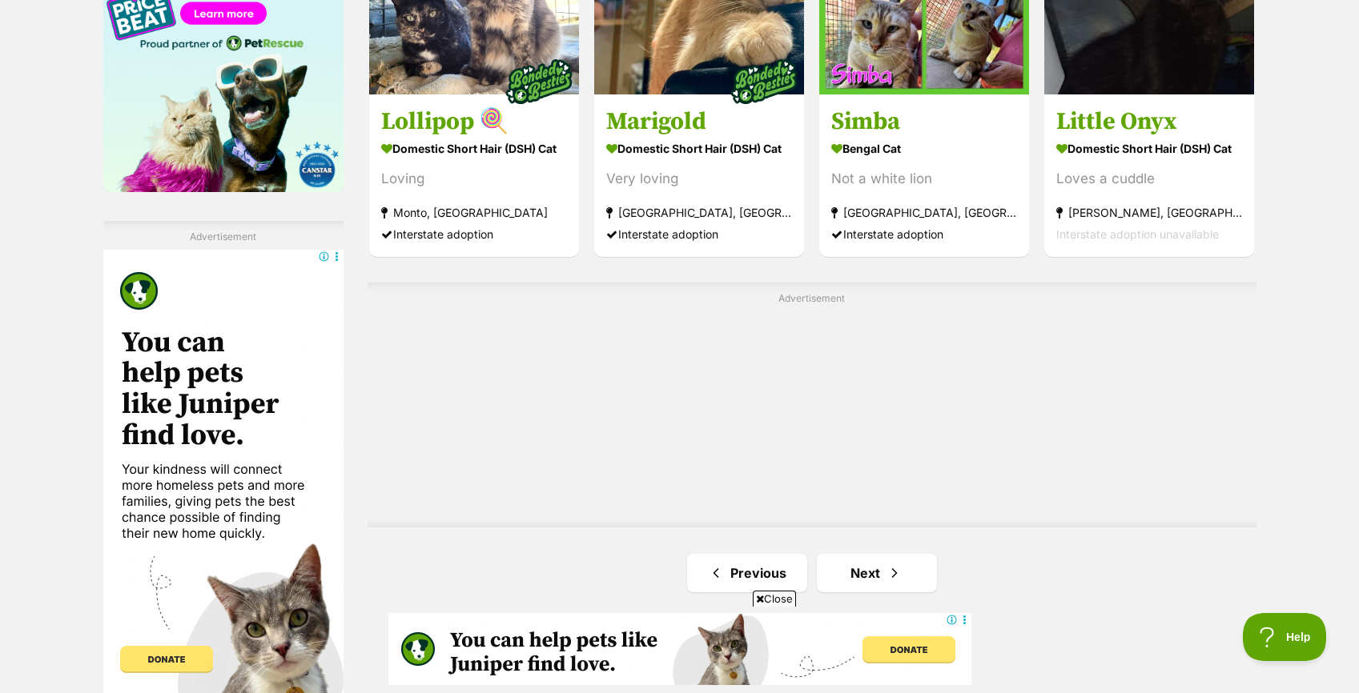
scroll to position [2642, 0]
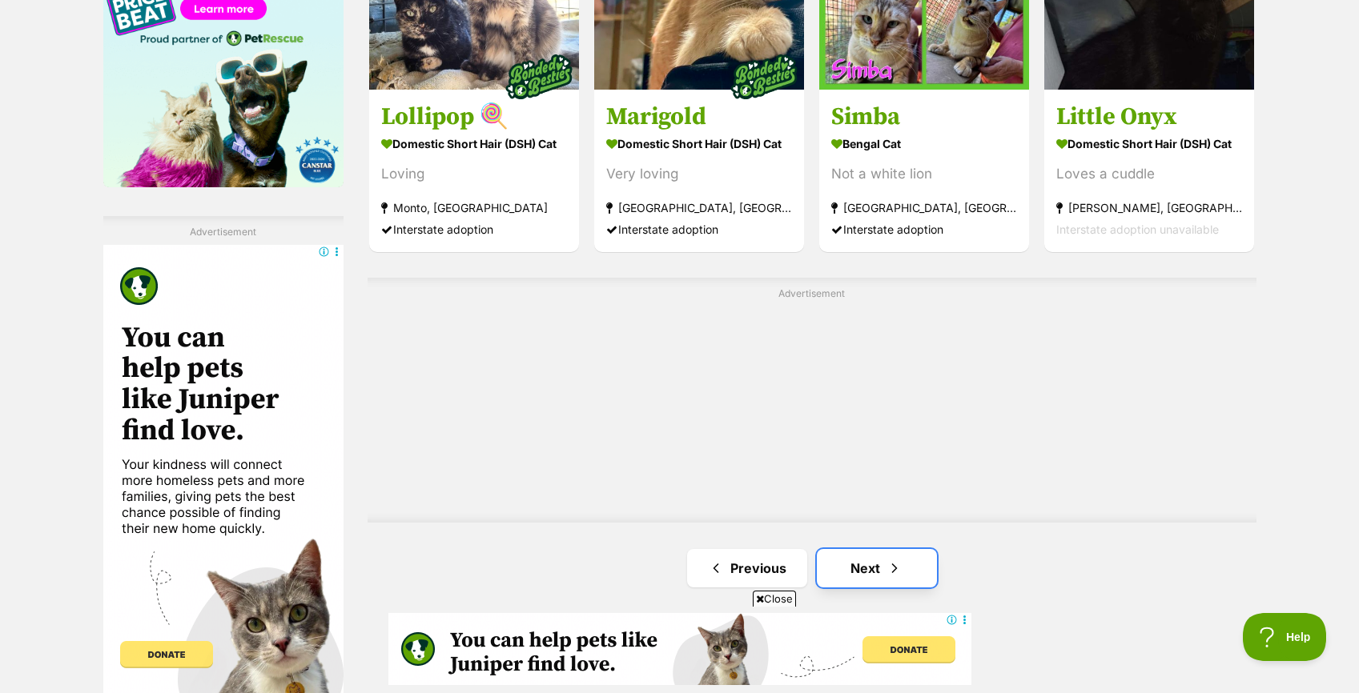
click at [898, 561] on span "Next page" at bounding box center [894, 568] width 16 height 19
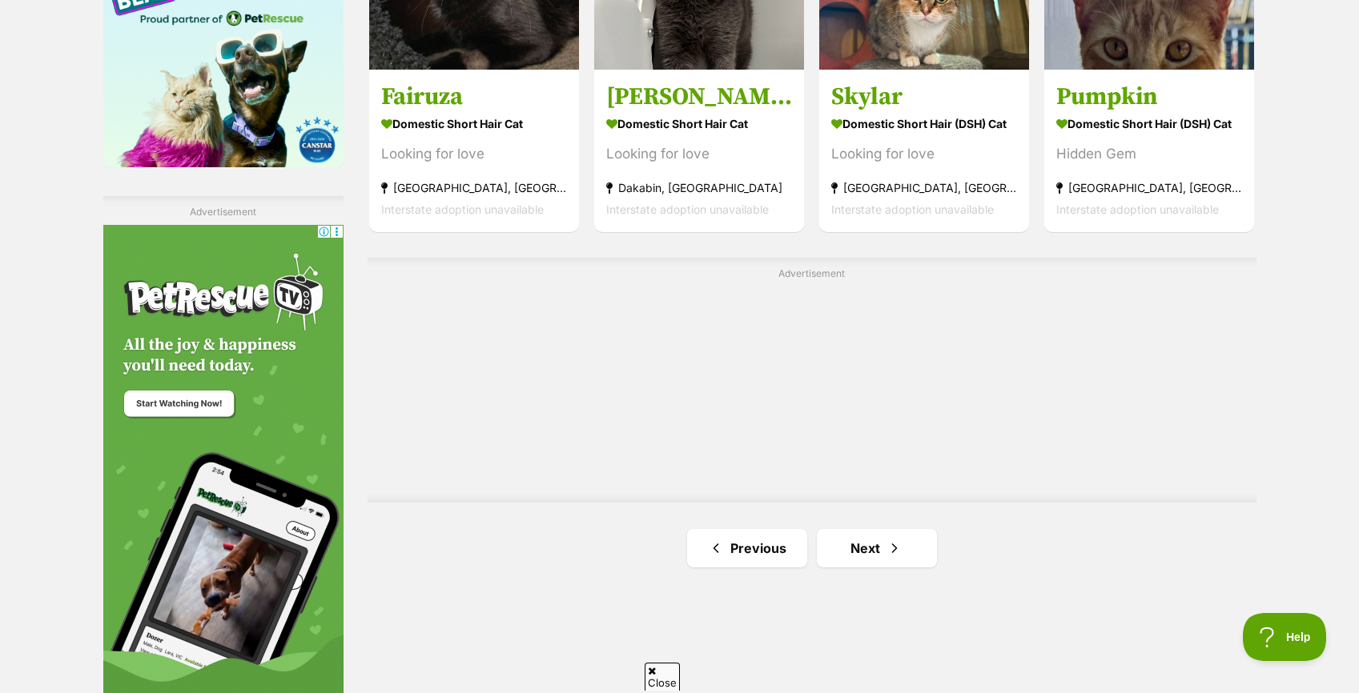
scroll to position [2678, 0]
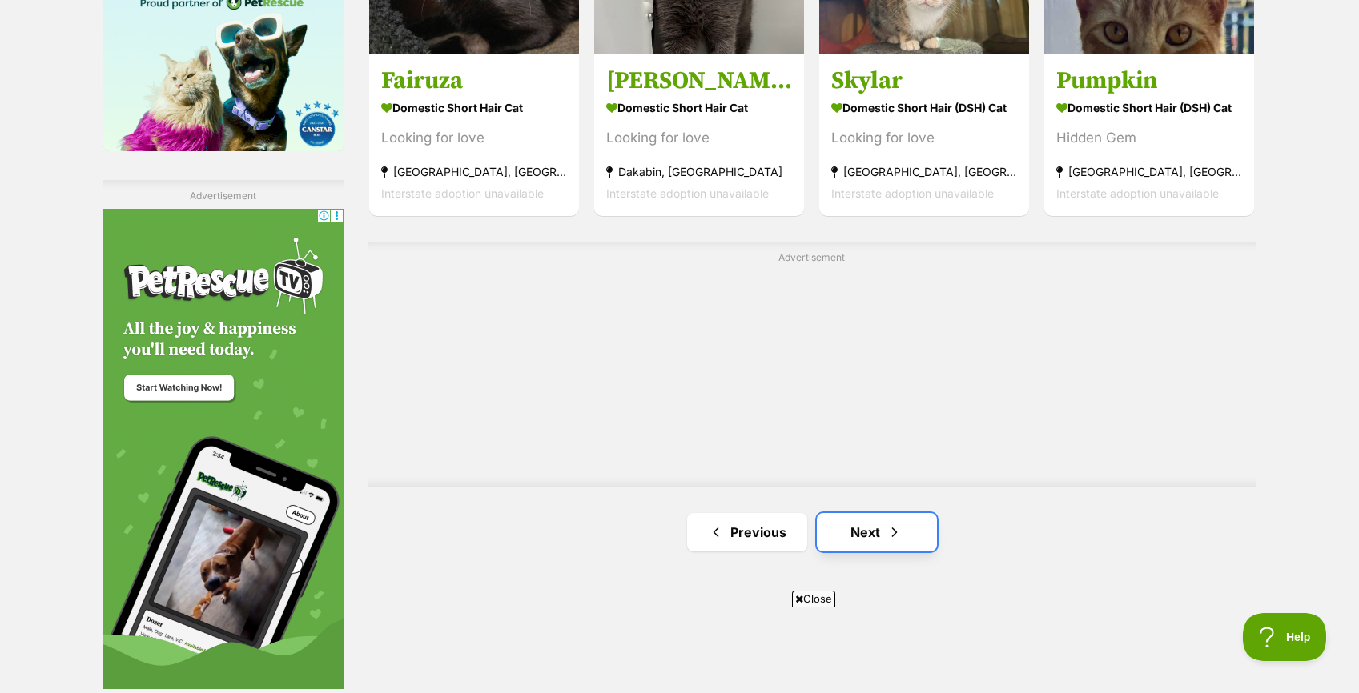
click at [865, 535] on link "Next" at bounding box center [877, 532] width 120 height 38
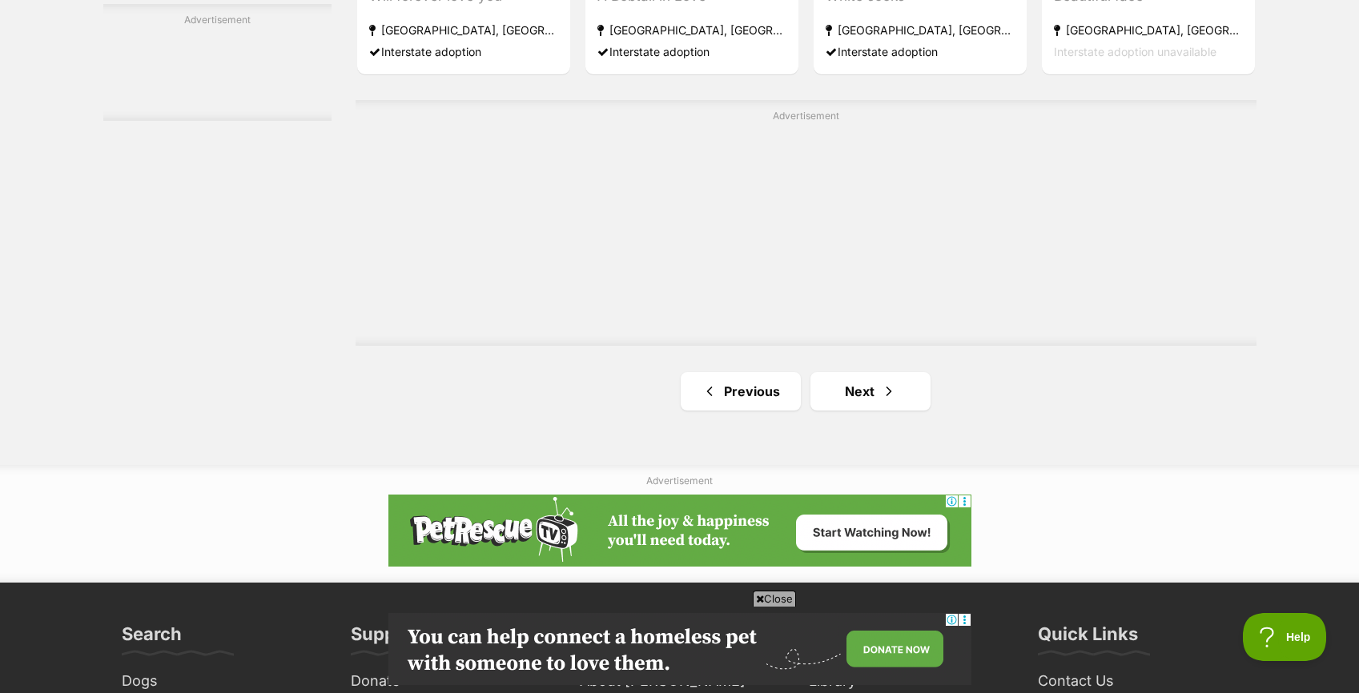
scroll to position [2939, 0]
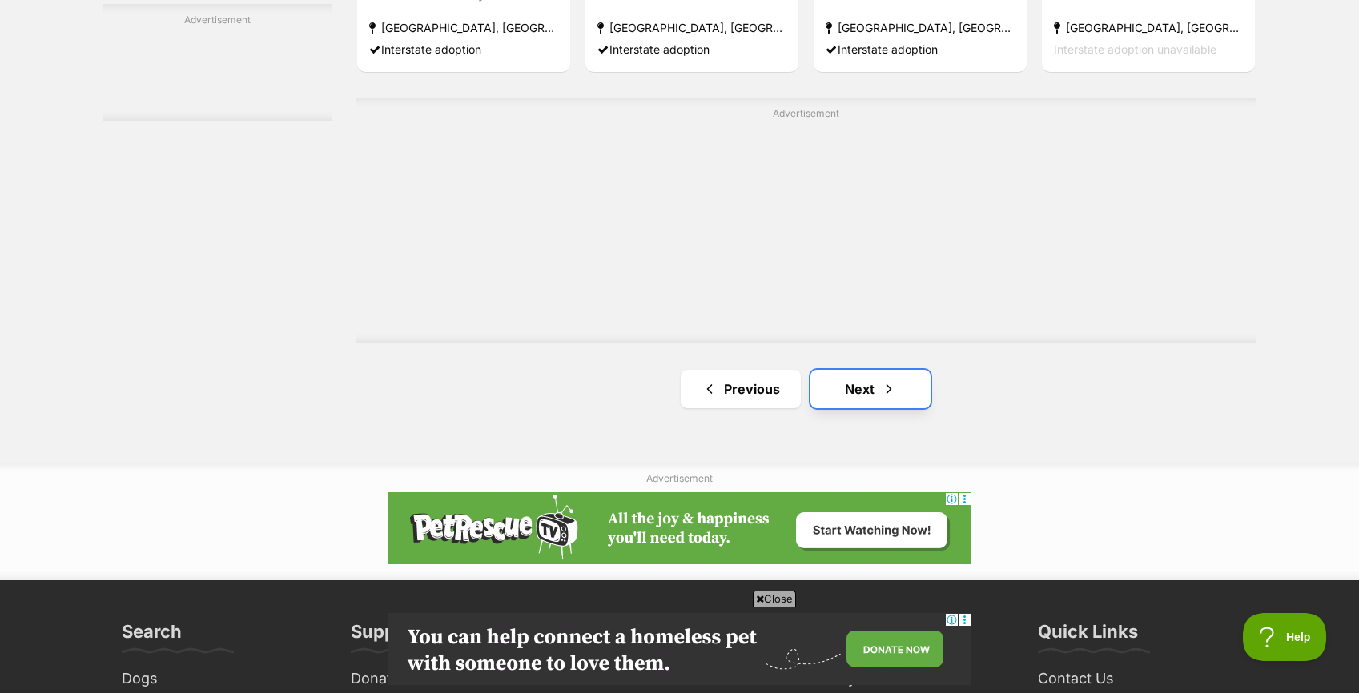
click at [884, 384] on span "Next page" at bounding box center [889, 389] width 16 height 19
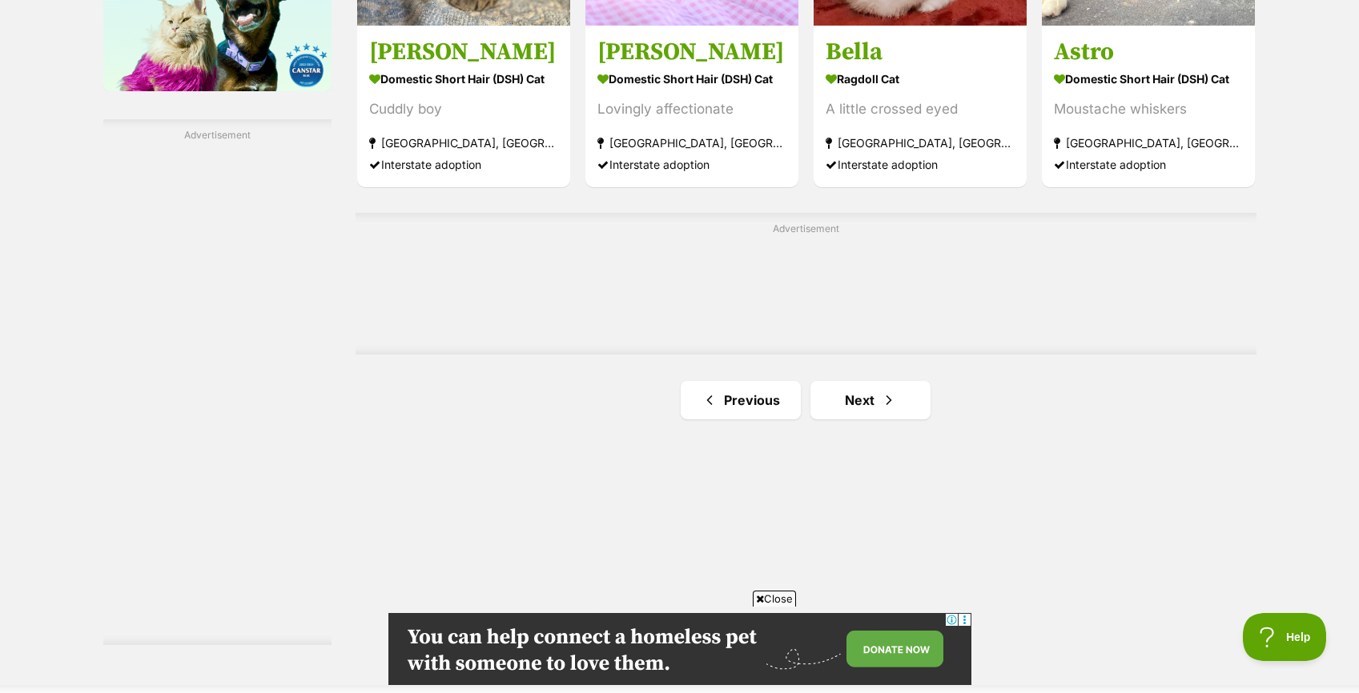
scroll to position [2713, 0]
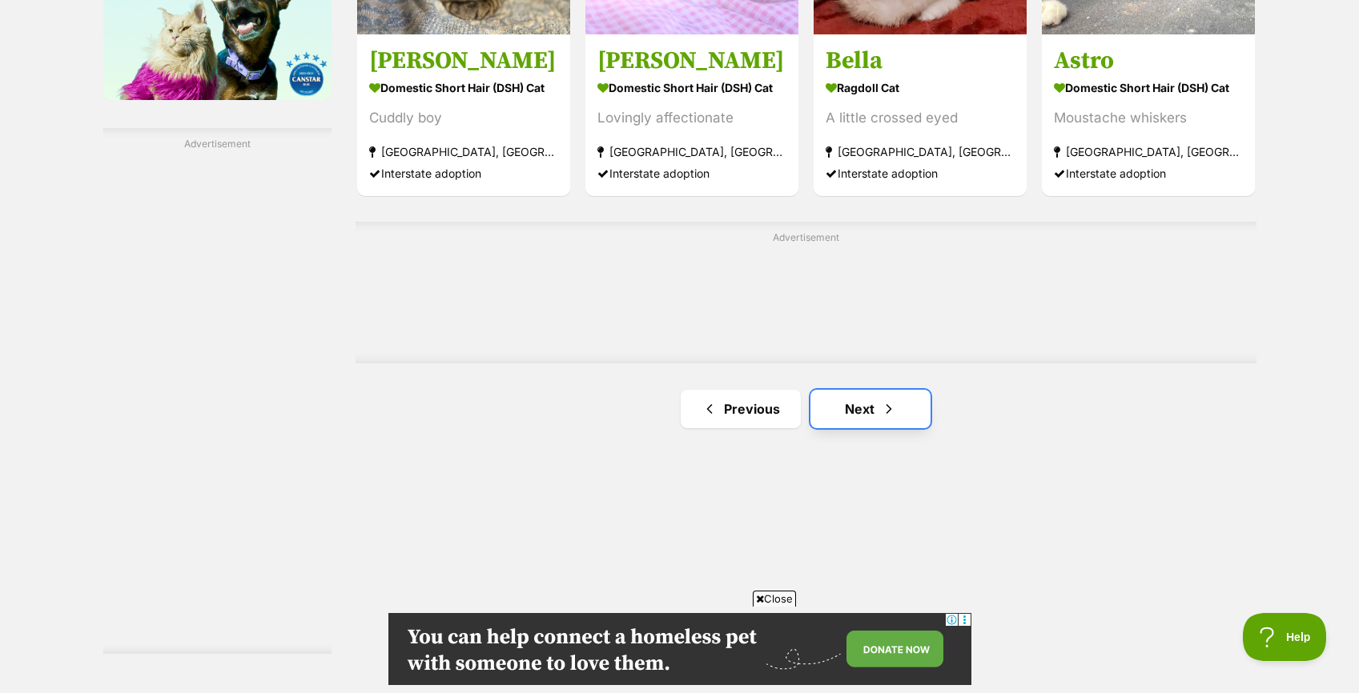
click at [891, 412] on span "Next page" at bounding box center [889, 409] width 16 height 19
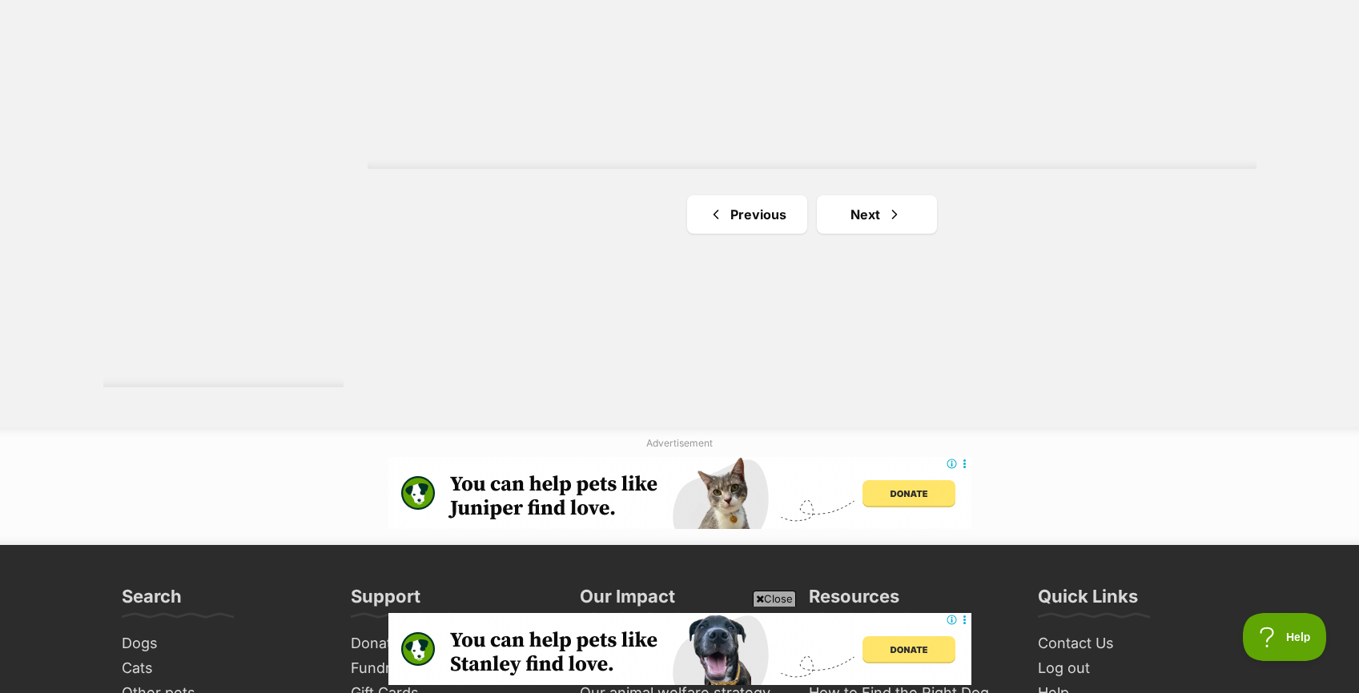
scroll to position [3024, 0]
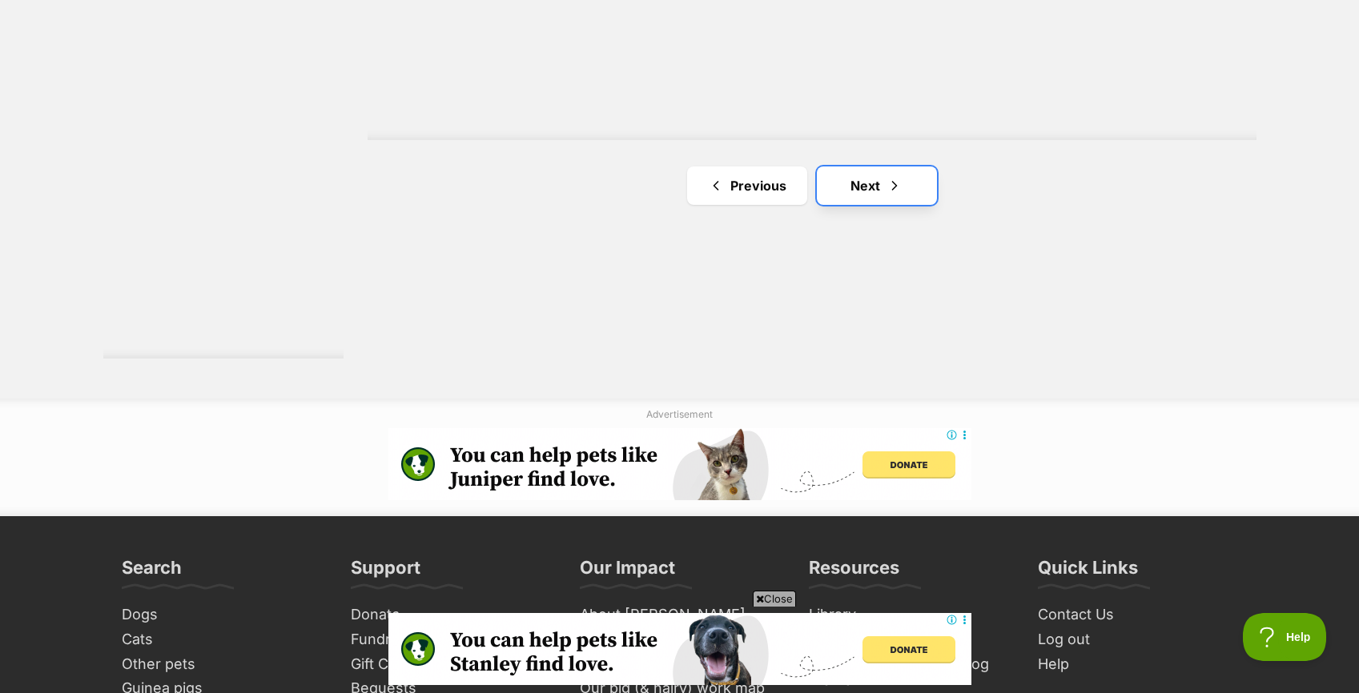
click at [869, 186] on link "Next" at bounding box center [877, 186] width 120 height 38
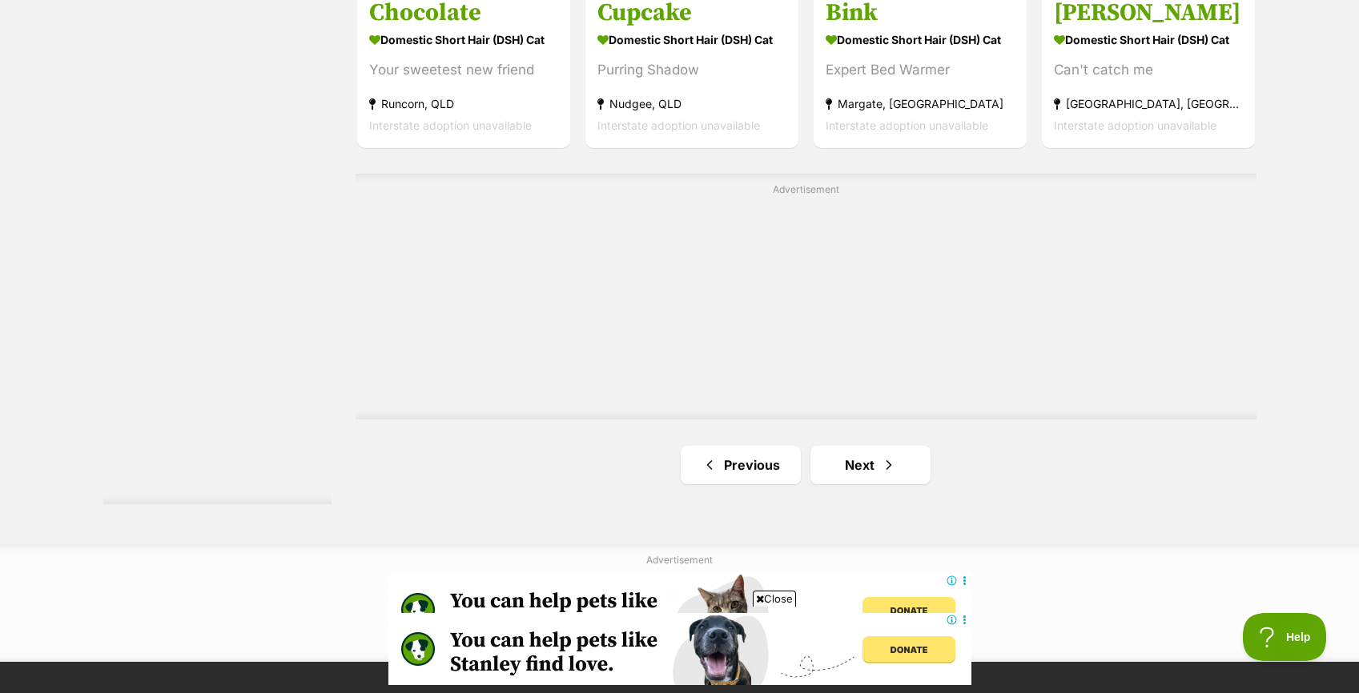
scroll to position [2869, 0]
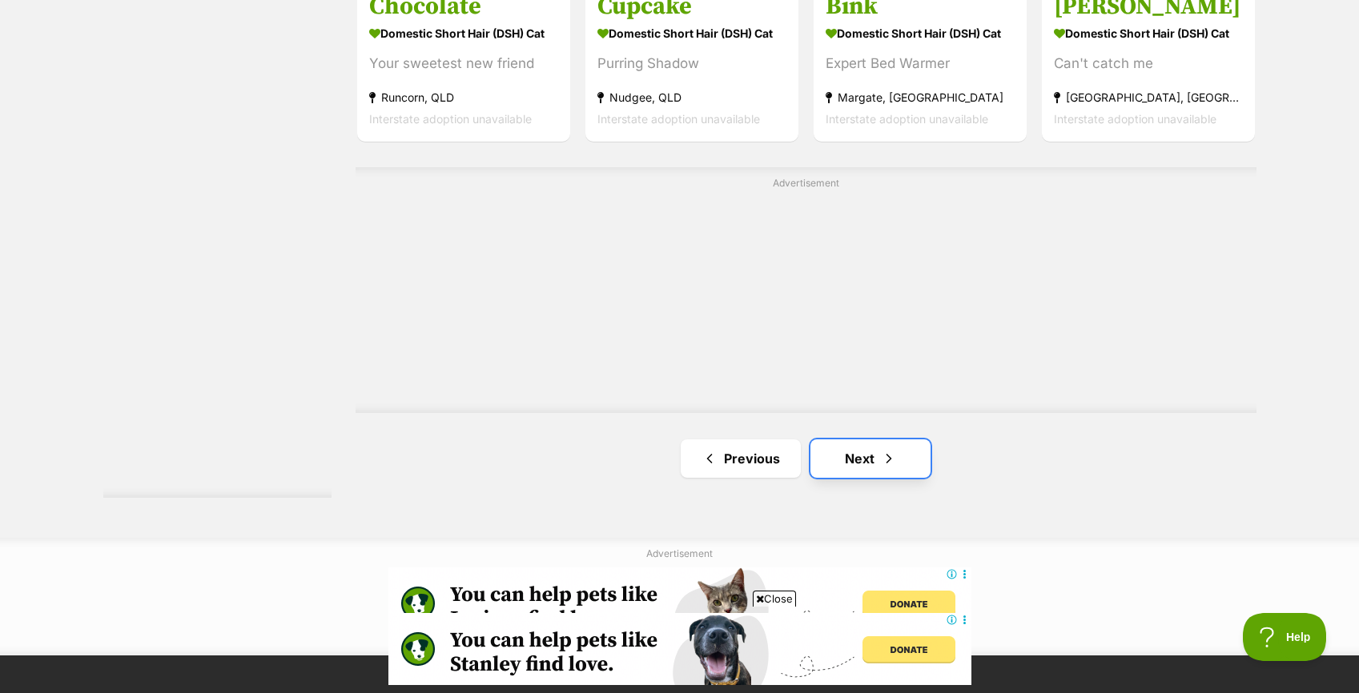
click at [864, 451] on link "Next" at bounding box center [870, 459] width 120 height 38
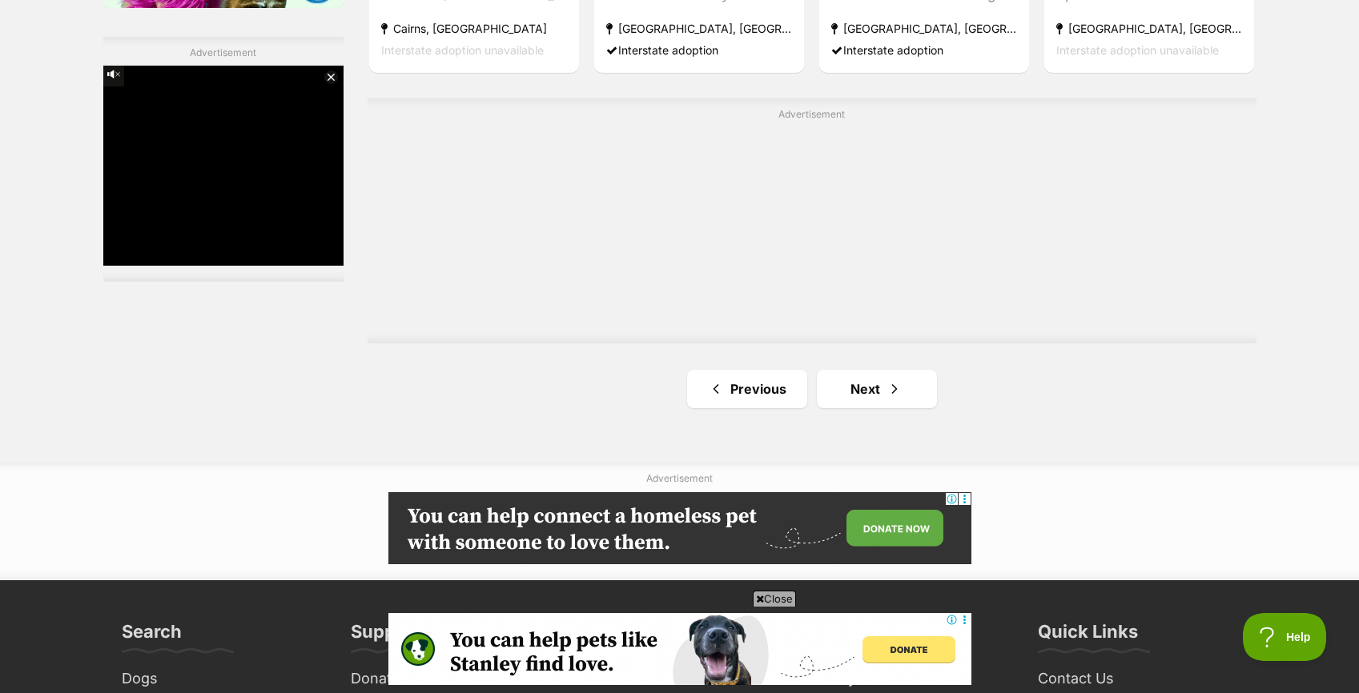
scroll to position [2825, 0]
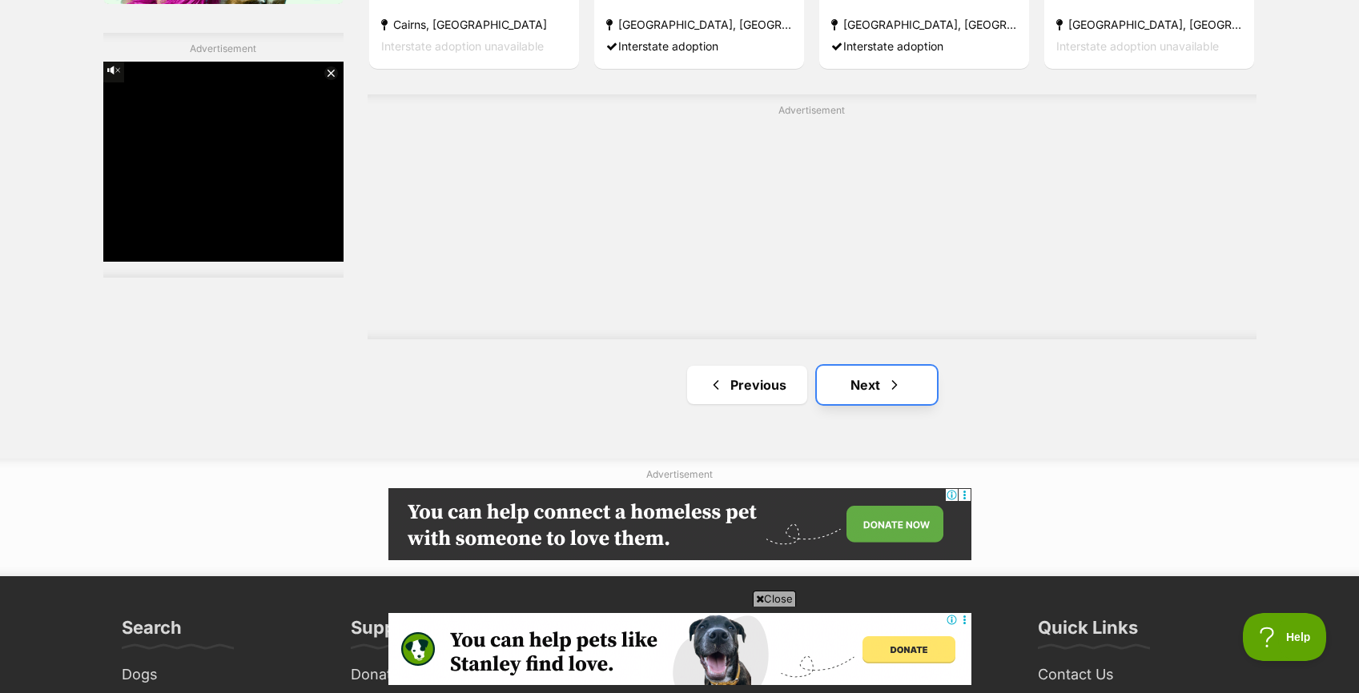
click at [877, 380] on link "Next" at bounding box center [877, 385] width 120 height 38
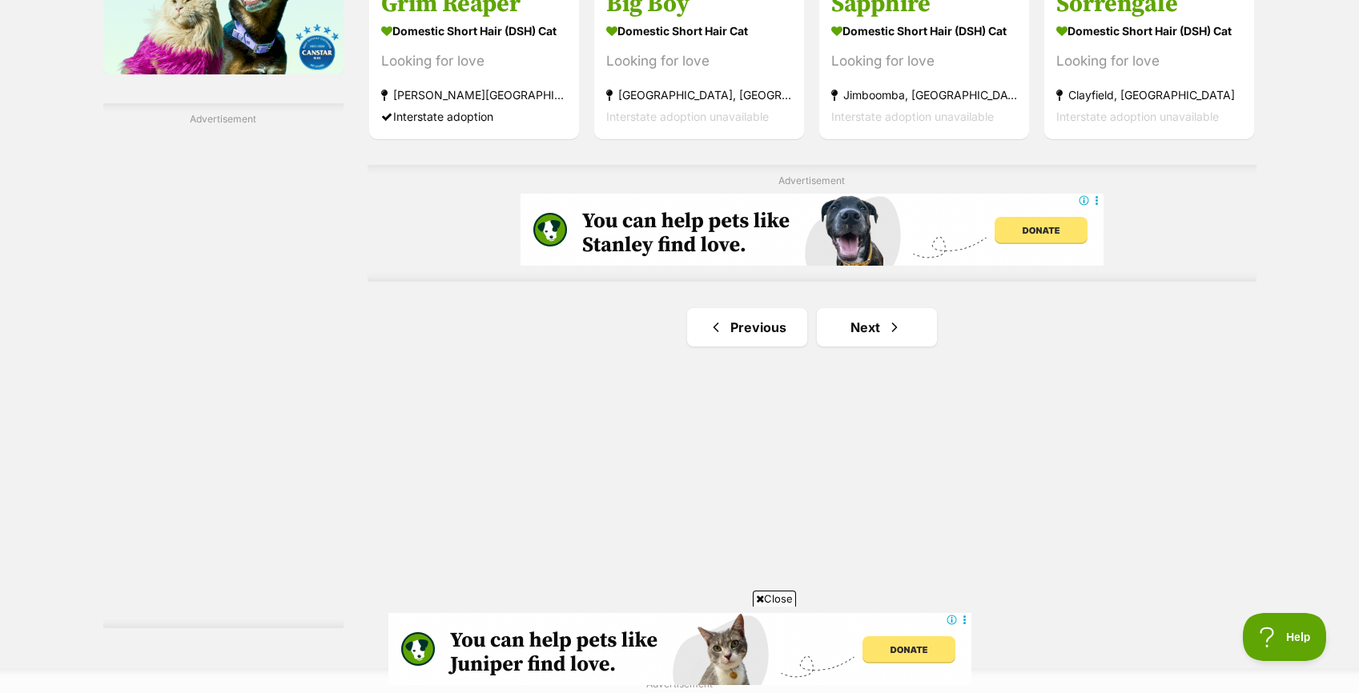
scroll to position [2760, 0]
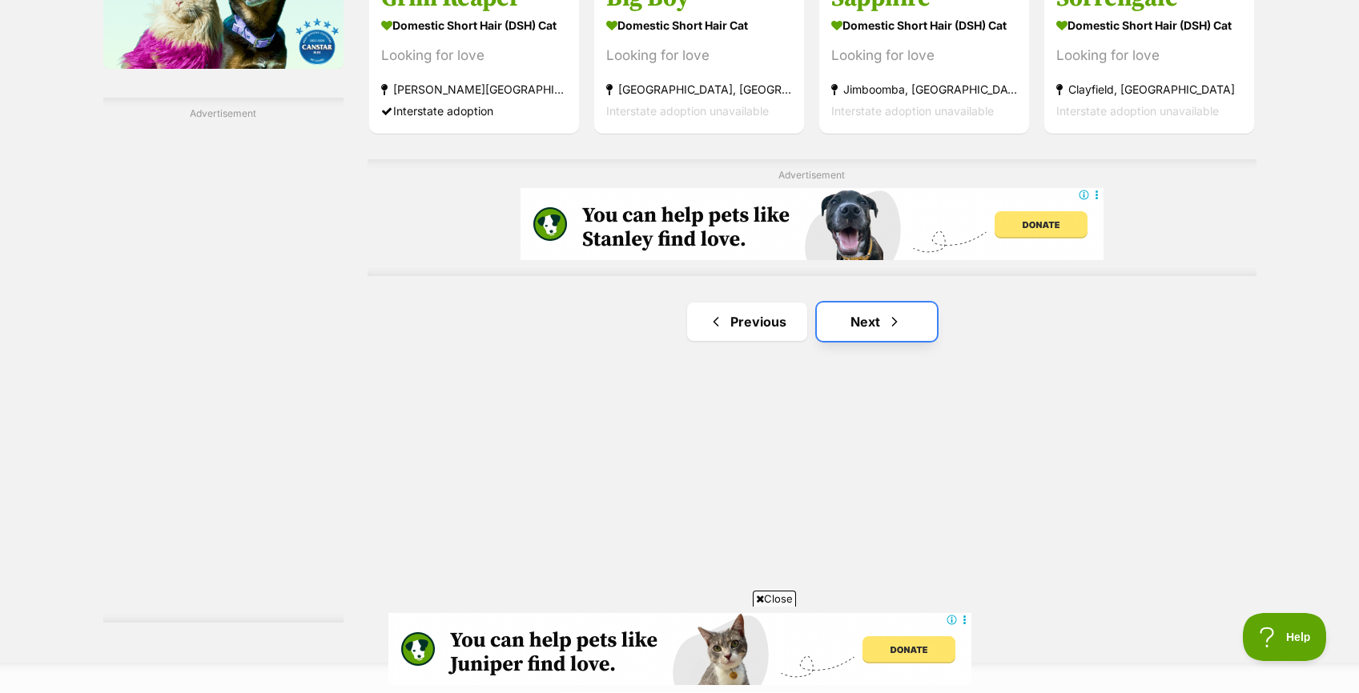
click at [897, 323] on span "Next page" at bounding box center [894, 321] width 16 height 19
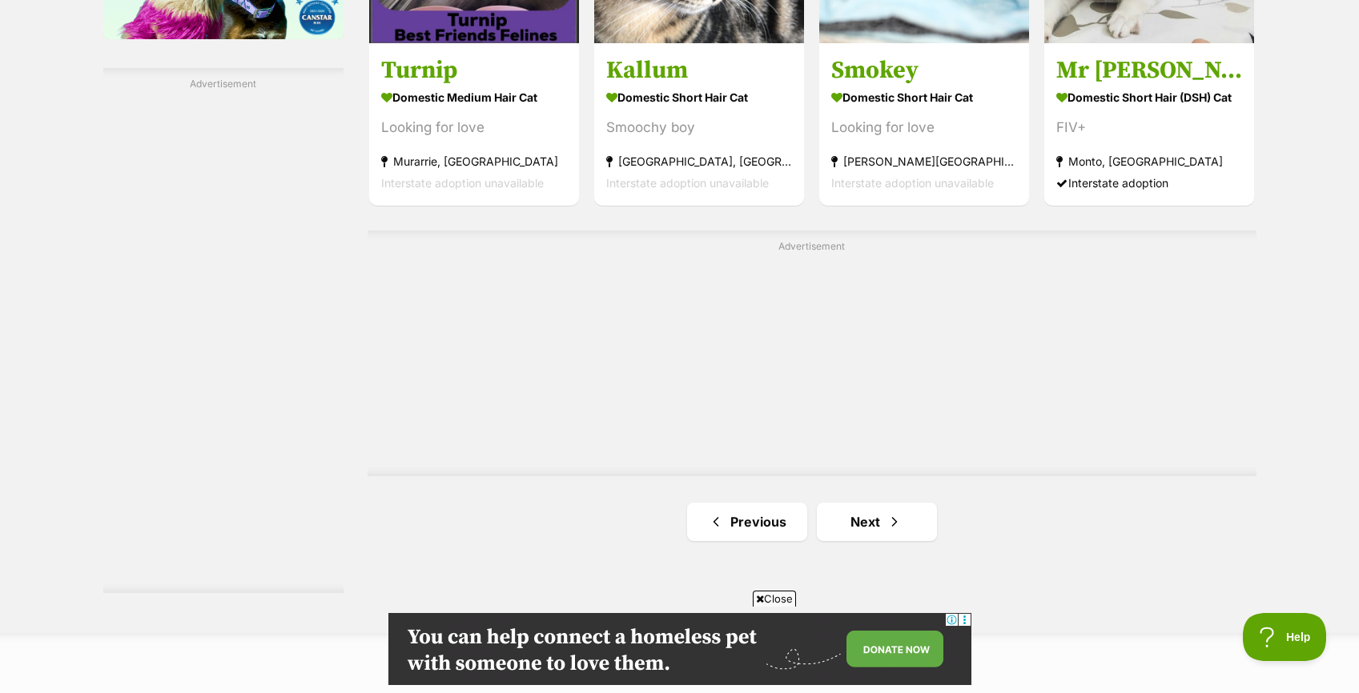
scroll to position [2920, 0]
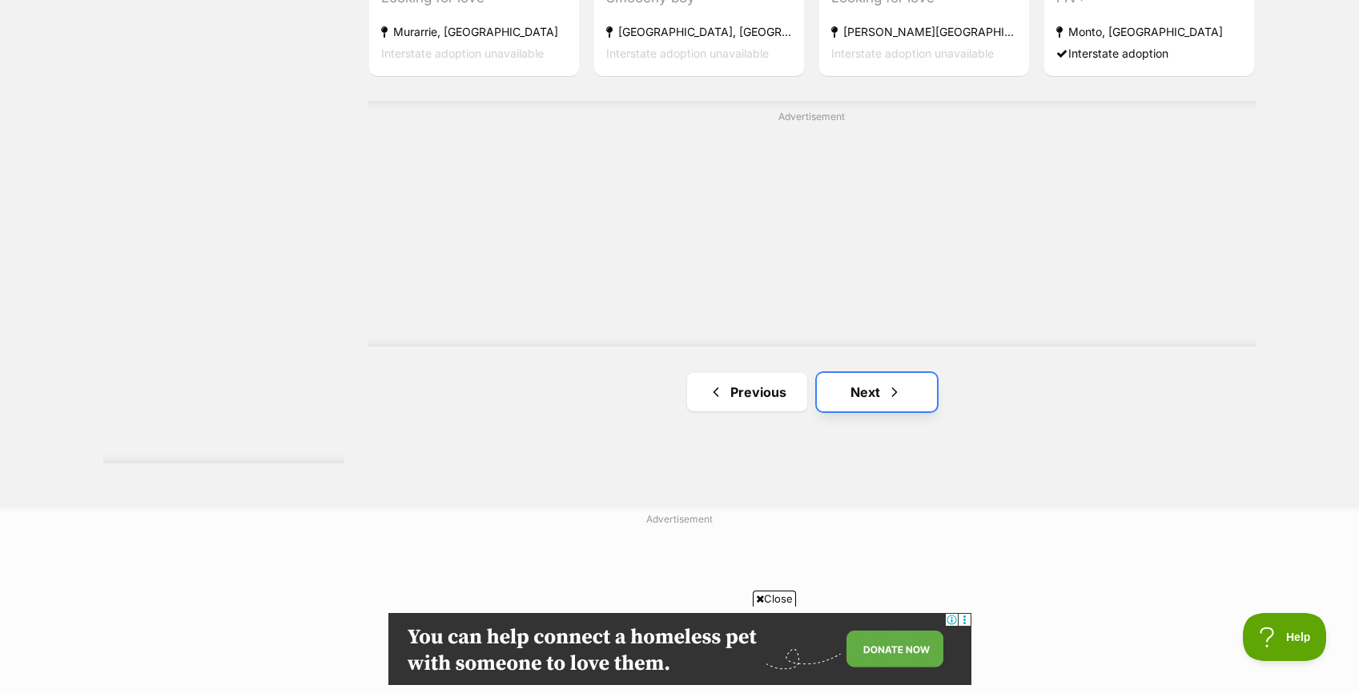
click at [898, 383] on span "Next page" at bounding box center [894, 392] width 16 height 19
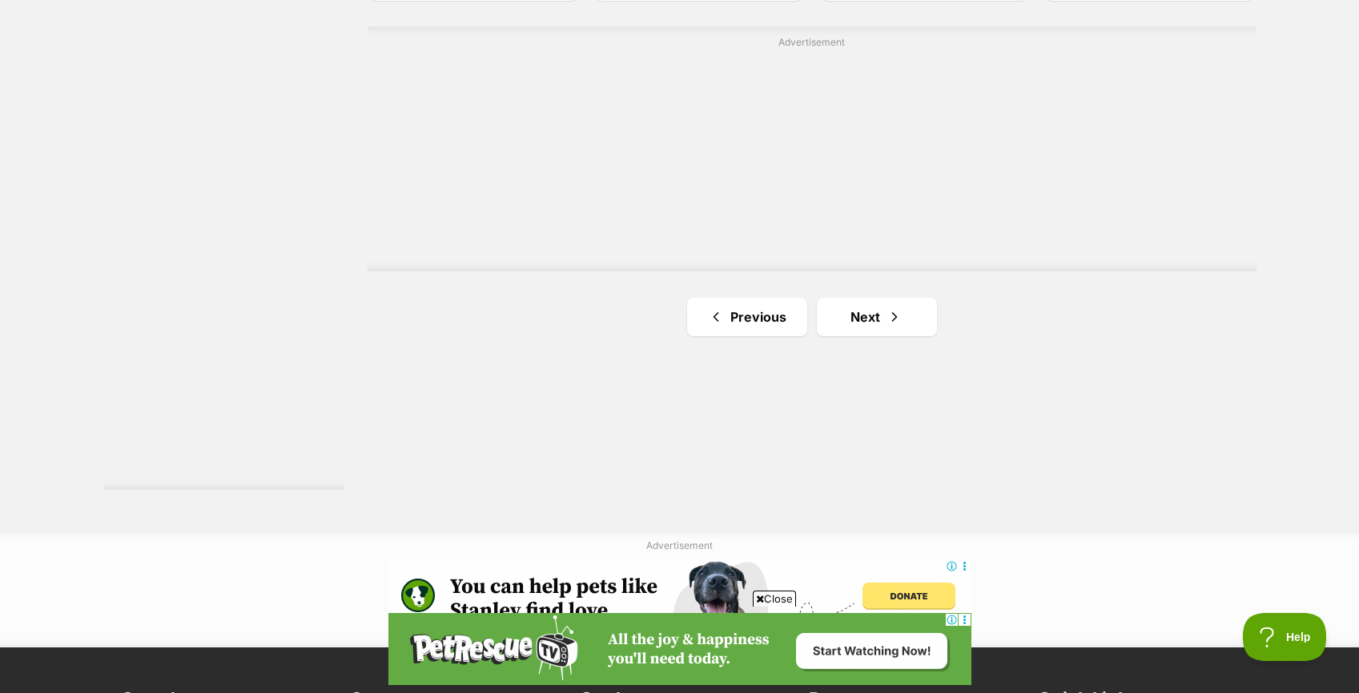
scroll to position [2894, 0]
click at [866, 311] on link "Next" at bounding box center [877, 316] width 120 height 38
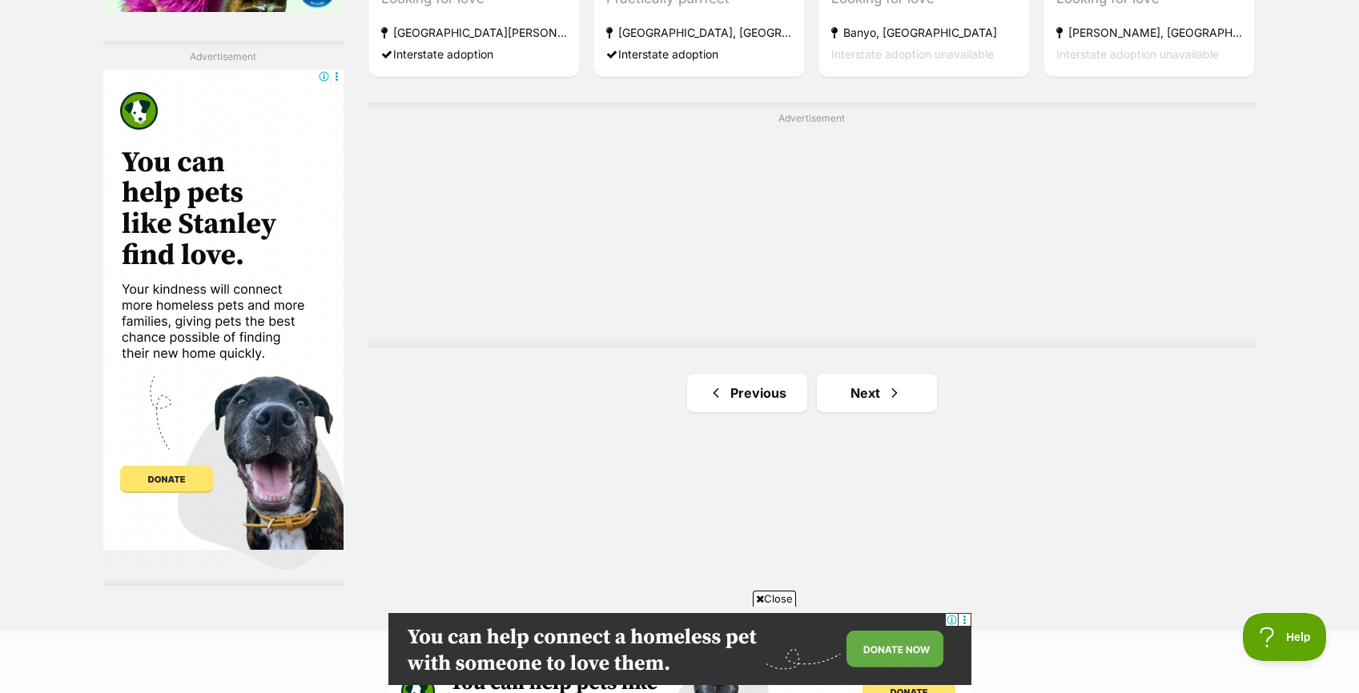
scroll to position [2826, 0]
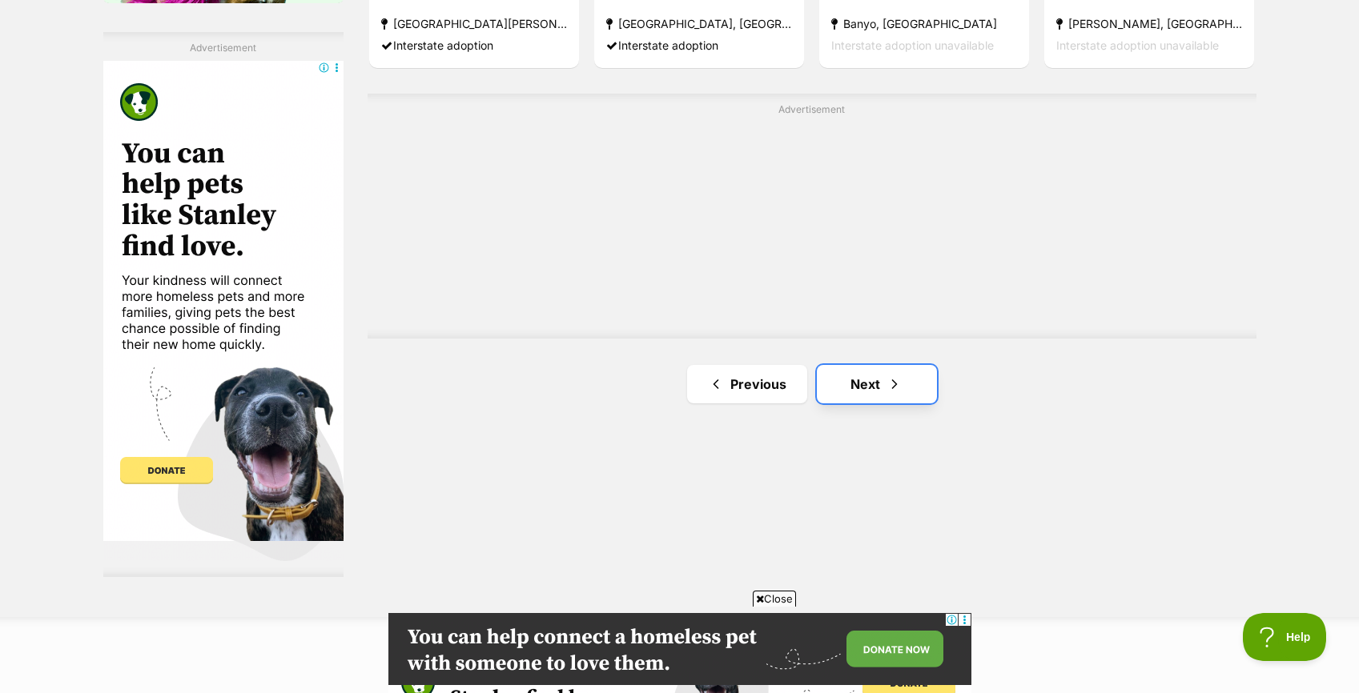
click at [882, 370] on link "Next" at bounding box center [877, 384] width 120 height 38
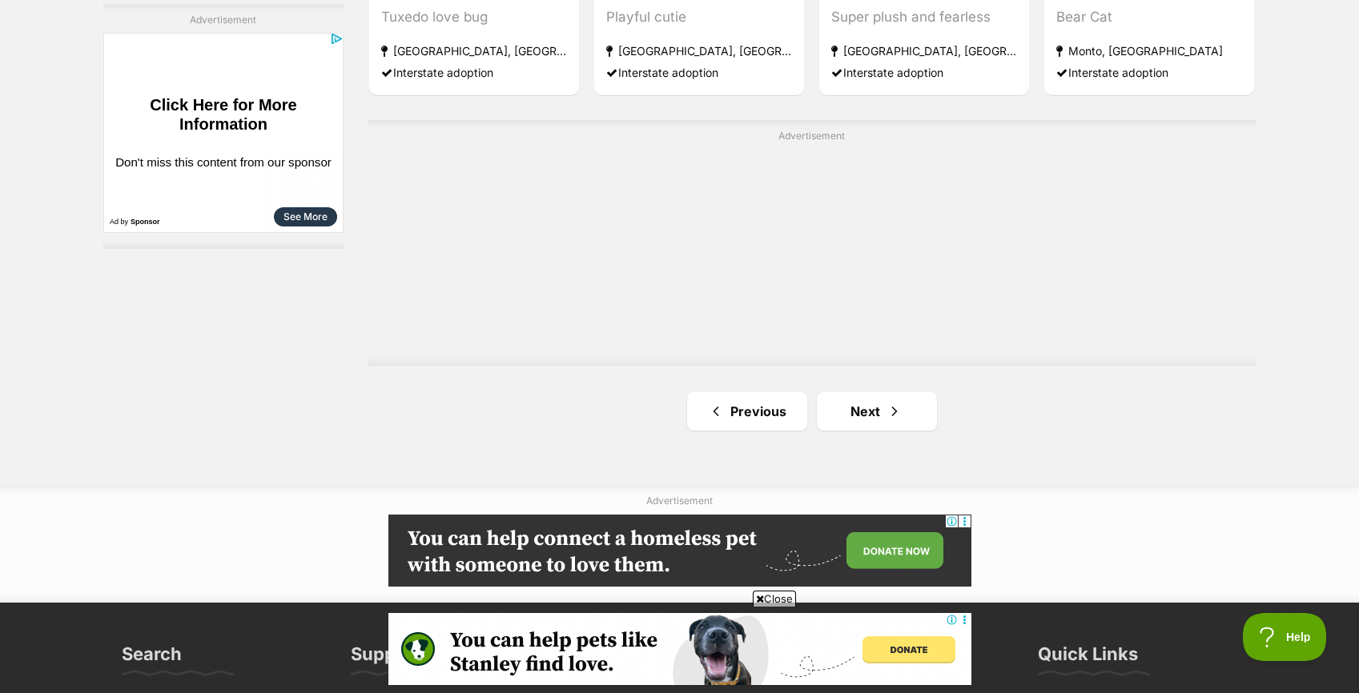
scroll to position [2931, 0]
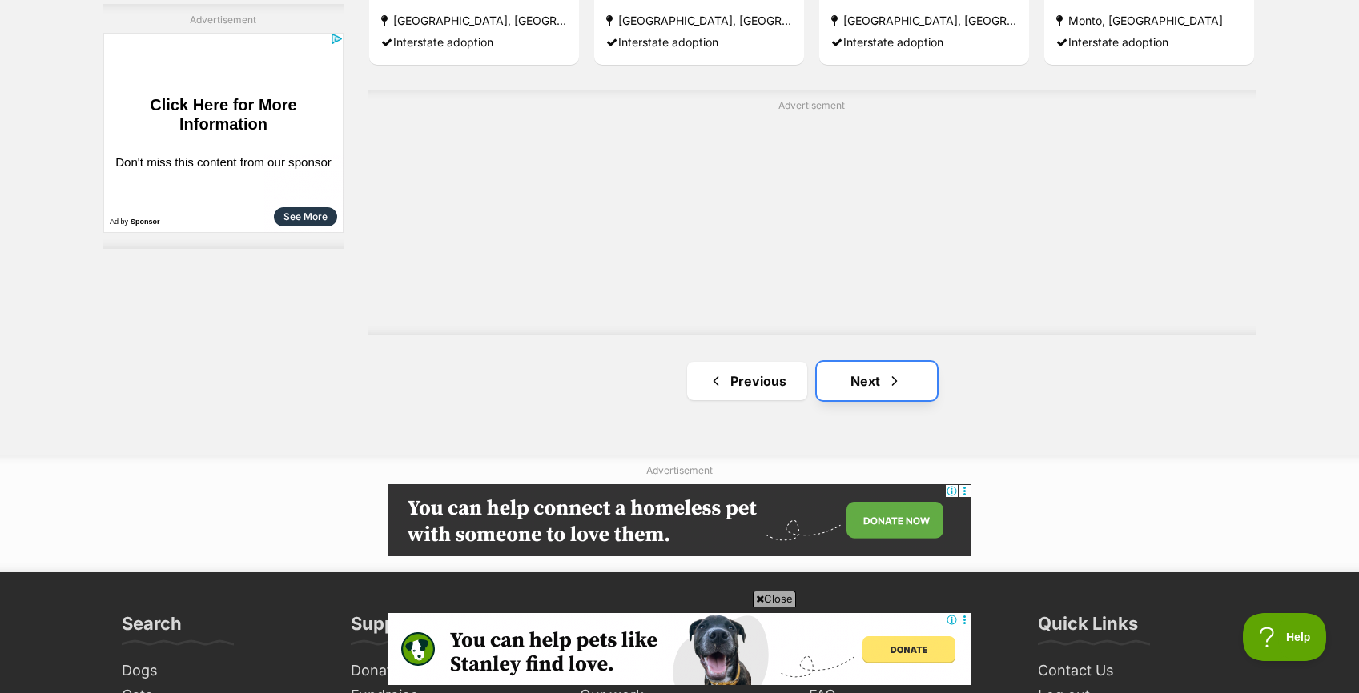
click at [890, 381] on span "Next page" at bounding box center [894, 381] width 16 height 19
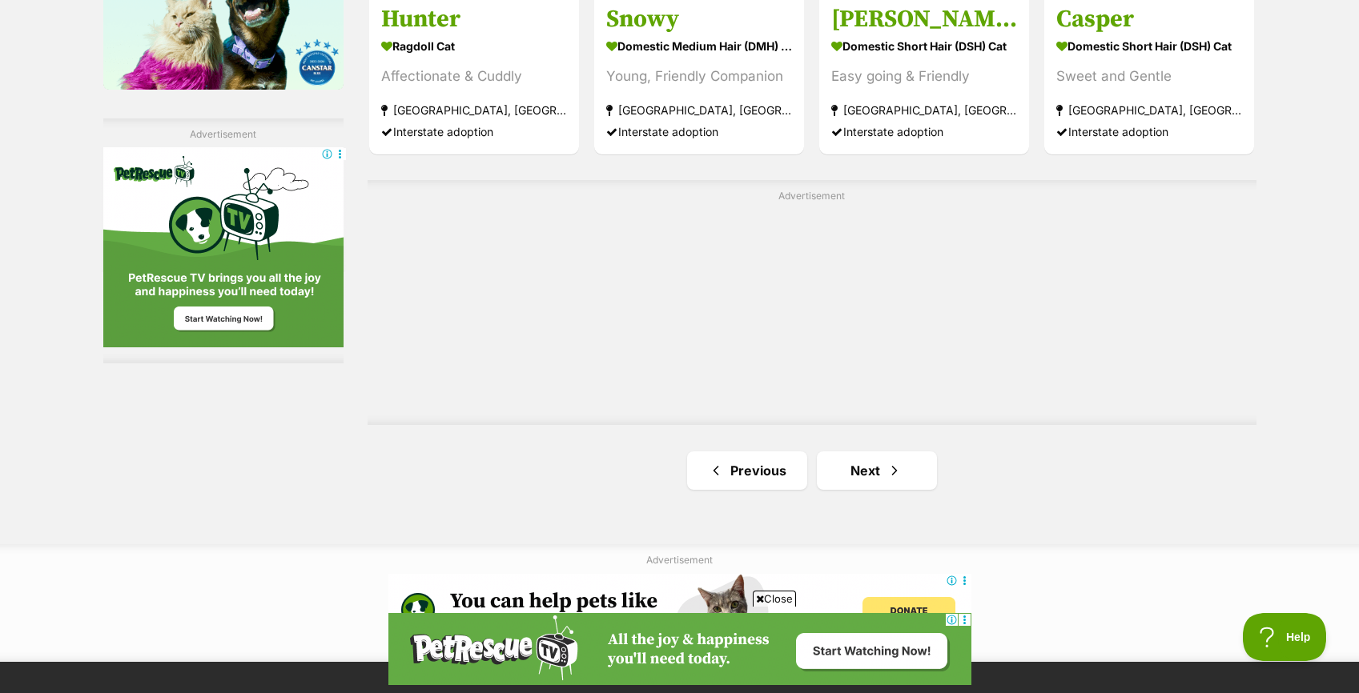
scroll to position [2741, 0]
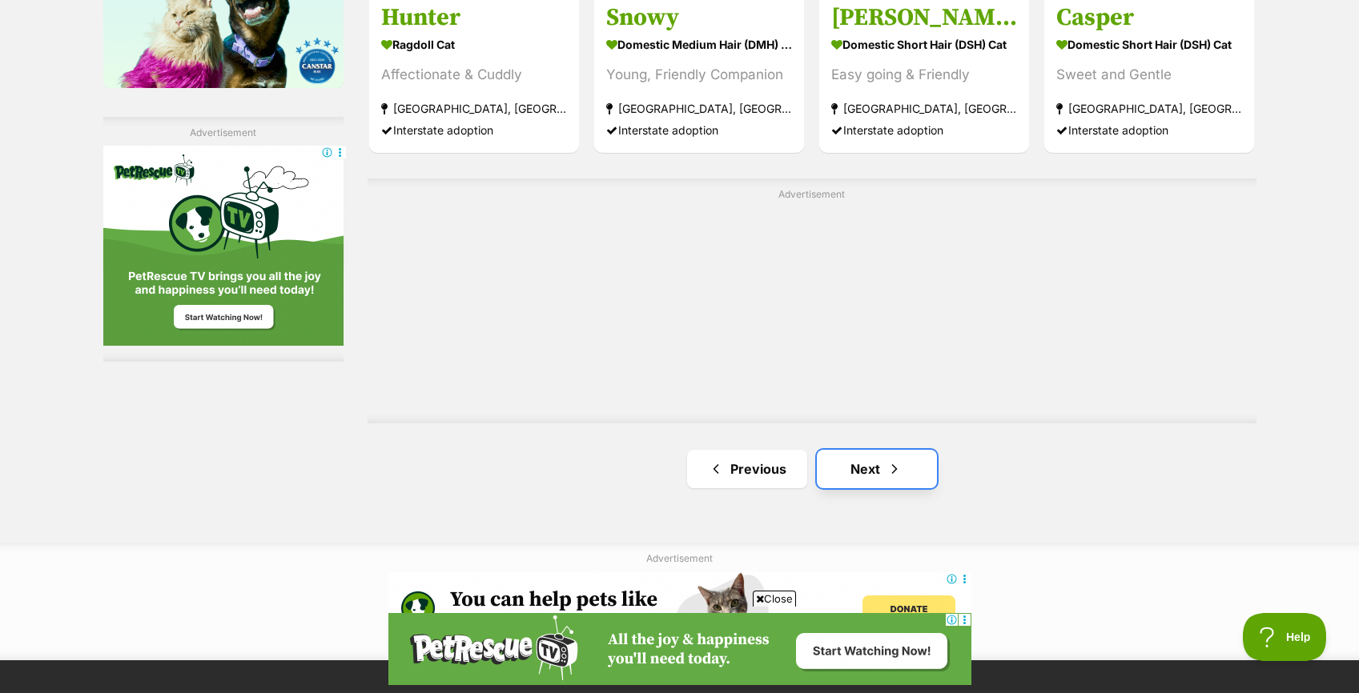
click at [897, 472] on span "Next page" at bounding box center [894, 469] width 16 height 19
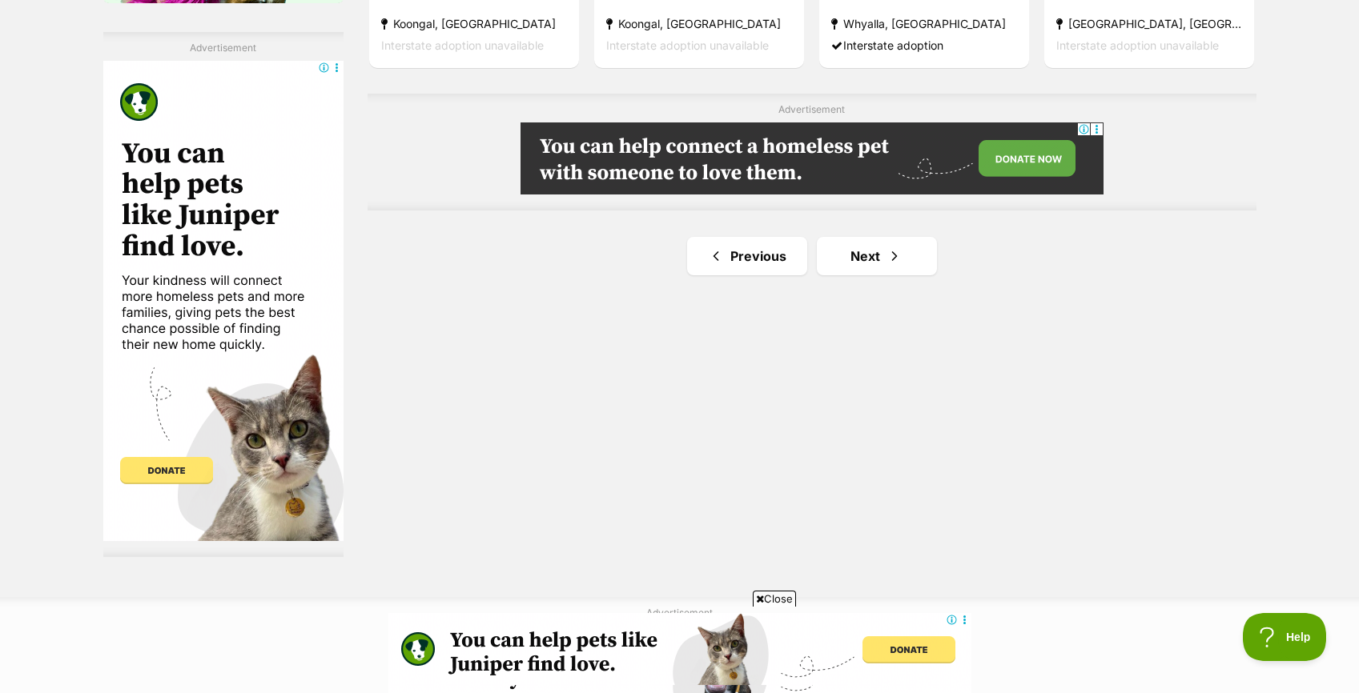
scroll to position [2828, 0]
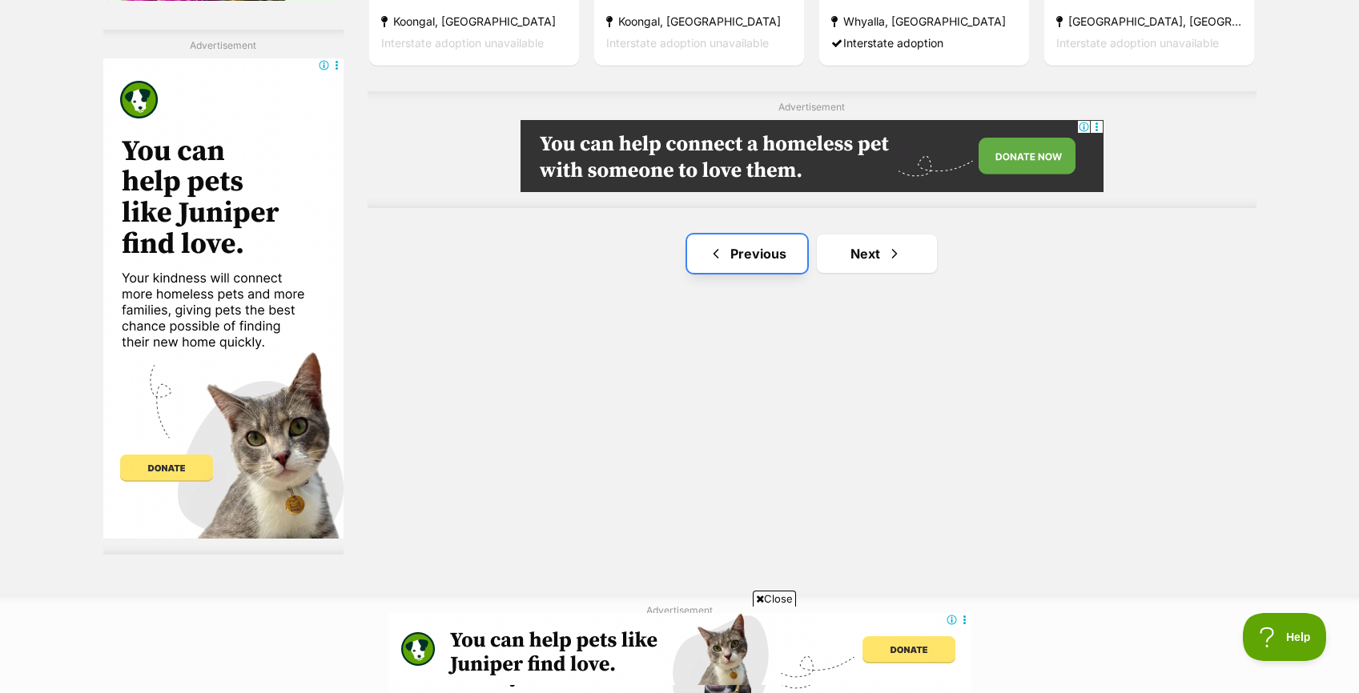
click at [727, 245] on link "Previous" at bounding box center [747, 254] width 120 height 38
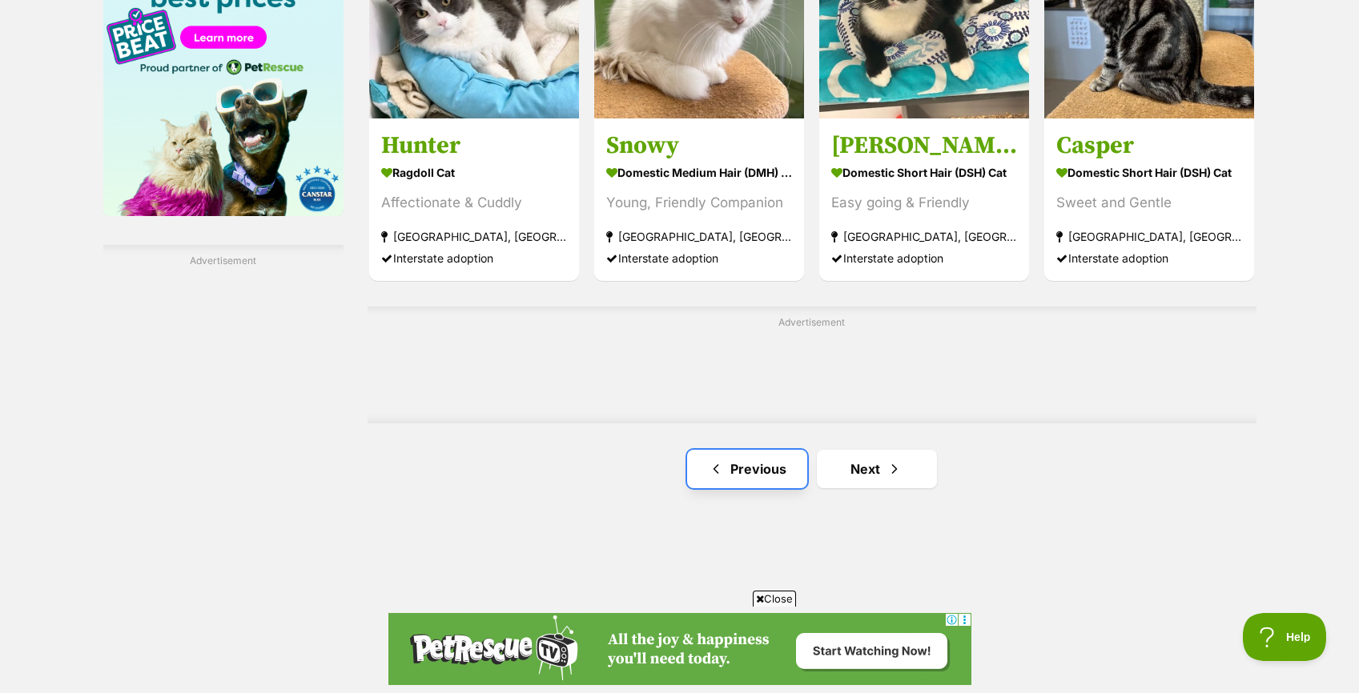
click at [721, 473] on span "Previous page" at bounding box center [716, 469] width 16 height 19
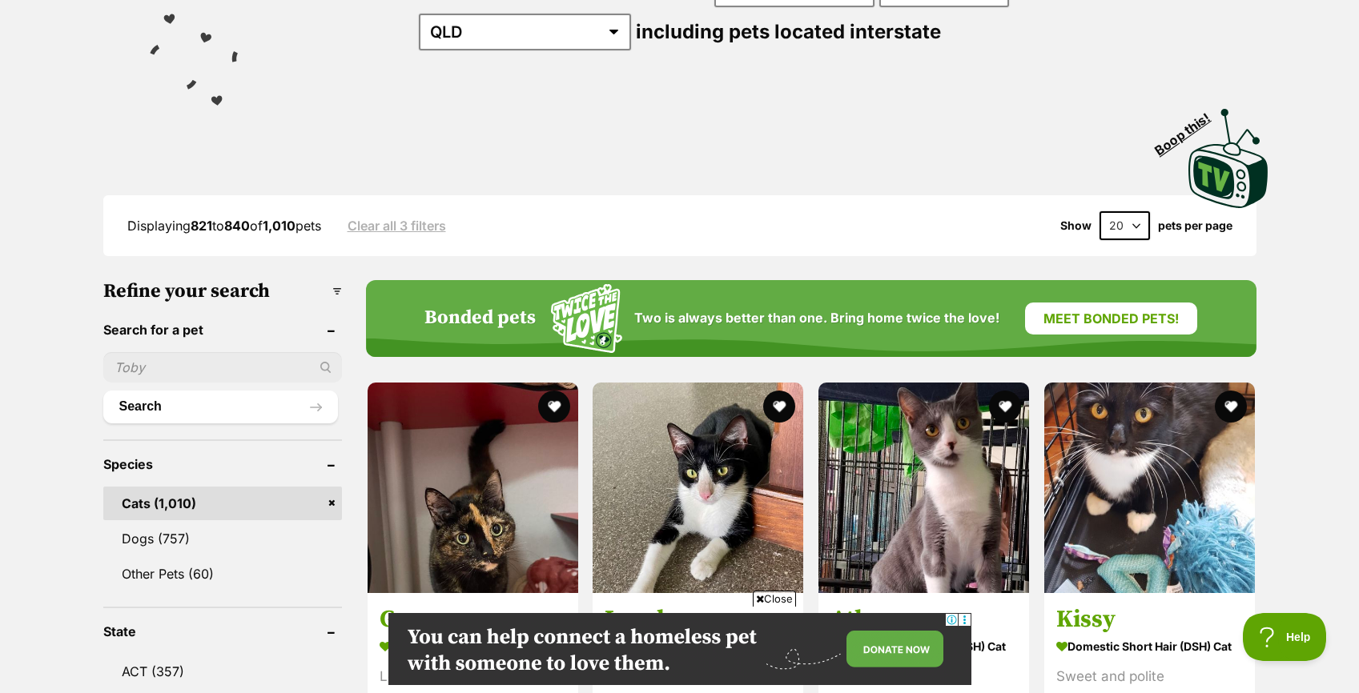
click at [405, 225] on link "Clear all 3 filters" at bounding box center [397, 226] width 98 height 14
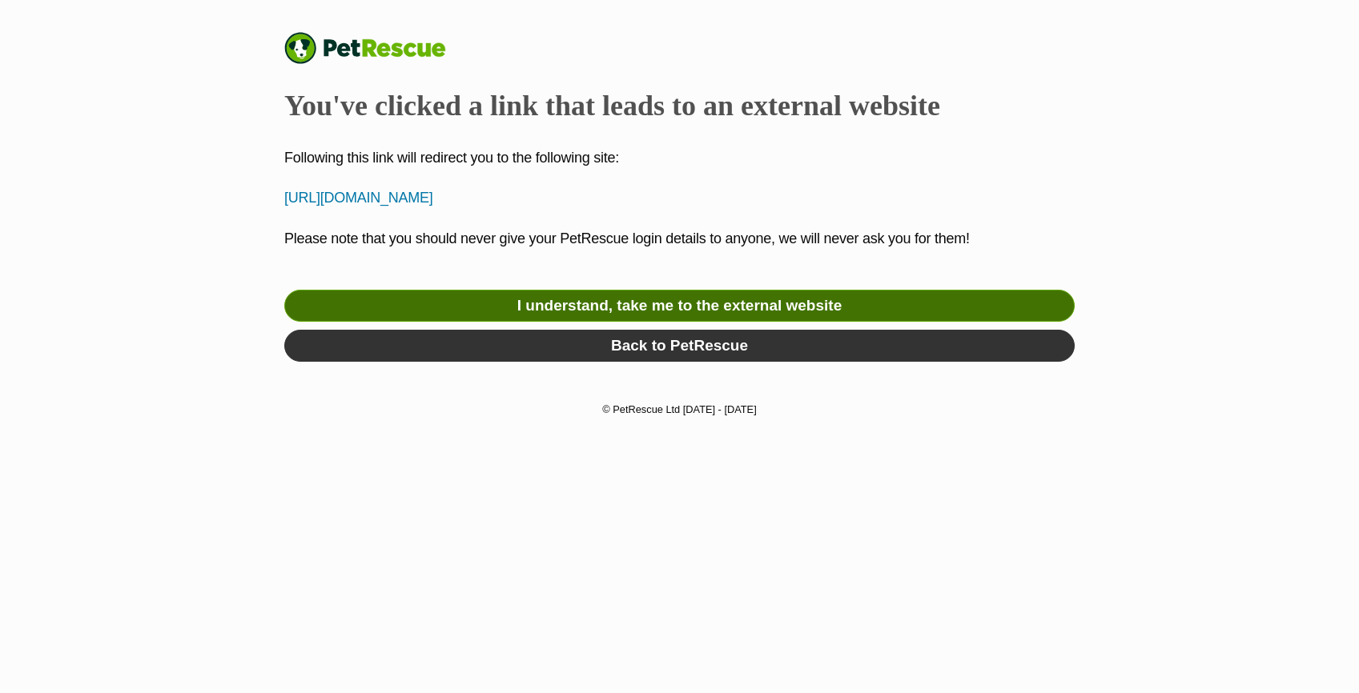
click at [751, 306] on link "I understand, take me to the external website" at bounding box center [679, 306] width 790 height 32
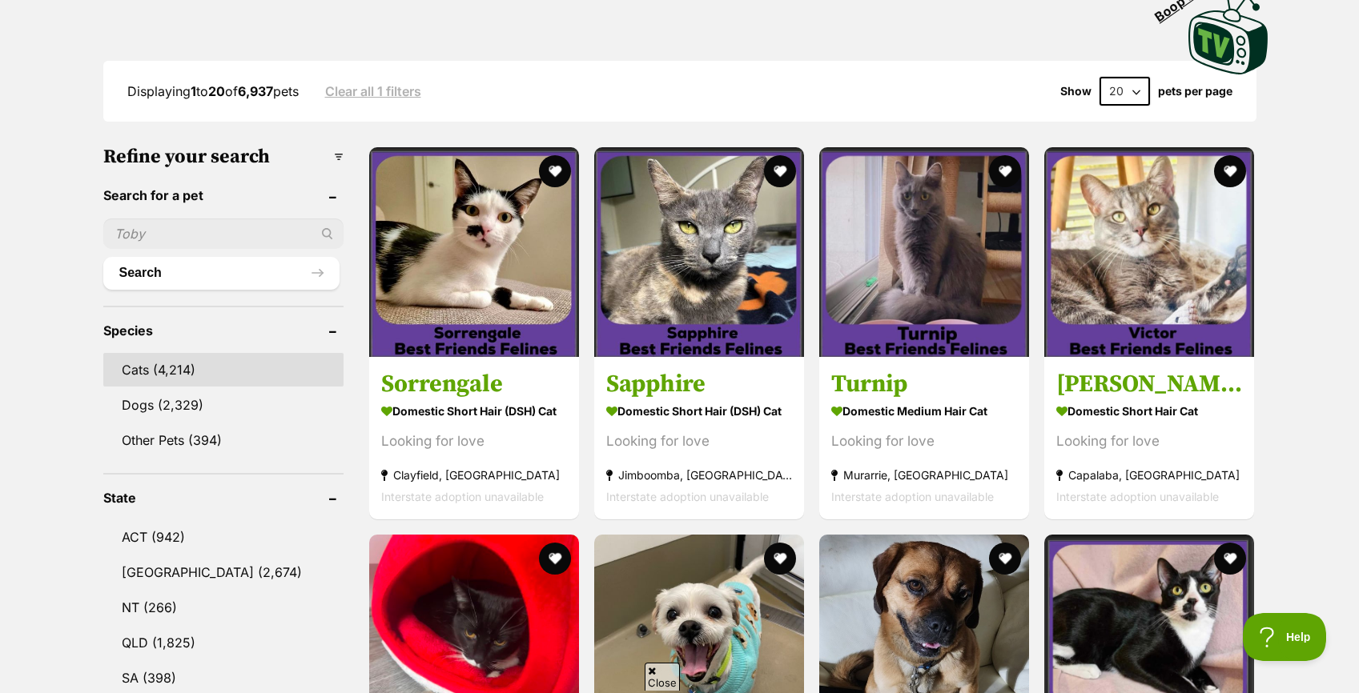
click at [146, 367] on link "Cats (4,214)" at bounding box center [223, 370] width 240 height 34
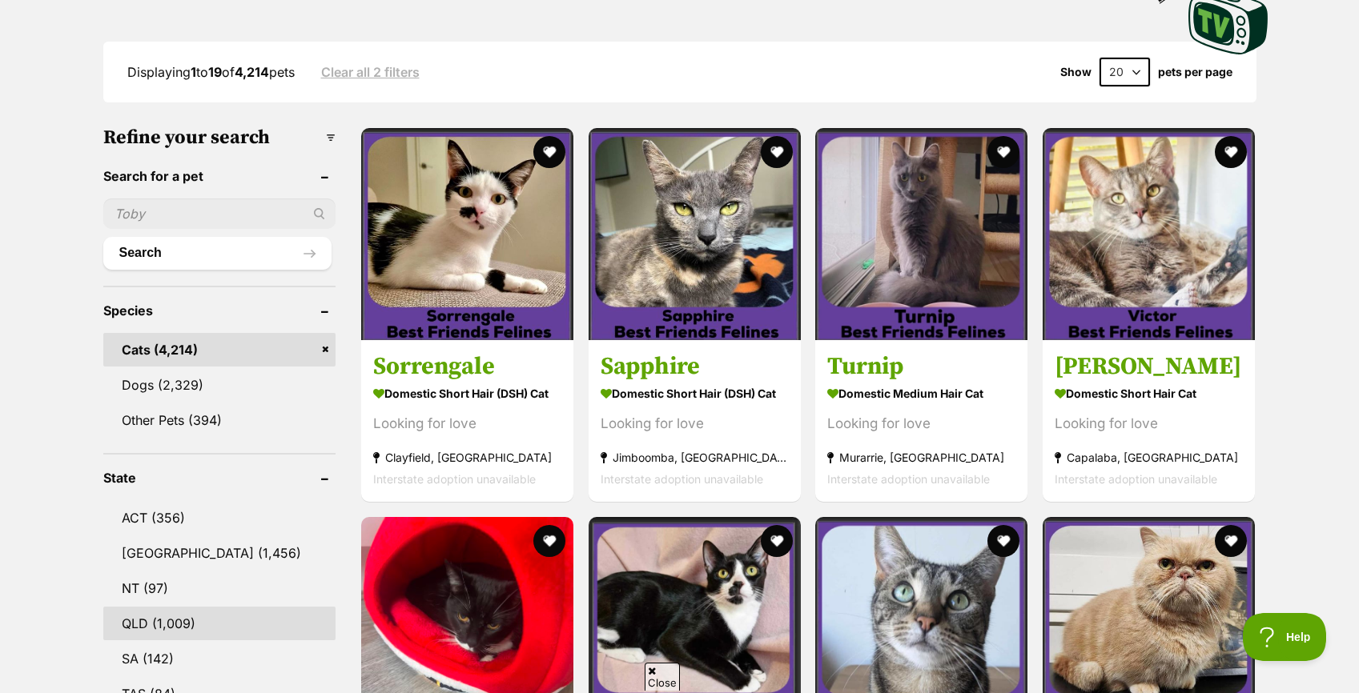
click at [239, 616] on link "QLD (1,009)" at bounding box center [219, 624] width 232 height 34
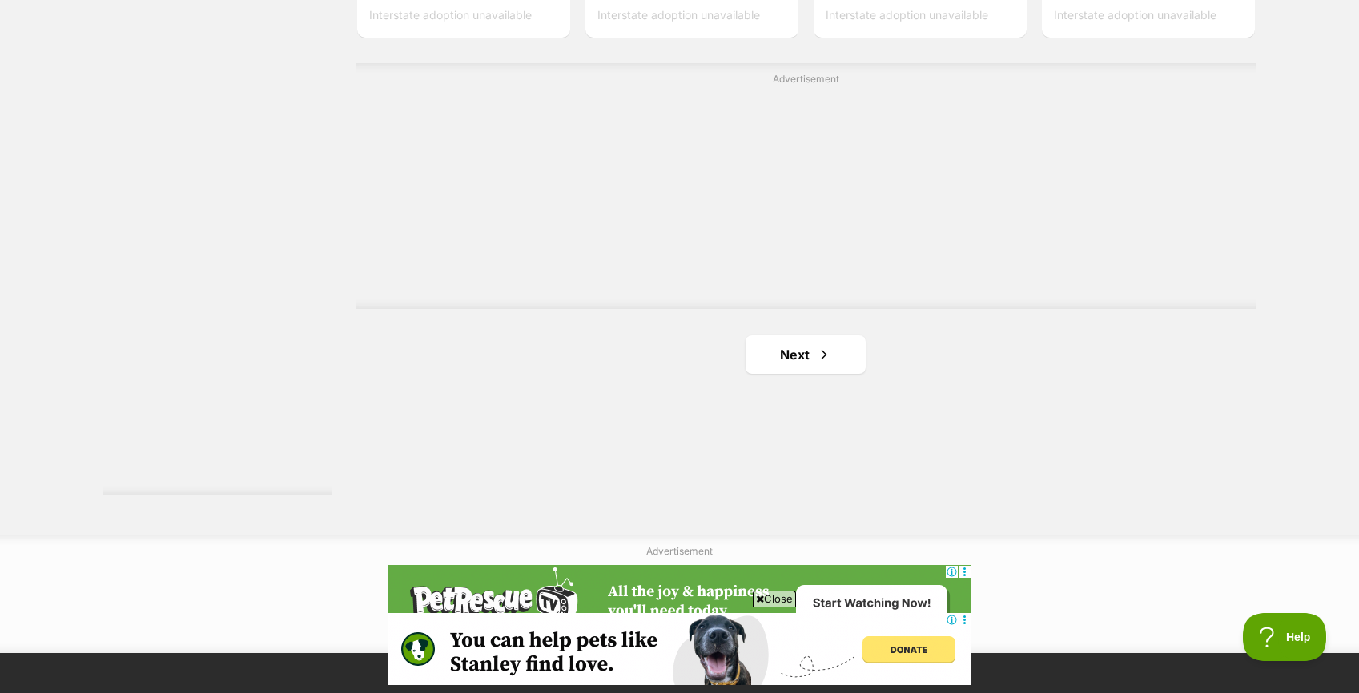
scroll to position [2874, 0]
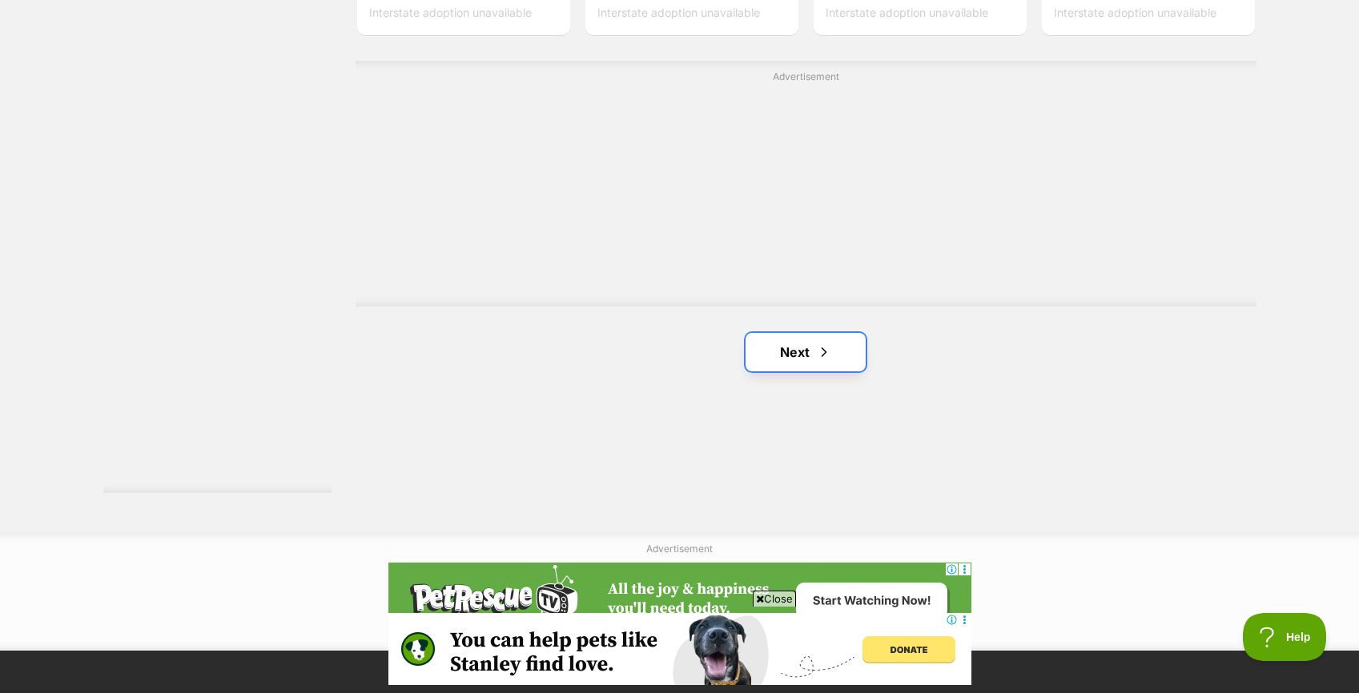
click at [794, 351] on link "Next" at bounding box center [806, 352] width 120 height 38
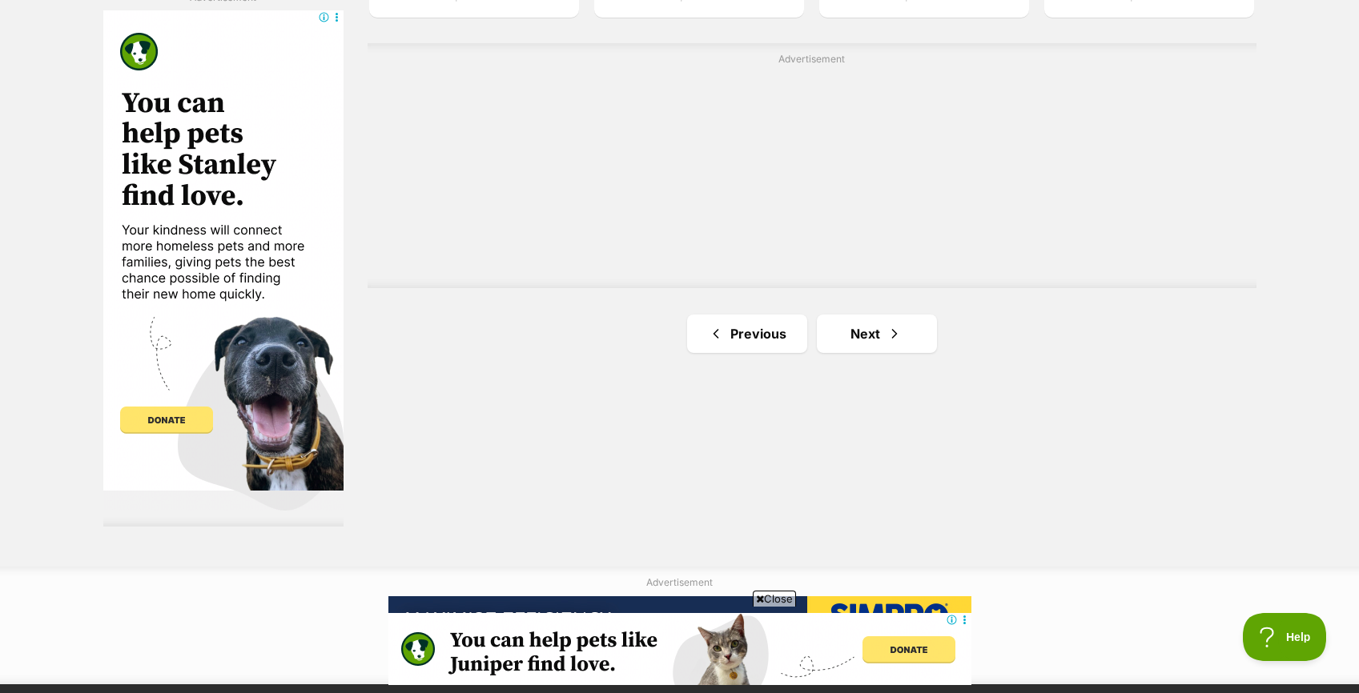
scroll to position [2894, 0]
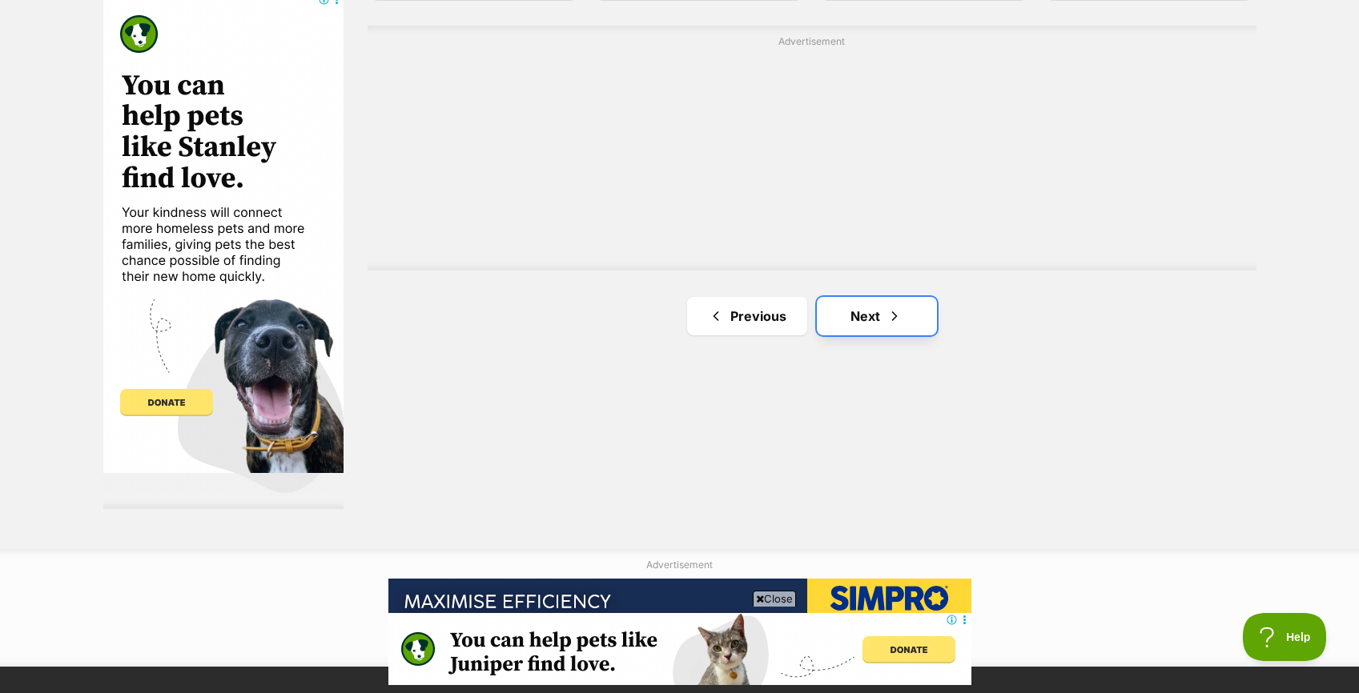
click at [886, 316] on span "Next page" at bounding box center [894, 316] width 16 height 19
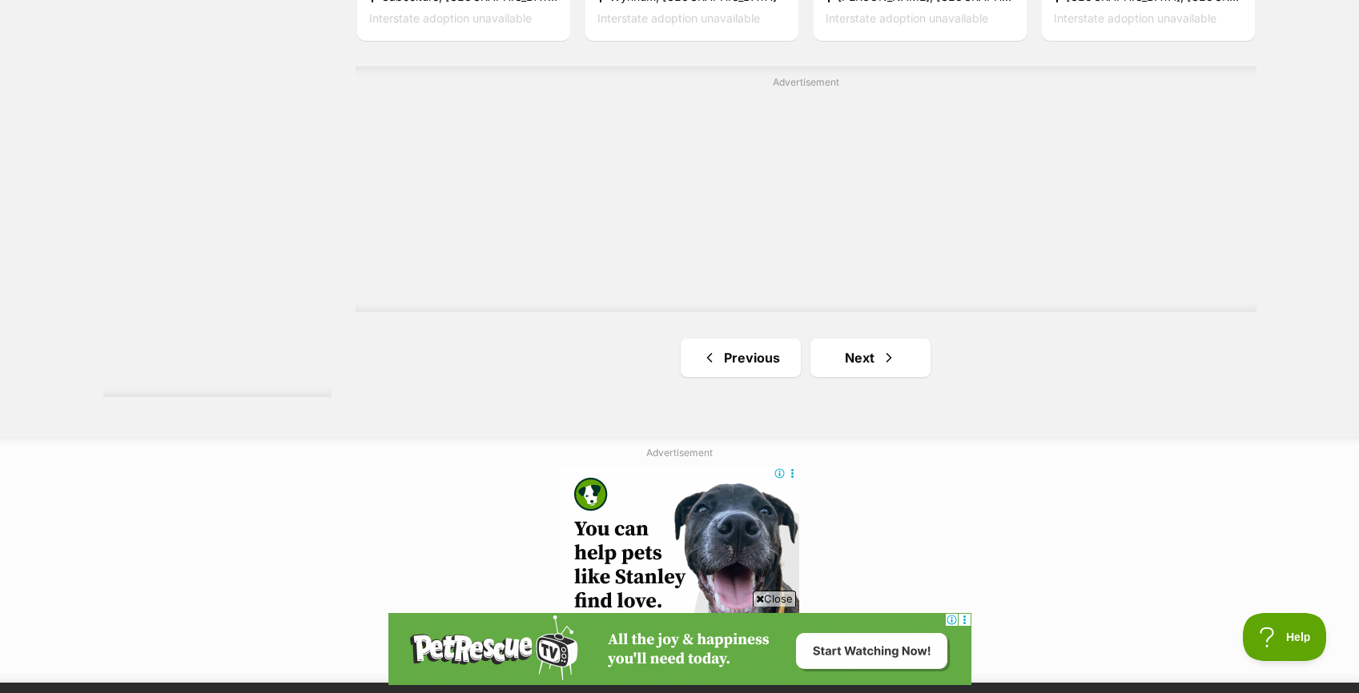
scroll to position [2975, 0]
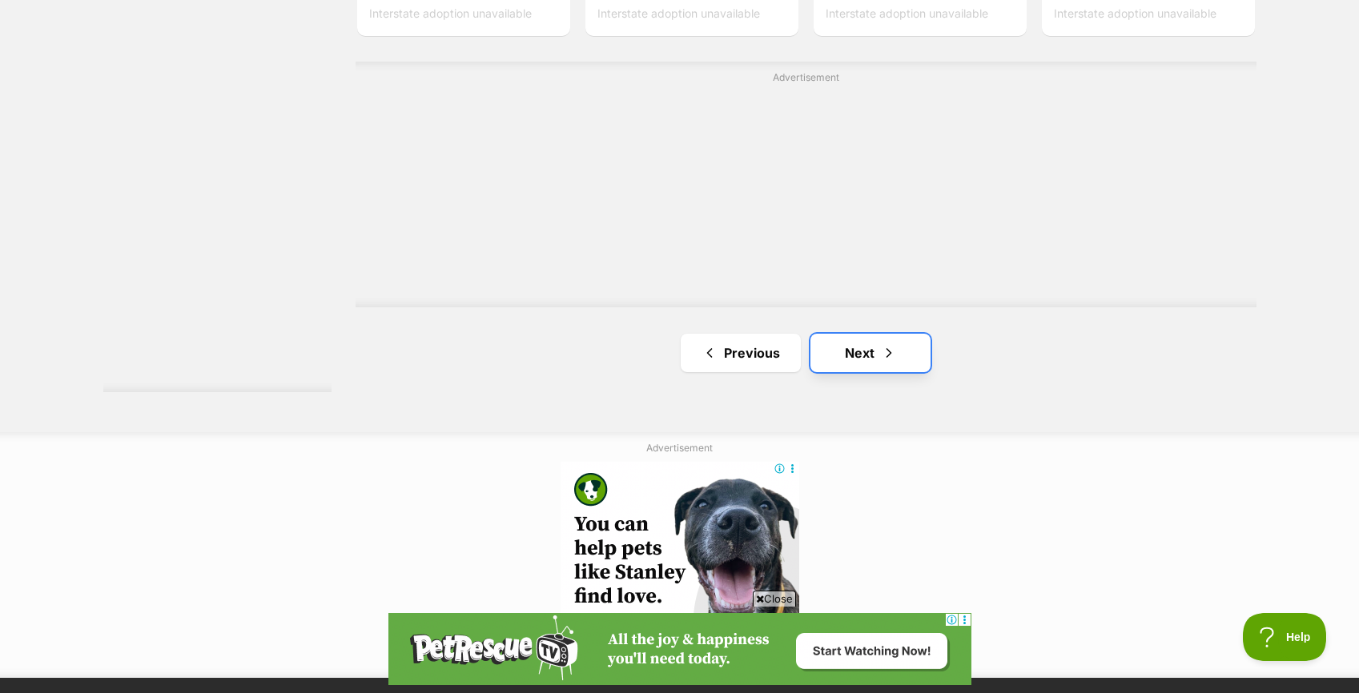
click at [899, 349] on link "Next" at bounding box center [870, 353] width 120 height 38
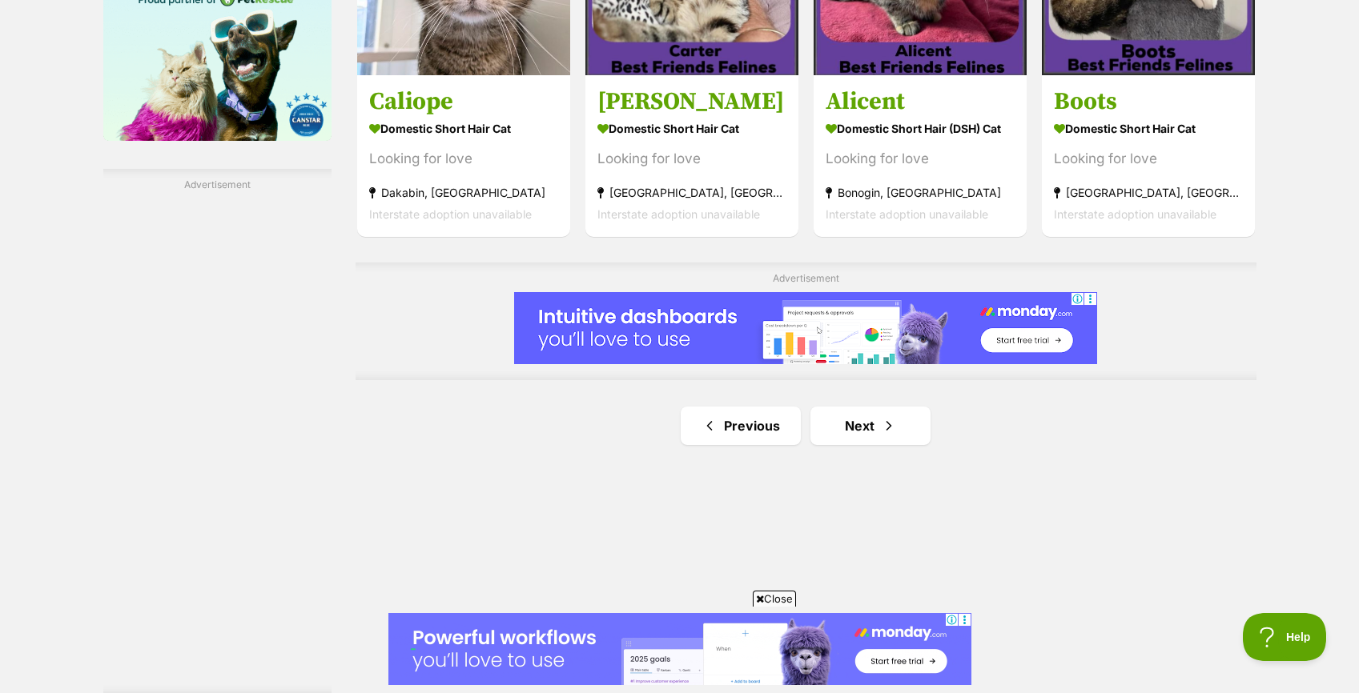
scroll to position [2674, 0]
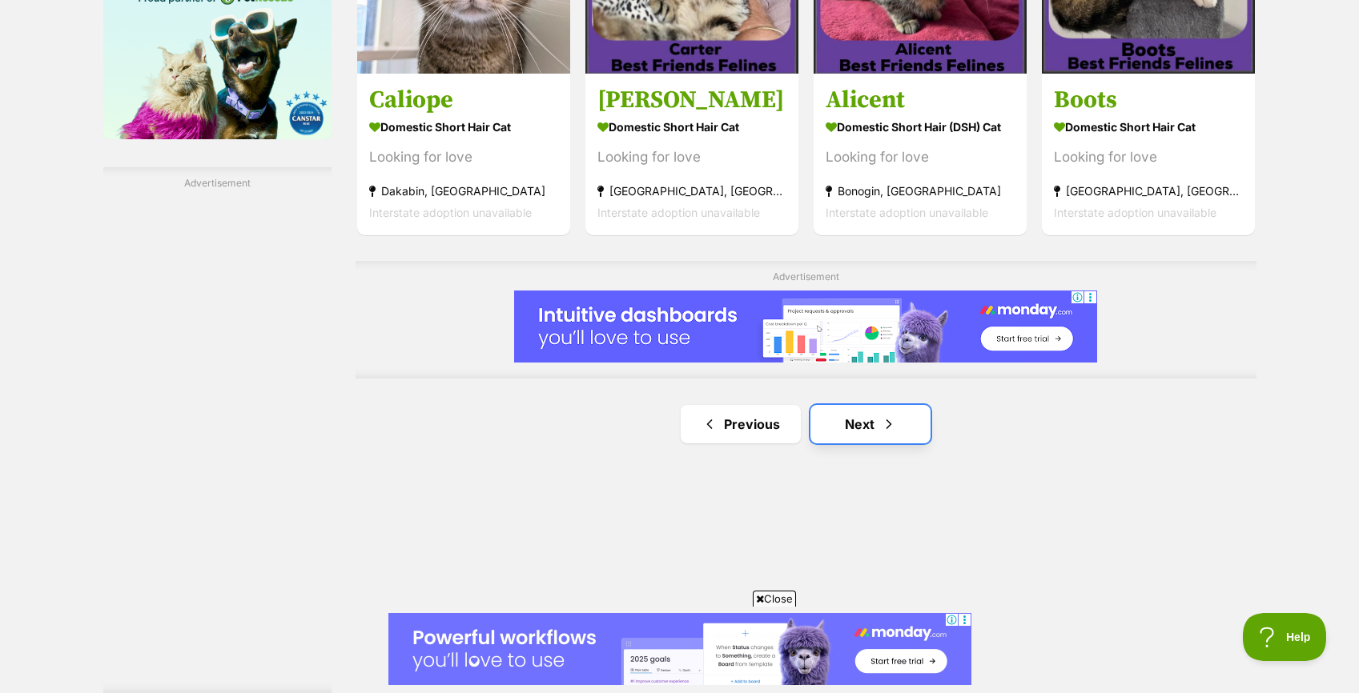
click at [877, 425] on link "Next" at bounding box center [870, 424] width 120 height 38
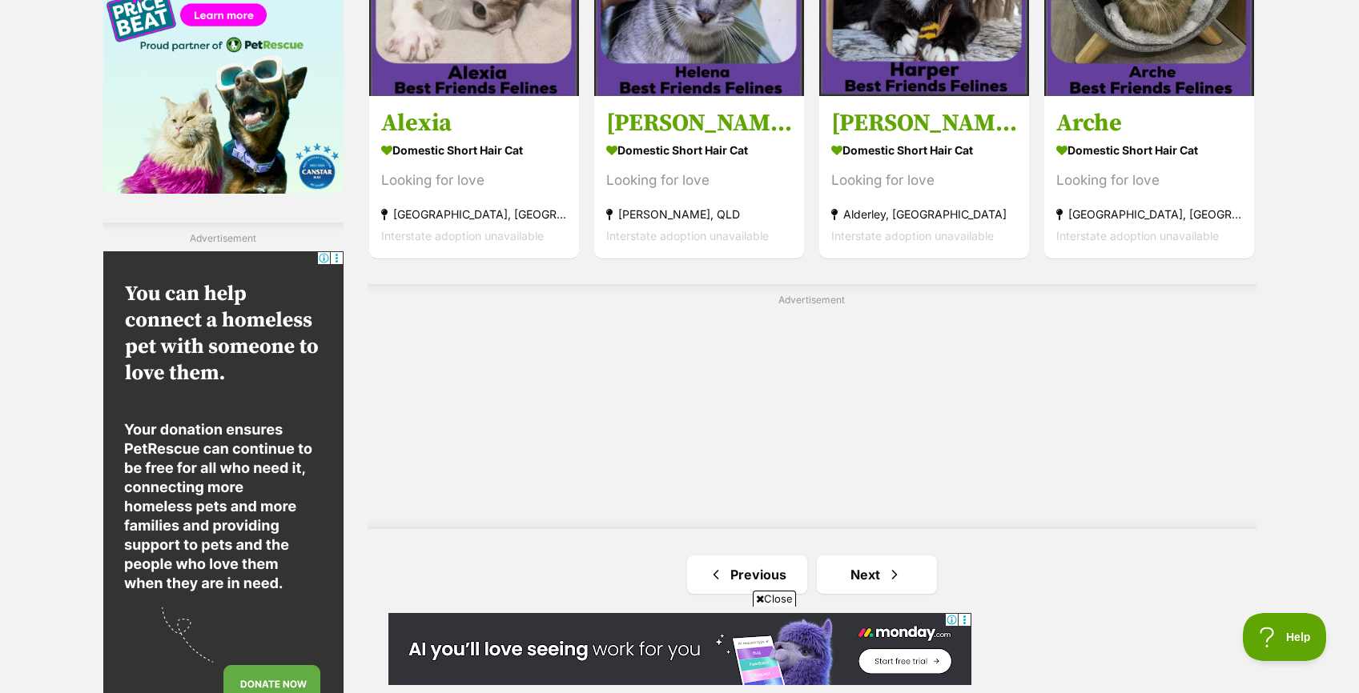
scroll to position [2641, 0]
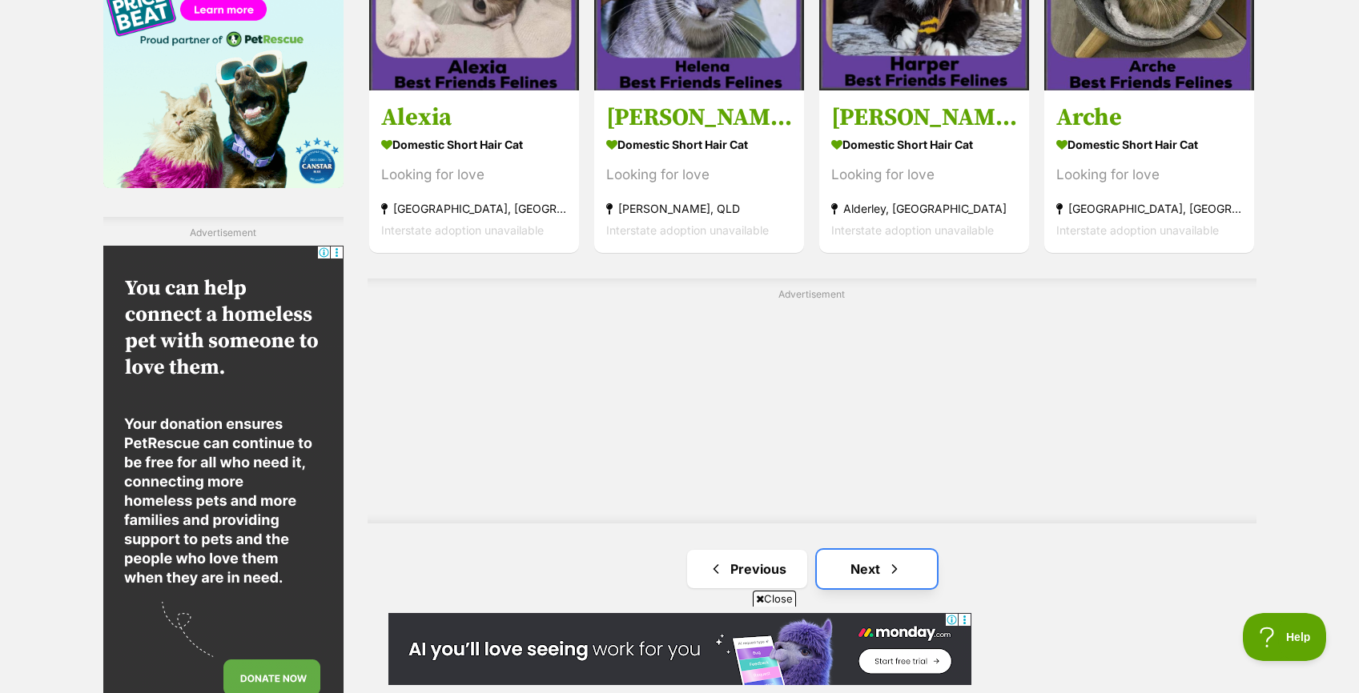
click at [882, 567] on link "Next" at bounding box center [877, 569] width 120 height 38
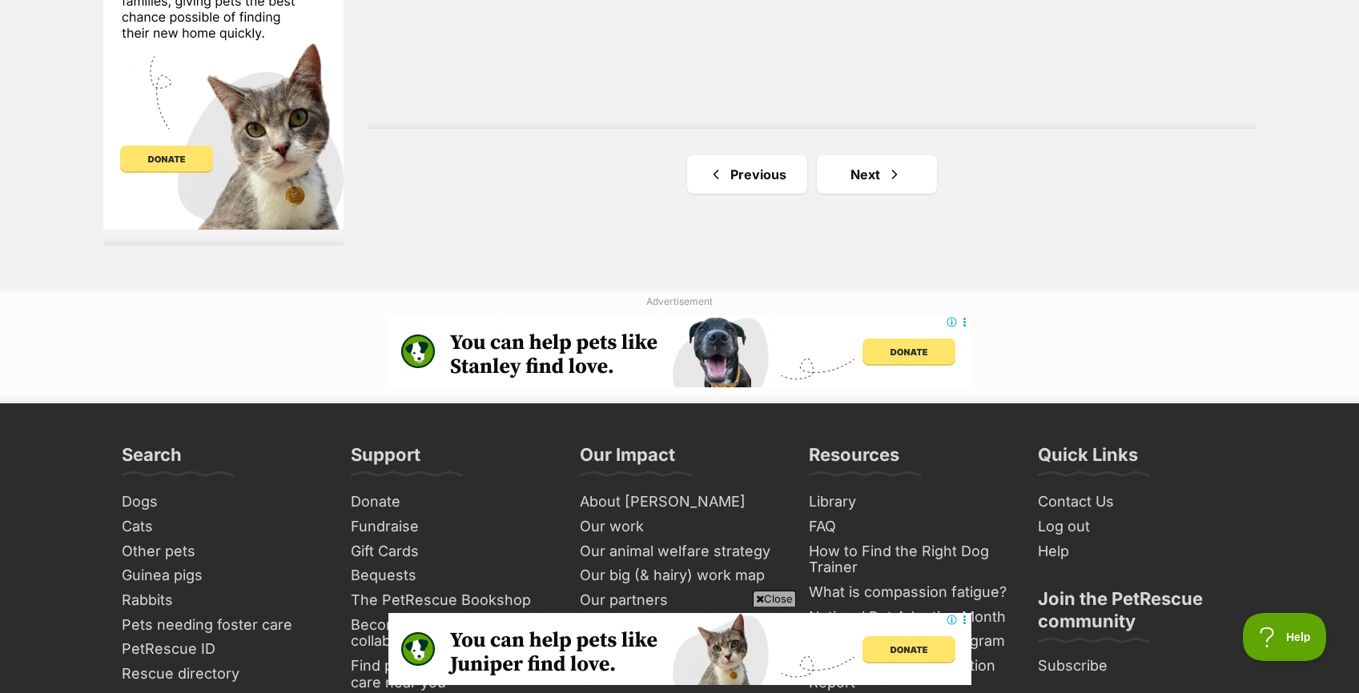
scroll to position [3159, 0]
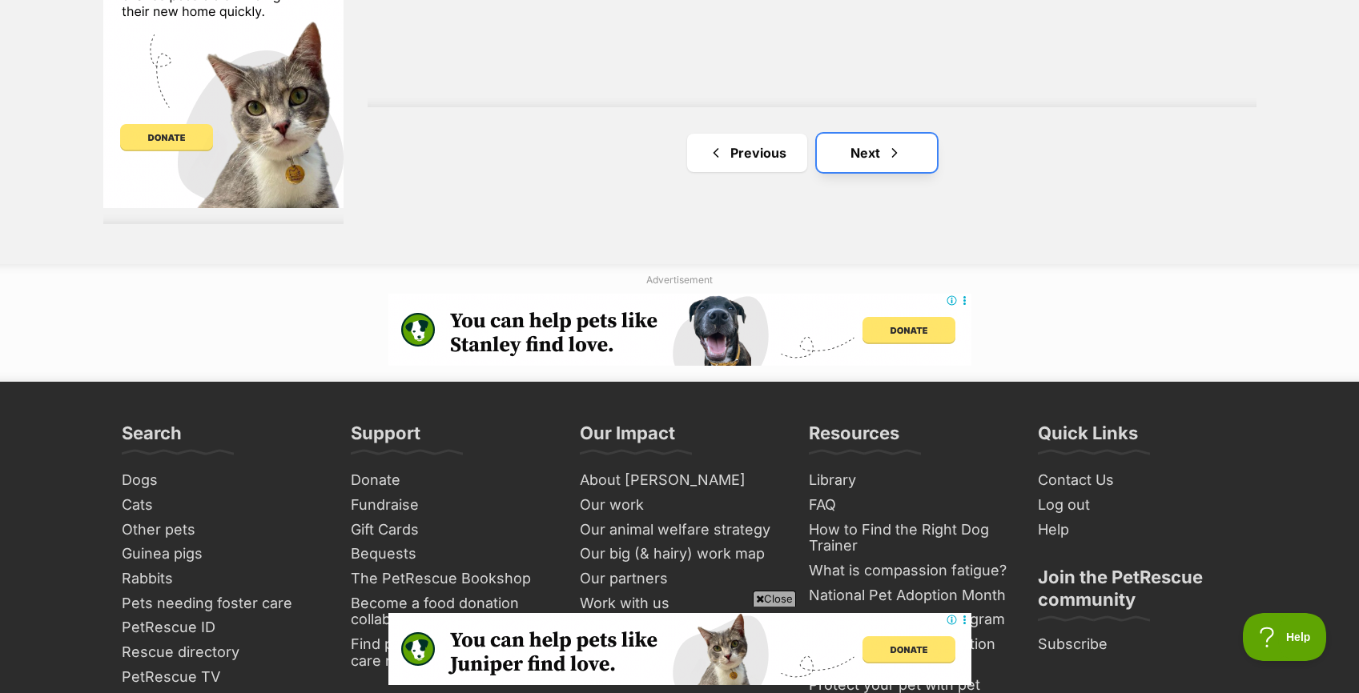
click at [875, 146] on link "Next" at bounding box center [877, 153] width 120 height 38
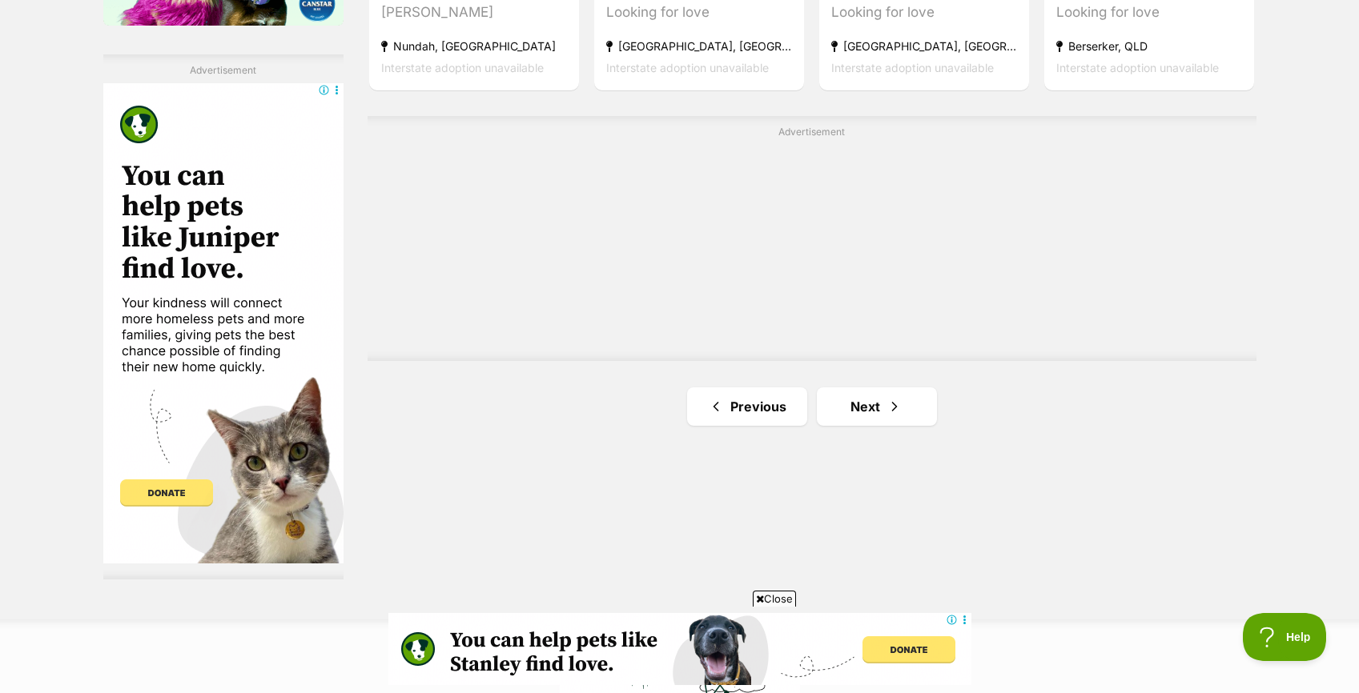
scroll to position [2850, 0]
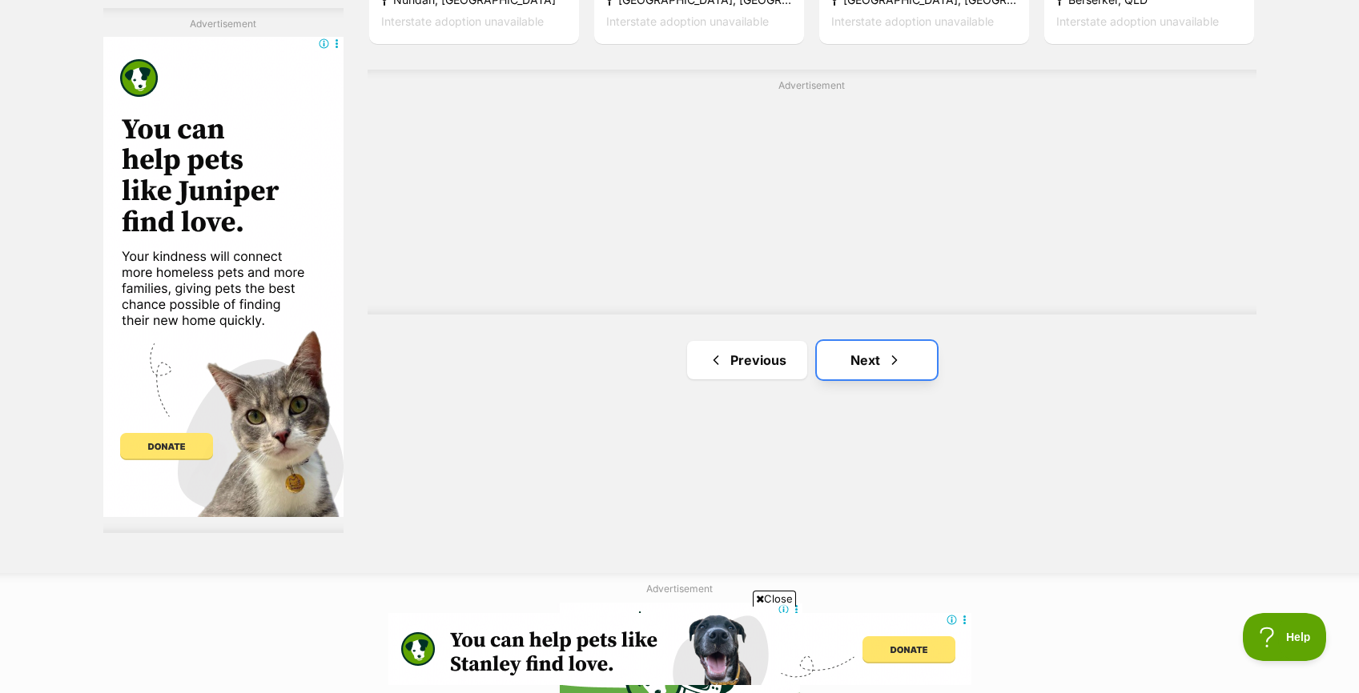
click at [846, 358] on link "Next" at bounding box center [877, 360] width 120 height 38
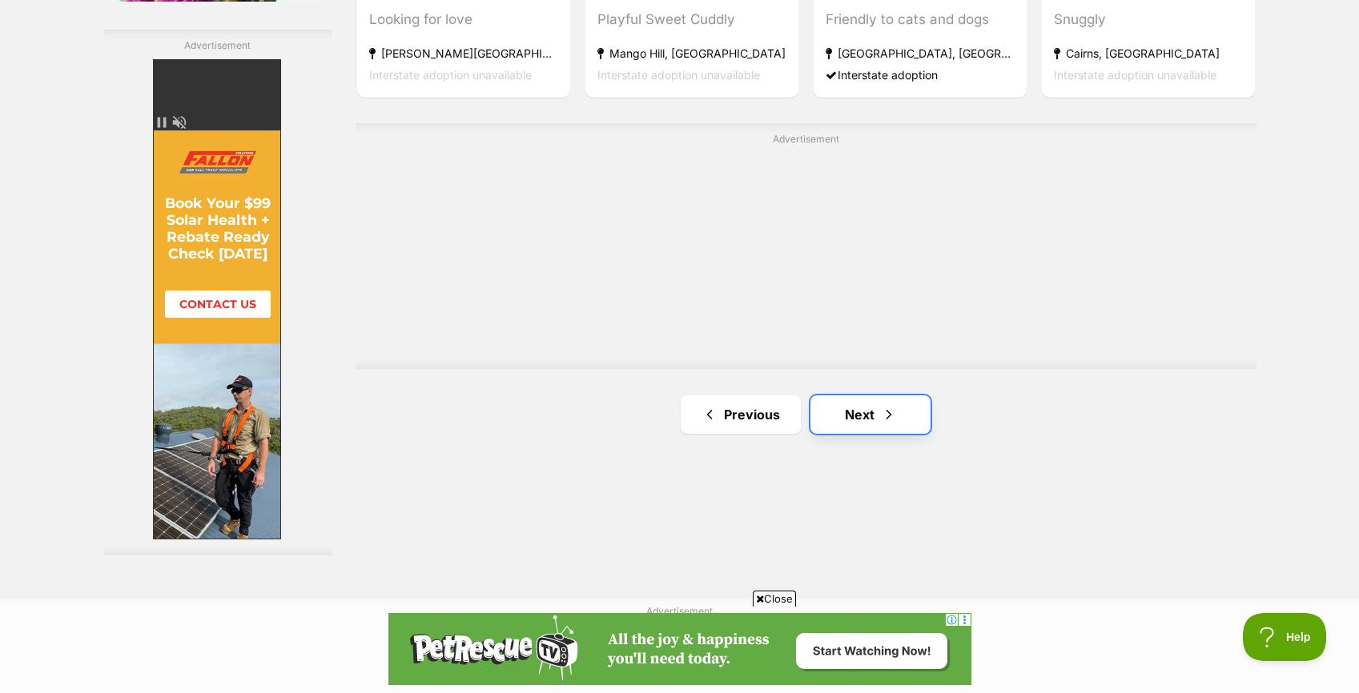
click at [866, 417] on link "Next" at bounding box center [870, 415] width 120 height 38
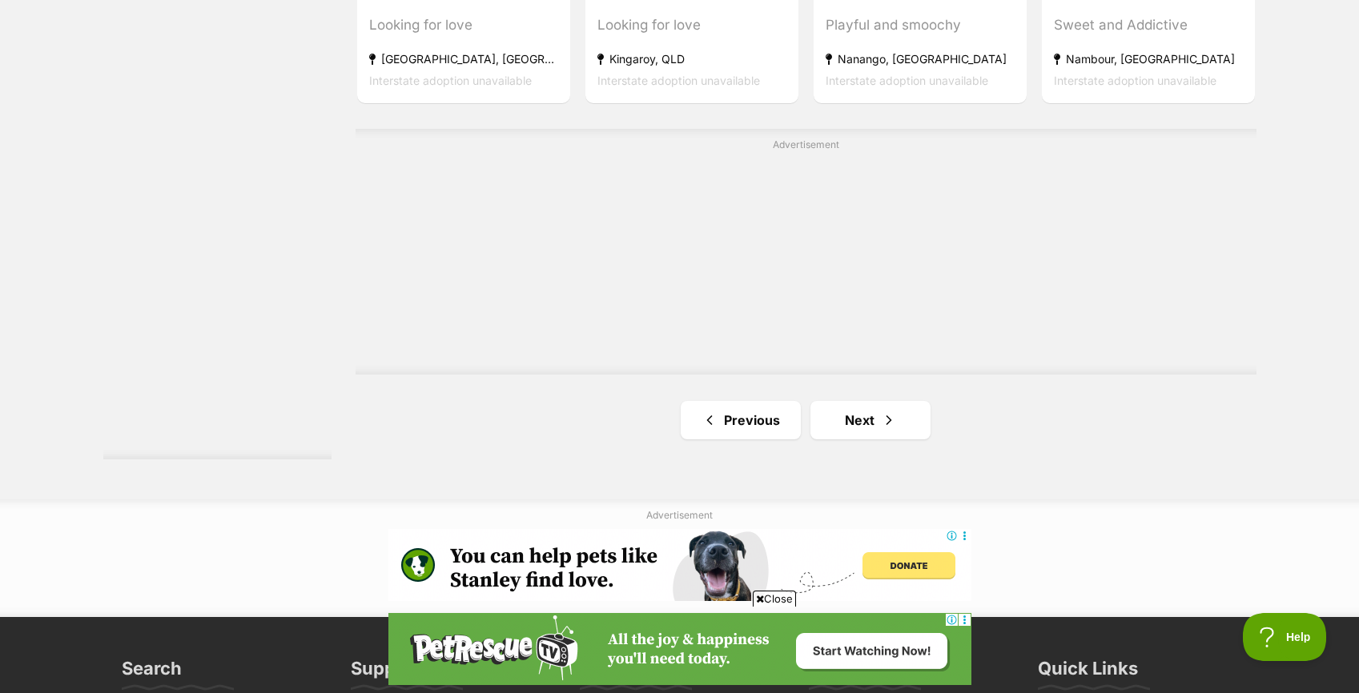
scroll to position [2906, 0]
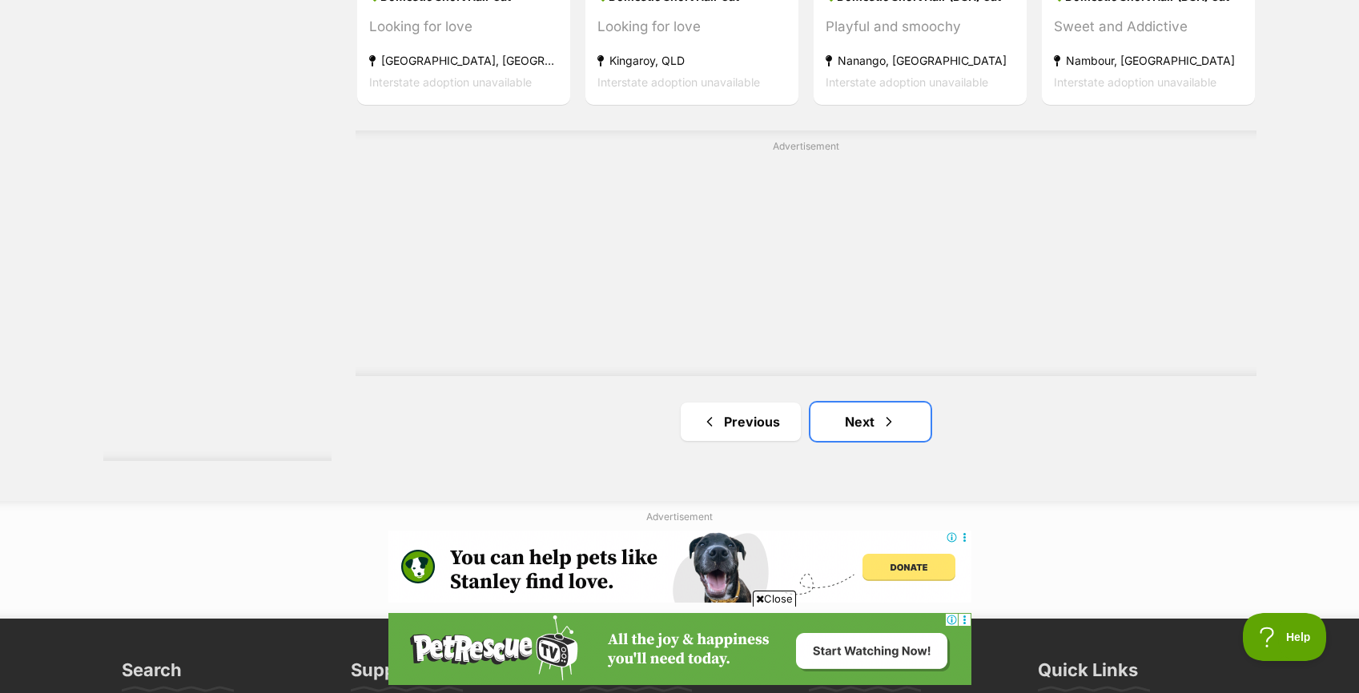
click at [866, 417] on link "Next" at bounding box center [870, 422] width 120 height 38
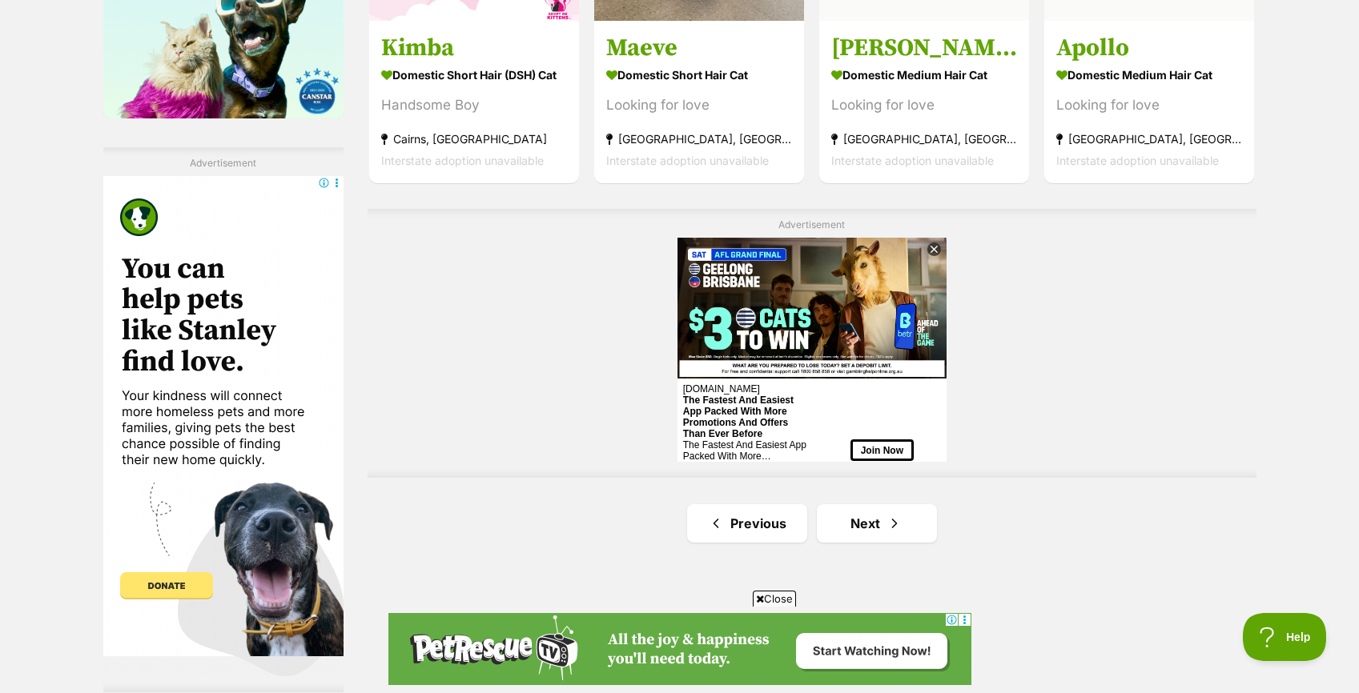
scroll to position [2719, 0]
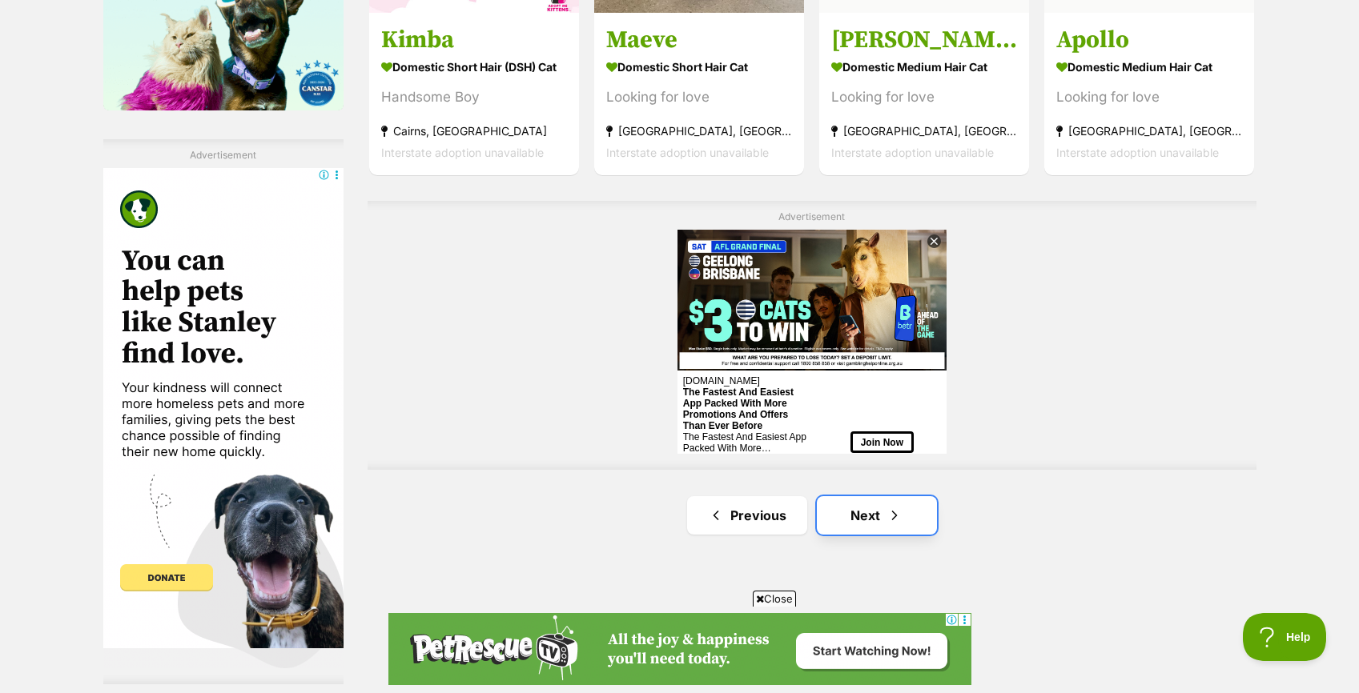
click at [887, 511] on span "Next page" at bounding box center [894, 515] width 16 height 19
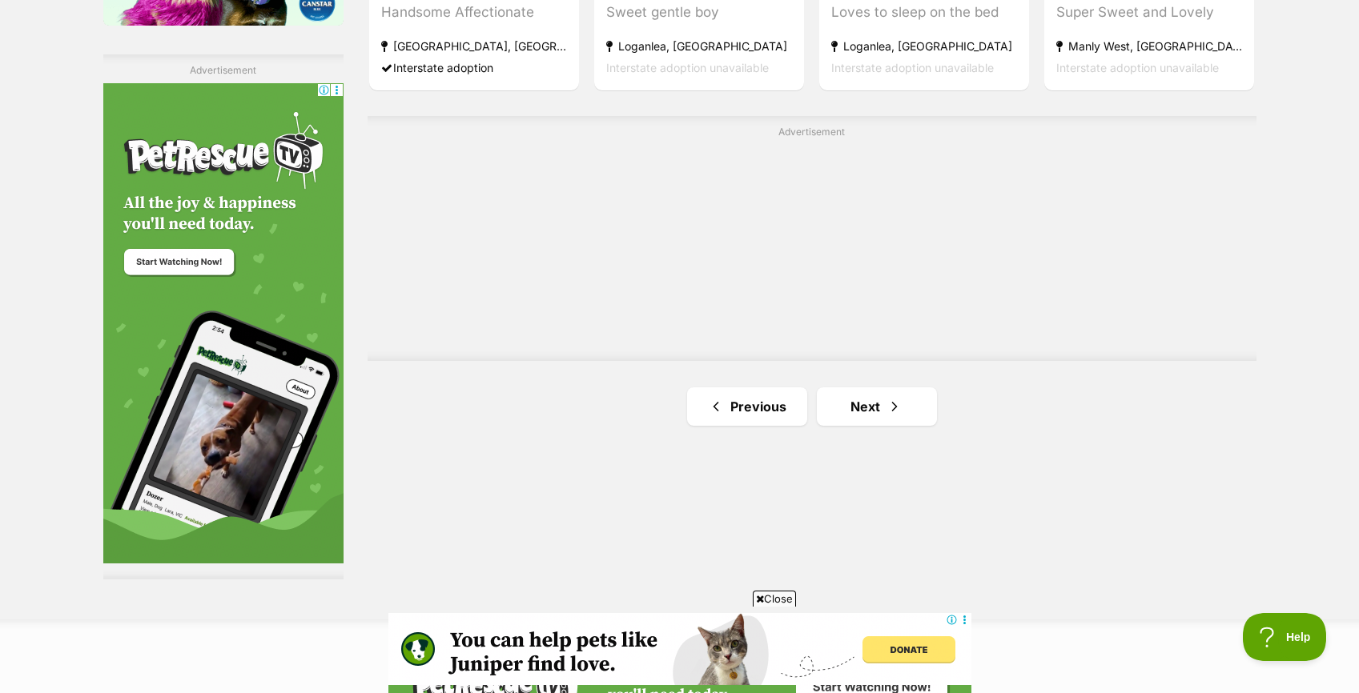
scroll to position [2815, 0]
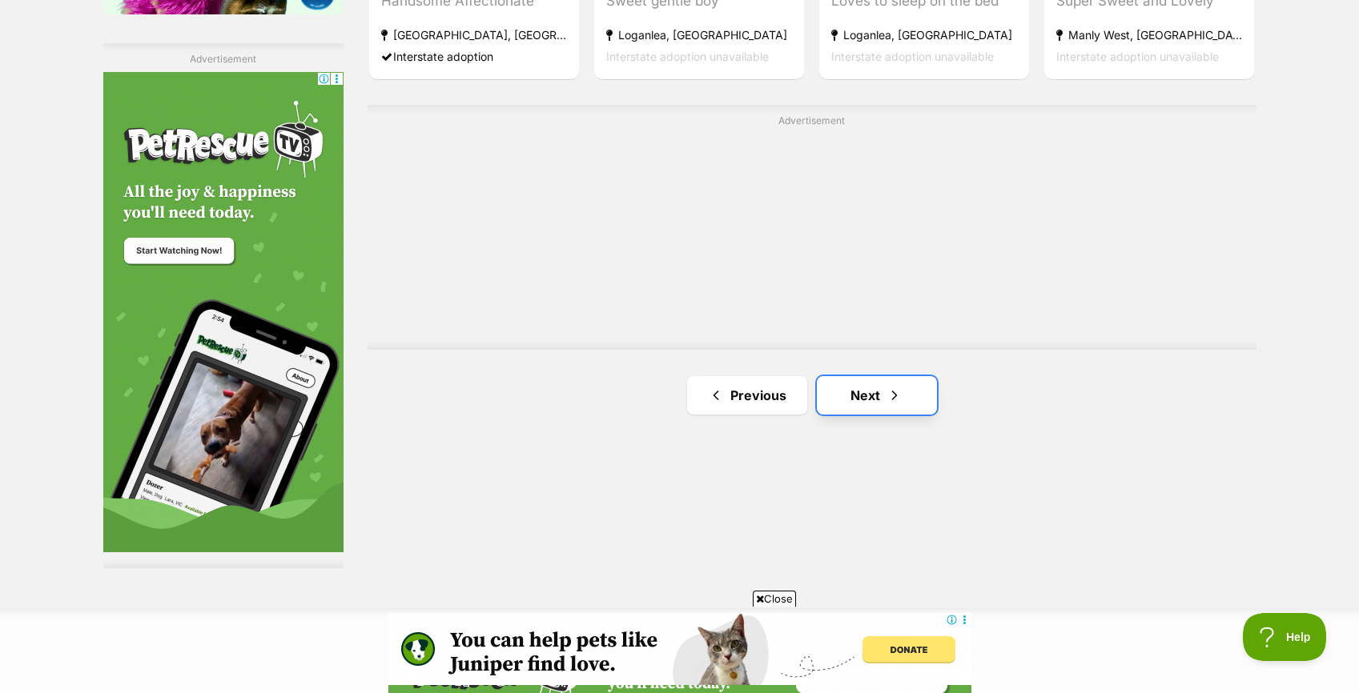
click at [874, 403] on link "Next" at bounding box center [877, 395] width 120 height 38
